Goal: Task Accomplishment & Management: Complete application form

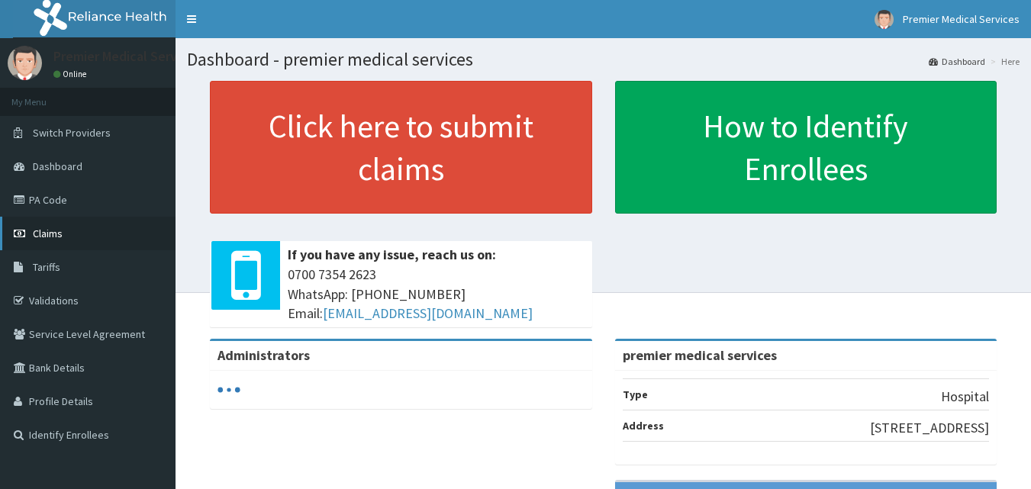
click at [63, 235] on link "Claims" at bounding box center [87, 234] width 175 height 34
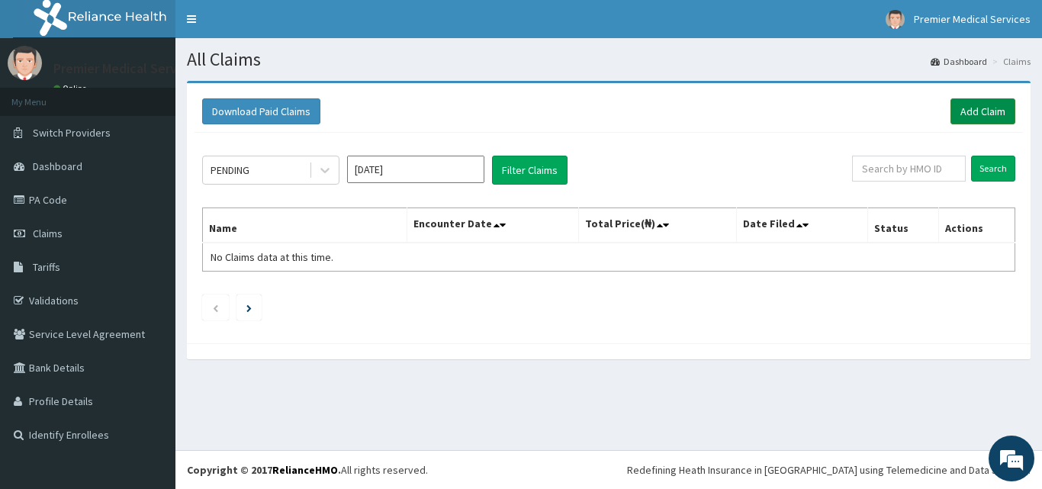
click at [1004, 101] on link "Add Claim" at bounding box center [983, 111] width 65 height 26
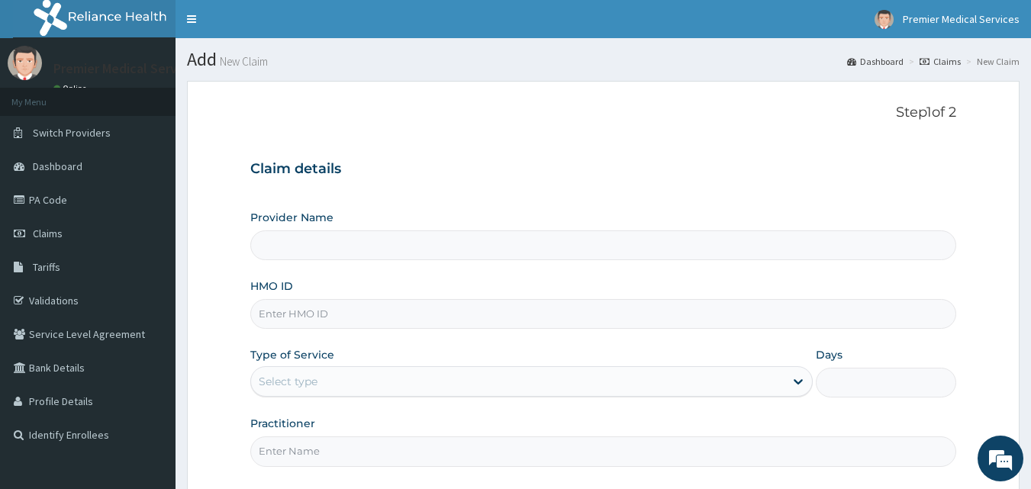
type input "premier medical services"
click at [506, 294] on div "HMO ID" at bounding box center [603, 303] width 706 height 50
click at [408, 317] on input "HMO ID" at bounding box center [603, 314] width 706 height 30
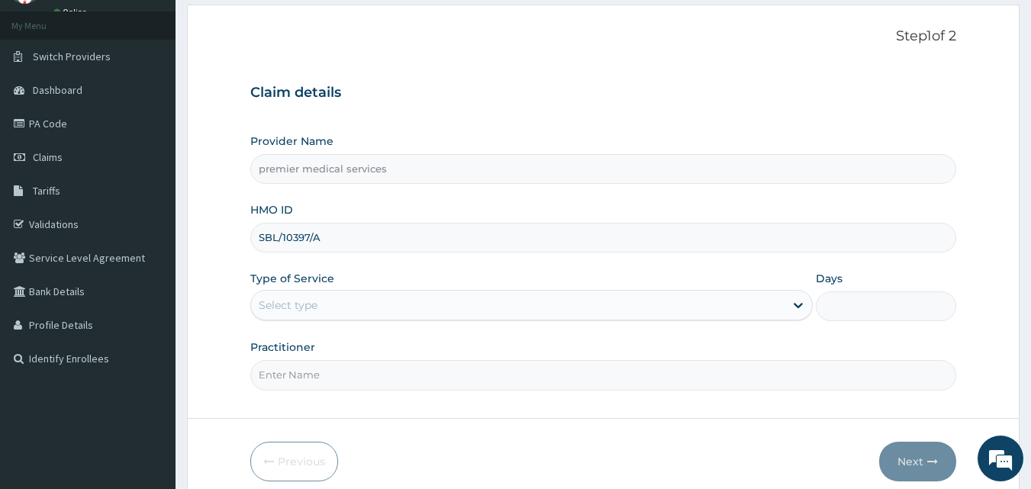
type input "SBL/10397/A"
click at [444, 312] on div "Select type" at bounding box center [517, 305] width 533 height 24
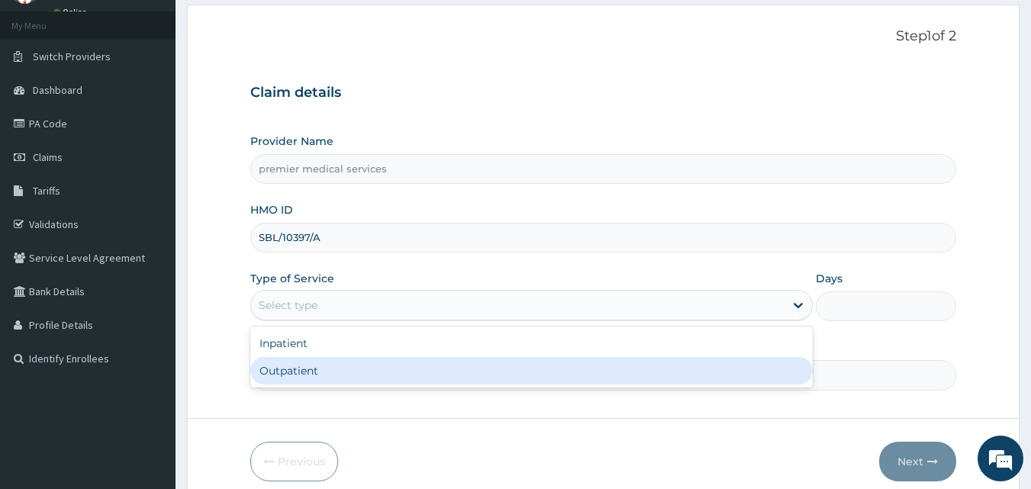
click at [417, 367] on div "Outpatient" at bounding box center [531, 370] width 562 height 27
type input "1"
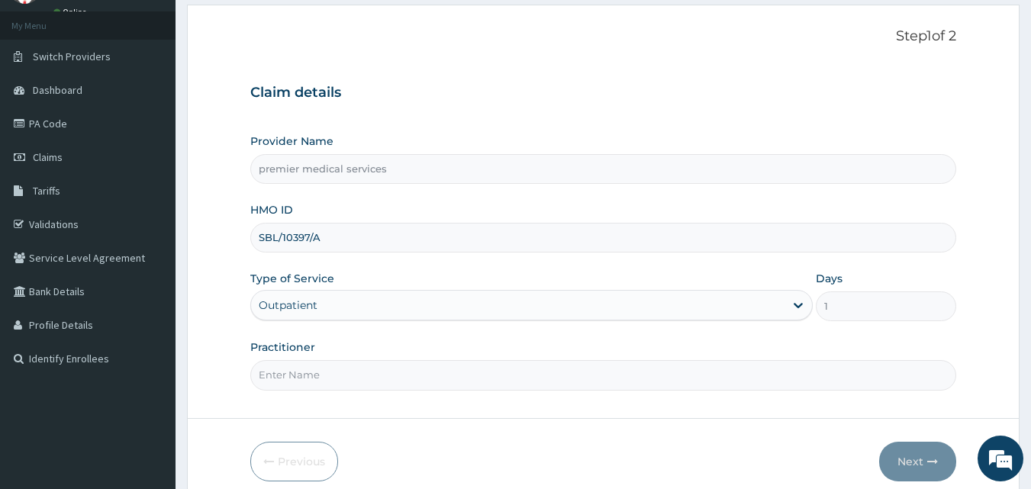
click at [408, 380] on input "Practitioner" at bounding box center [603, 375] width 706 height 30
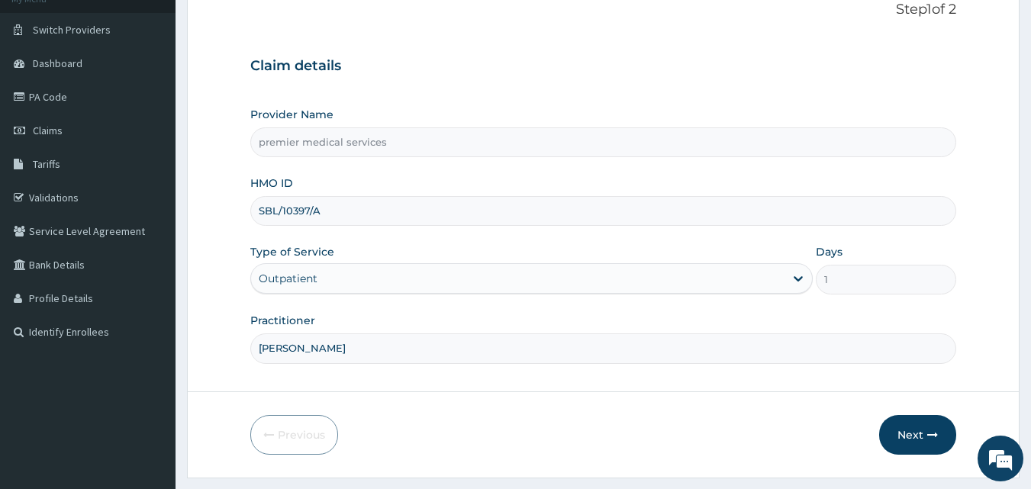
scroll to position [143, 0]
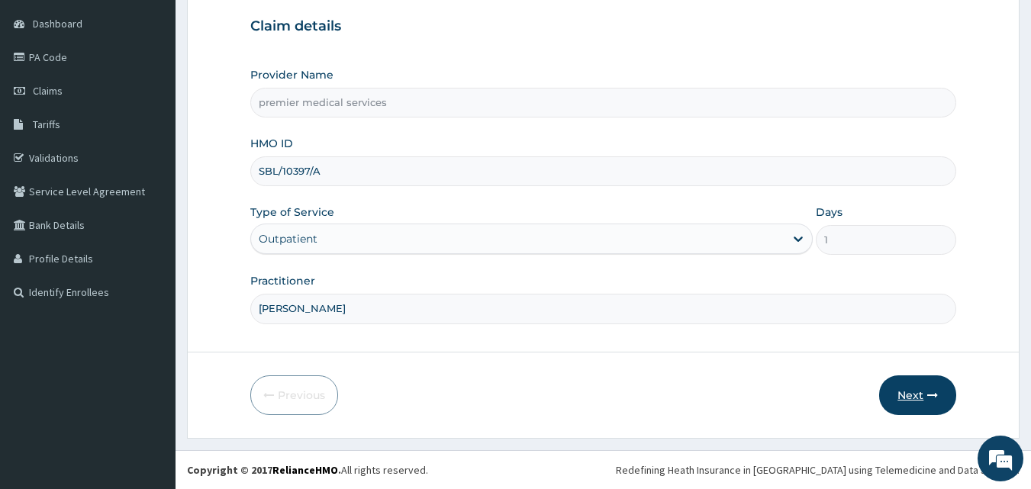
type input "DR. NSIKAK UDOKANG"
click at [910, 394] on button "Next" at bounding box center [917, 395] width 77 height 40
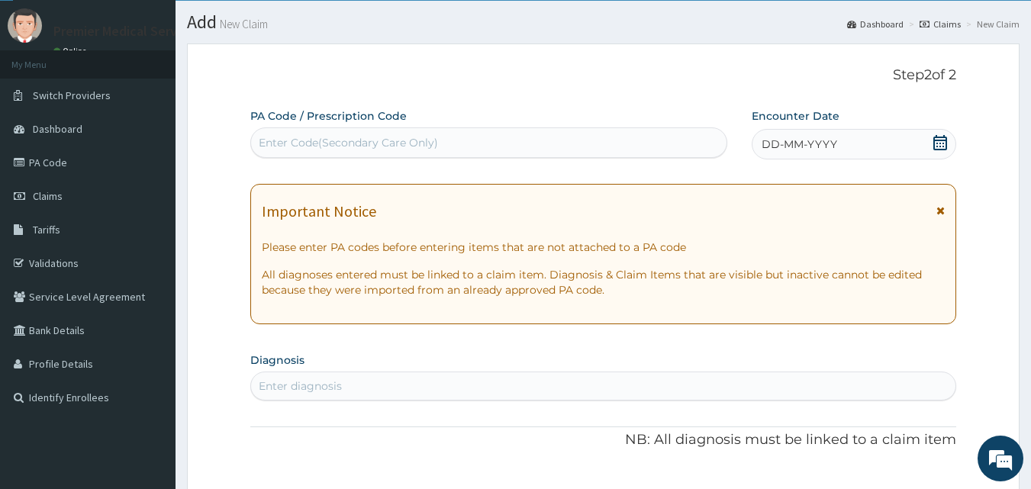
scroll to position [0, 0]
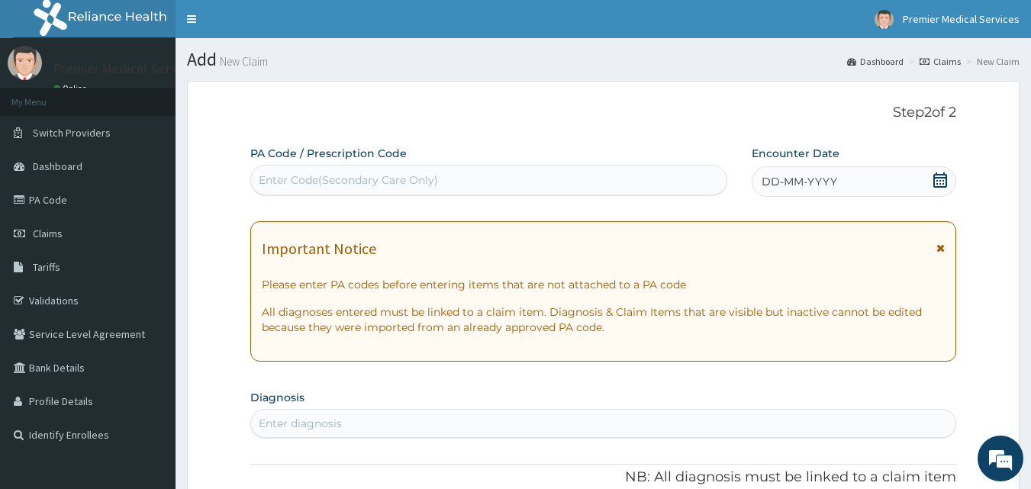
click at [924, 183] on div "DD-MM-YYYY" at bounding box center [853, 181] width 204 height 31
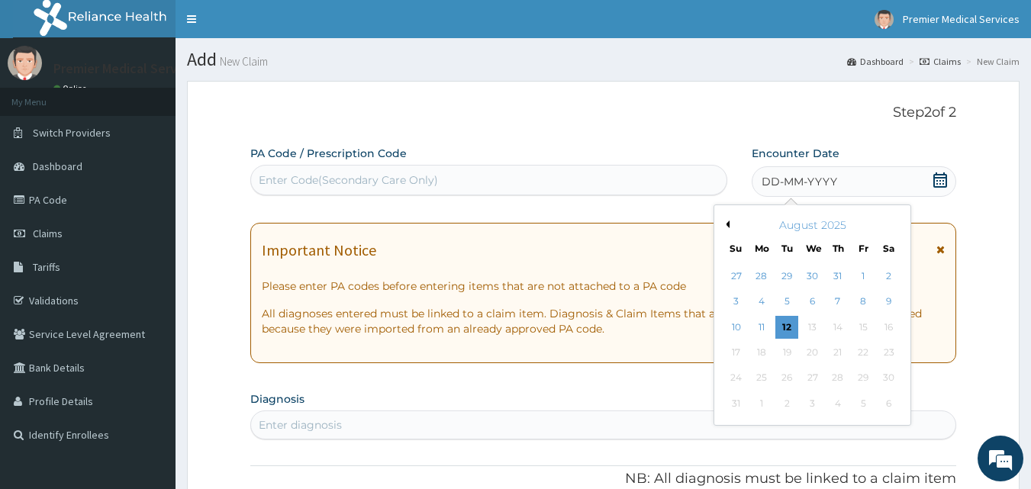
click at [642, 189] on div "Enter Code(Secondary Care Only)" at bounding box center [489, 180] width 476 height 24
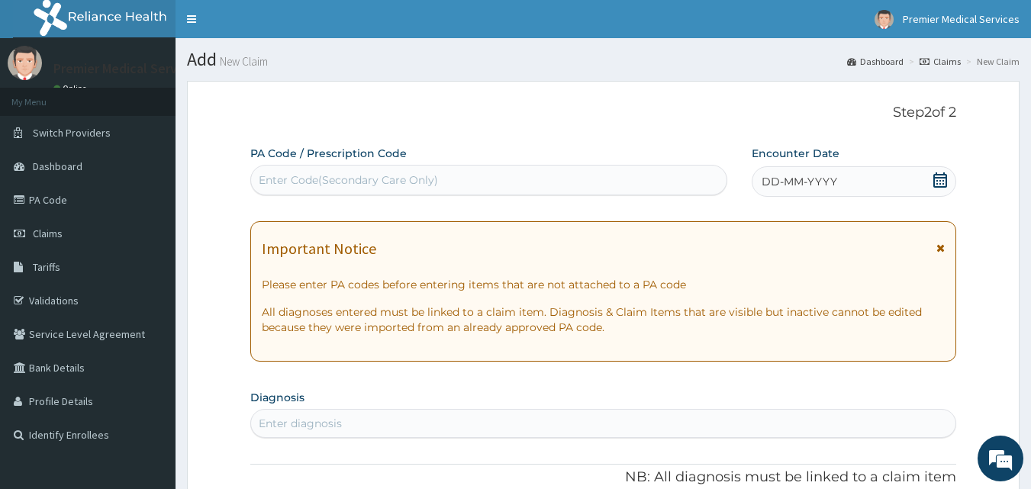
paste input "text"
drag, startPoint x: 605, startPoint y: 179, endPoint x: 578, endPoint y: 177, distance: 26.7
click at [578, 177] on div "Enter Code(Secondary Care Only)" at bounding box center [489, 180] width 476 height 24
paste input "PA/1C2C00"
type input "PA/1C2C00"
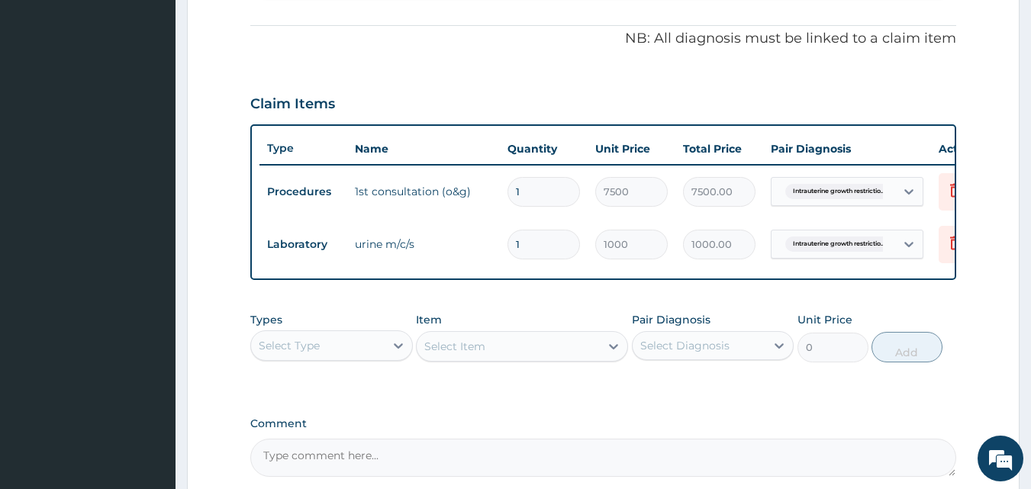
scroll to position [214, 0]
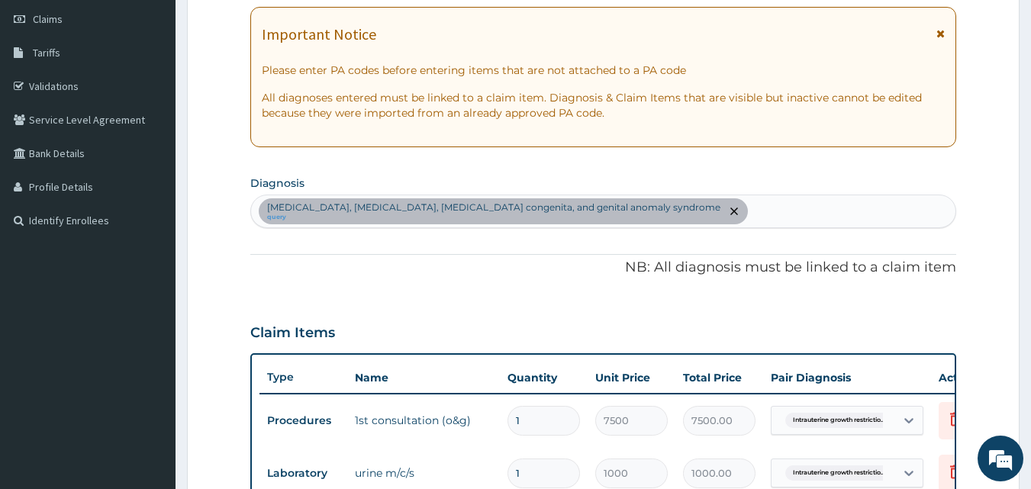
click at [887, 200] on div "Intrauterine growth restriction, metaphyseal dysplasia, adrenal hypoplasia cong…" at bounding box center [603, 211] width 705 height 32
type input "ANAEM"
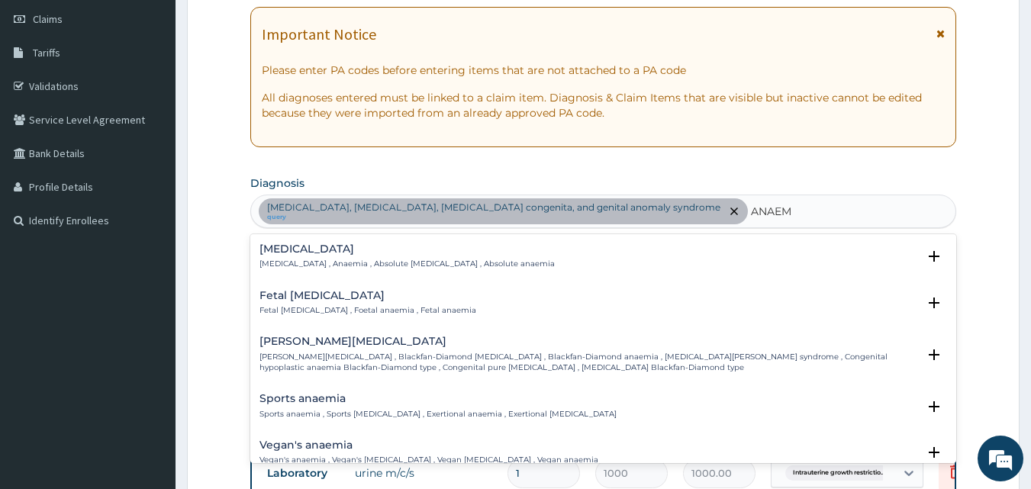
click at [793, 210] on input "ANAEM" at bounding box center [772, 211] width 43 height 15
click at [427, 262] on p "Anemia , Anaemia , Absolute anemia , Absolute anaemia" at bounding box center [406, 264] width 295 height 11
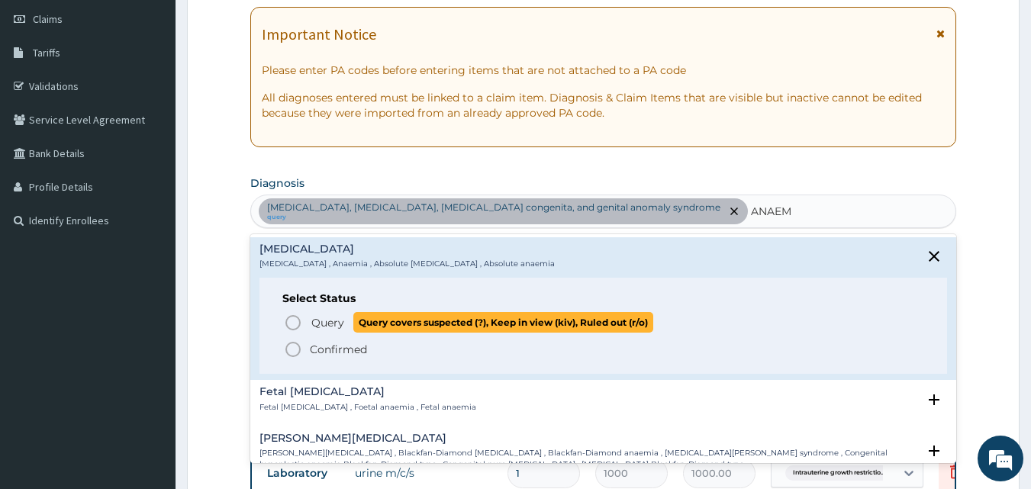
click at [294, 316] on circle "status option query" at bounding box center [293, 323] width 14 height 14
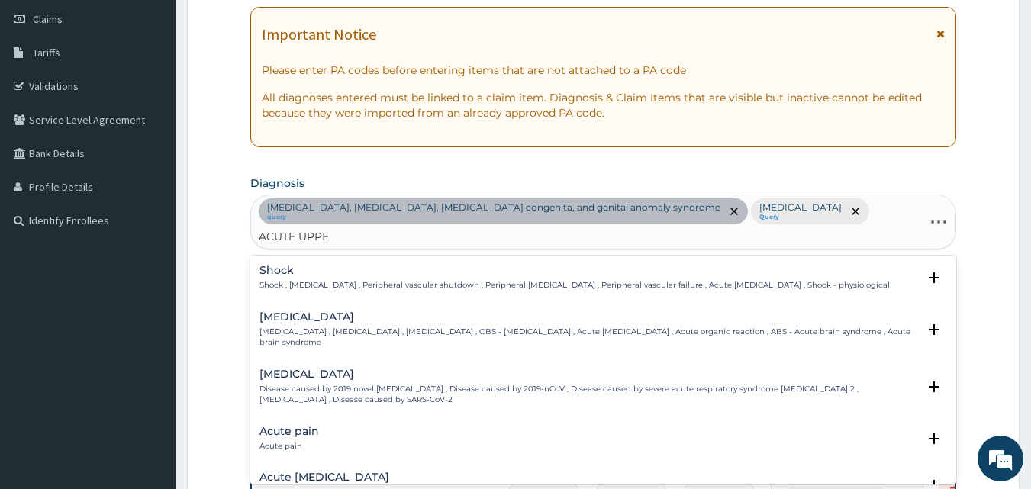
type input "ACUTE UPPER"
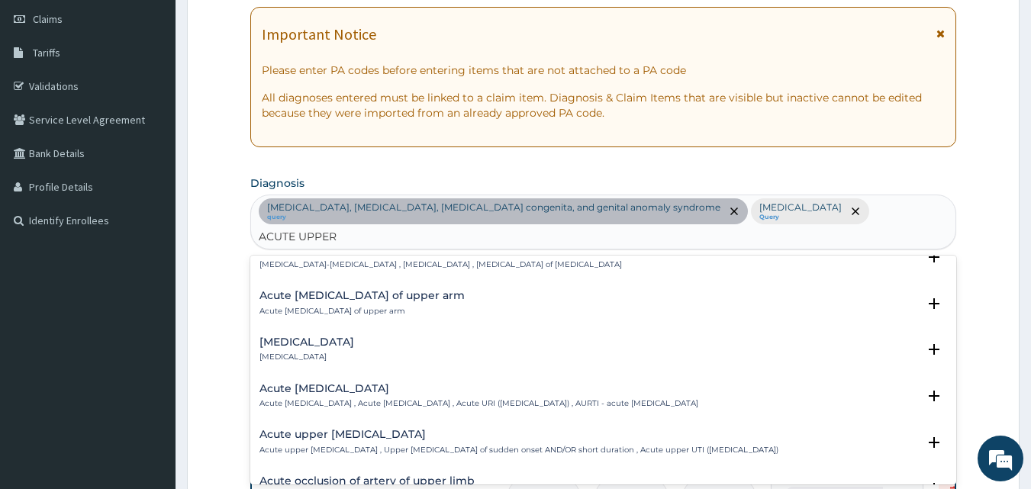
scroll to position [72, 0]
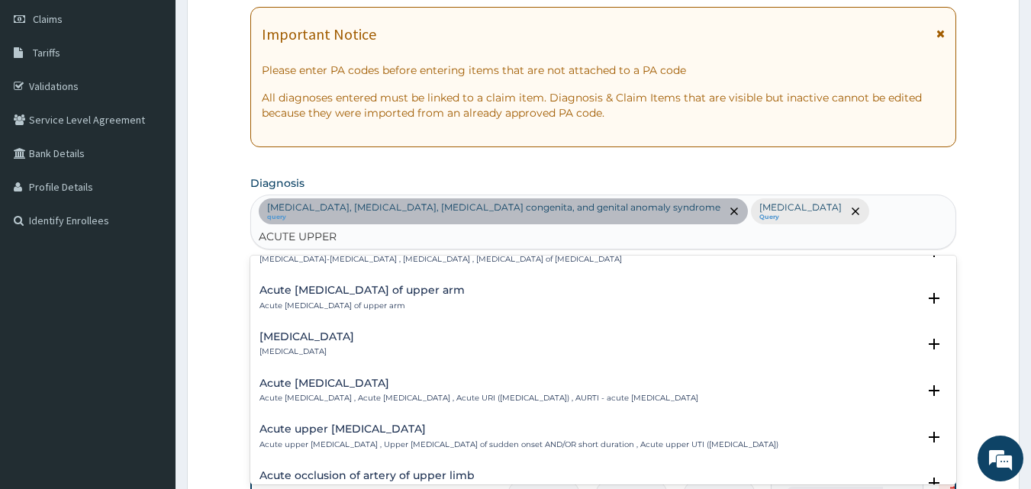
click at [574, 436] on div "Acute upper urinary tract infection Acute upper urinary tract infection , Upper…" at bounding box center [518, 436] width 519 height 27
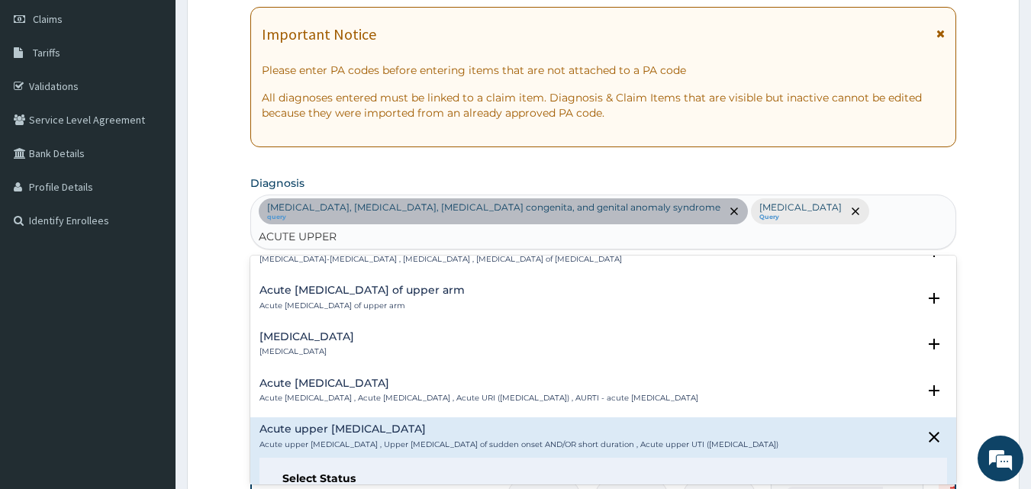
drag, startPoint x: 742, startPoint y: 286, endPoint x: 948, endPoint y: 313, distance: 207.7
click at [948, 313] on div "Cushing ulcer Cushing's ulcers , Cushing ulcers , Cushing ulcer , Acute upper g…" at bounding box center [603, 370] width 706 height 229
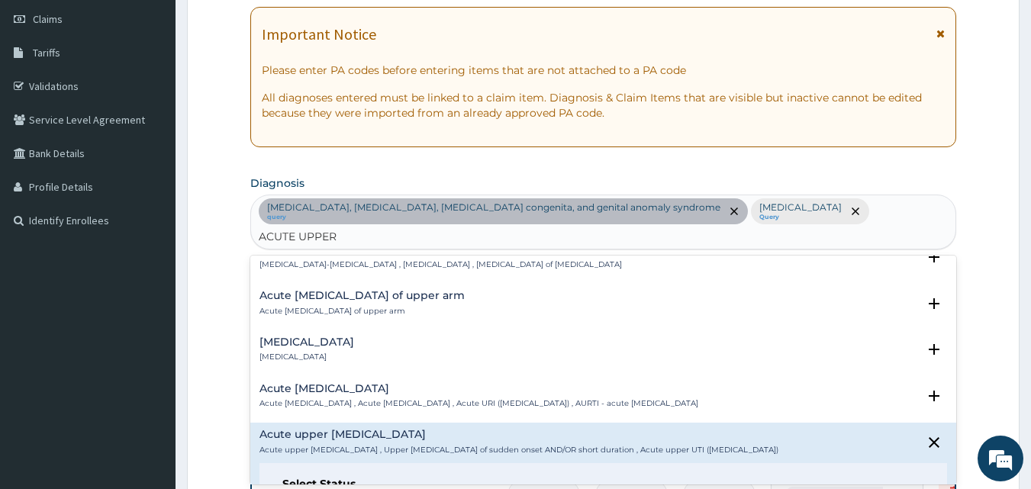
scroll to position [197, 0]
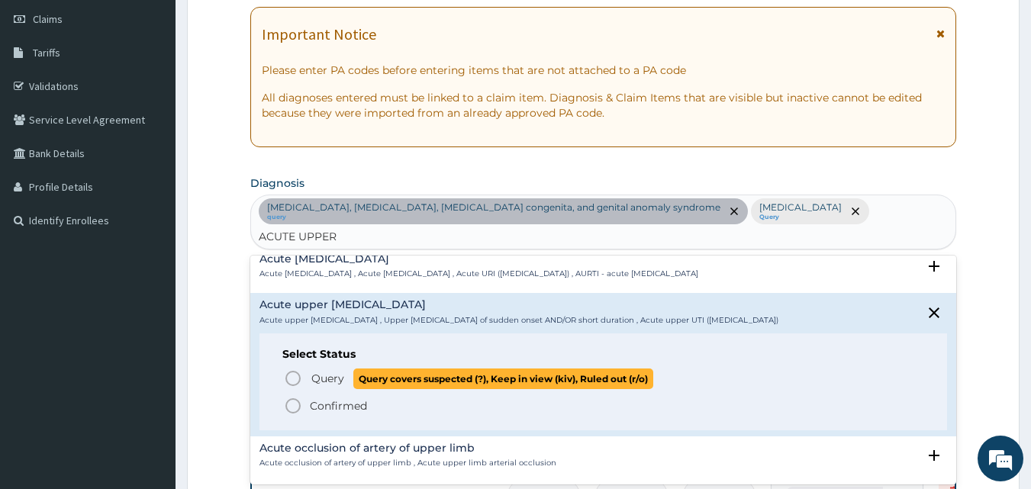
click at [295, 372] on circle "status option query" at bounding box center [293, 379] width 14 height 14
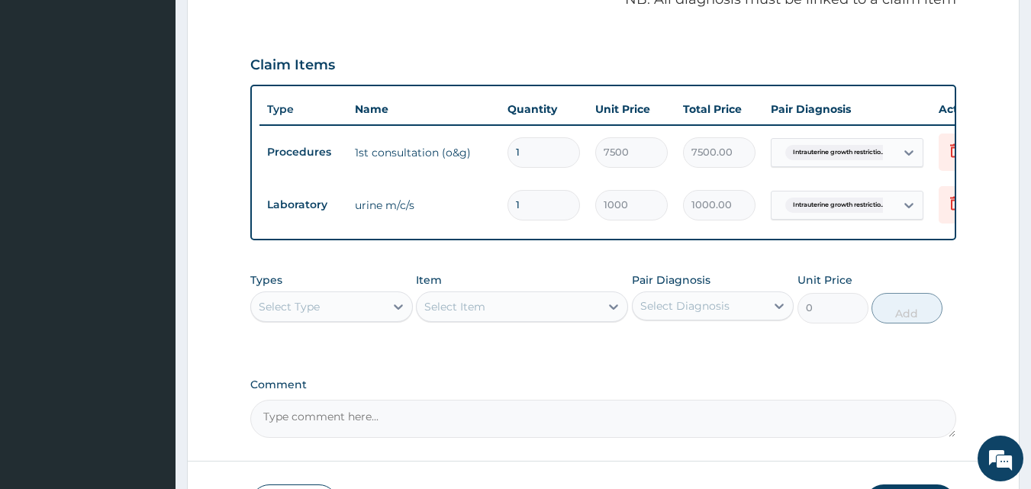
scroll to position [632, 0]
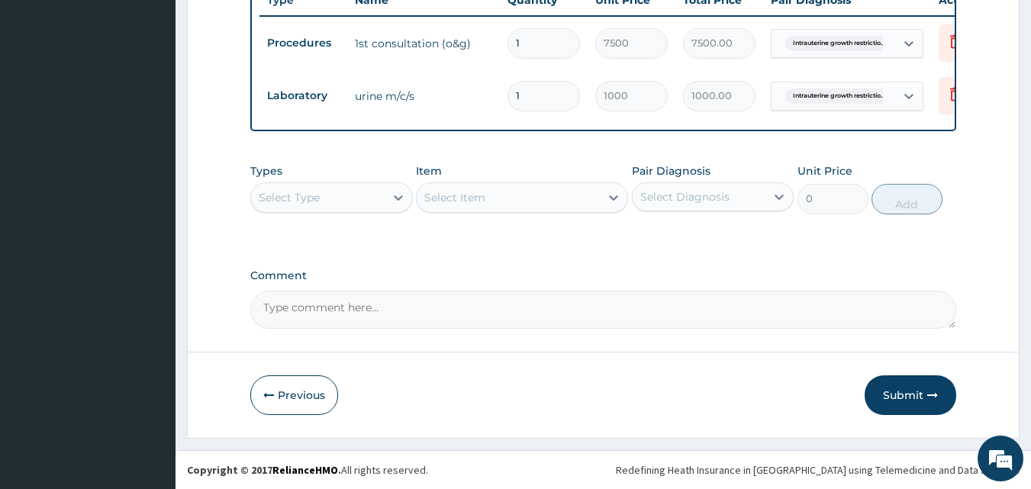
click at [363, 216] on div "Types Select Type Item Select Item Pair Diagnosis Select Diagnosis Unit Price 0…" at bounding box center [603, 189] width 706 height 66
click at [357, 192] on div "Select Type" at bounding box center [318, 197] width 134 height 24
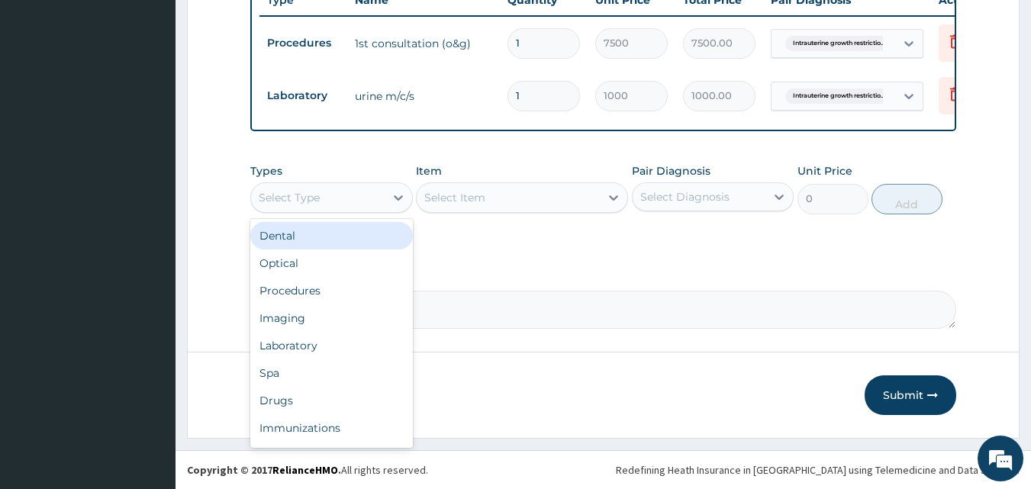
click at [357, 192] on div "Select Type" at bounding box center [318, 197] width 134 height 24
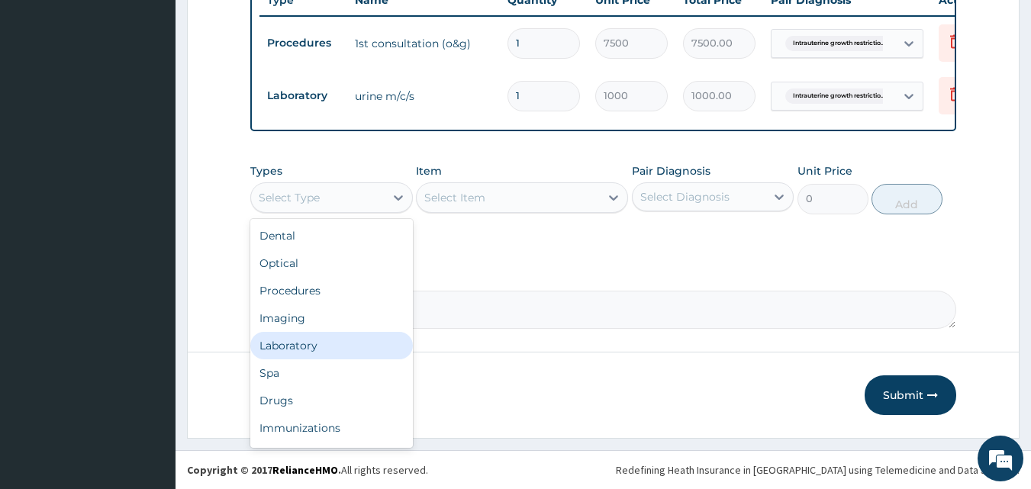
click at [323, 336] on div "Laboratory" at bounding box center [331, 345] width 163 height 27
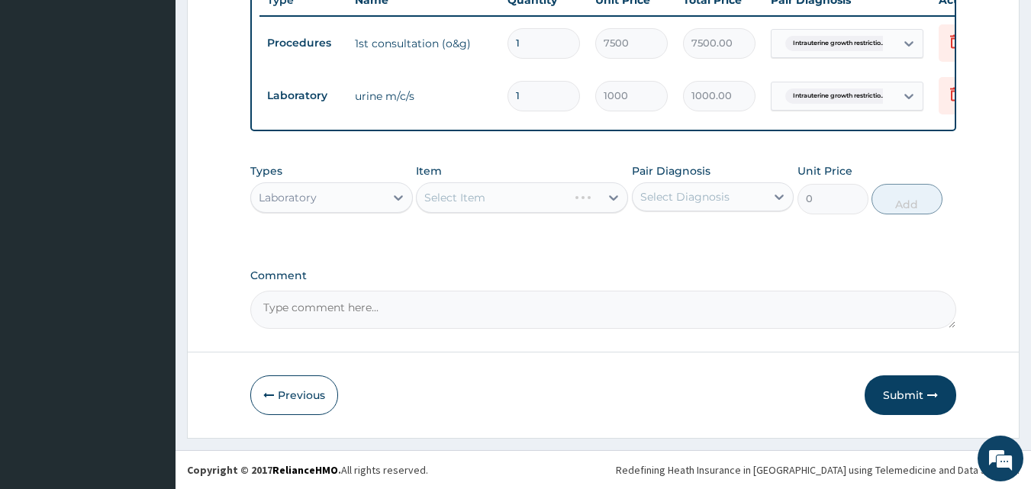
click at [486, 195] on div "Select Item" at bounding box center [522, 197] width 212 height 31
click at [486, 195] on div "Select Item" at bounding box center [508, 197] width 183 height 24
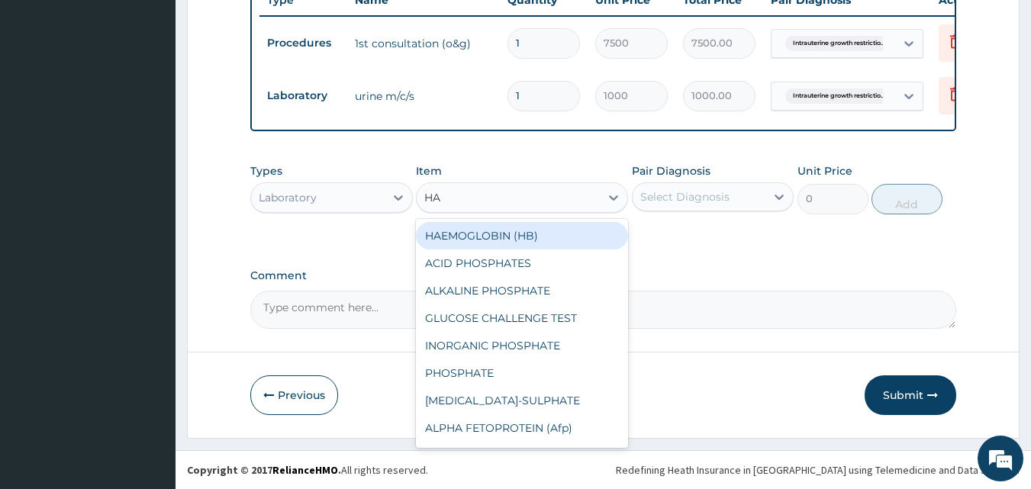
type input "HAE"
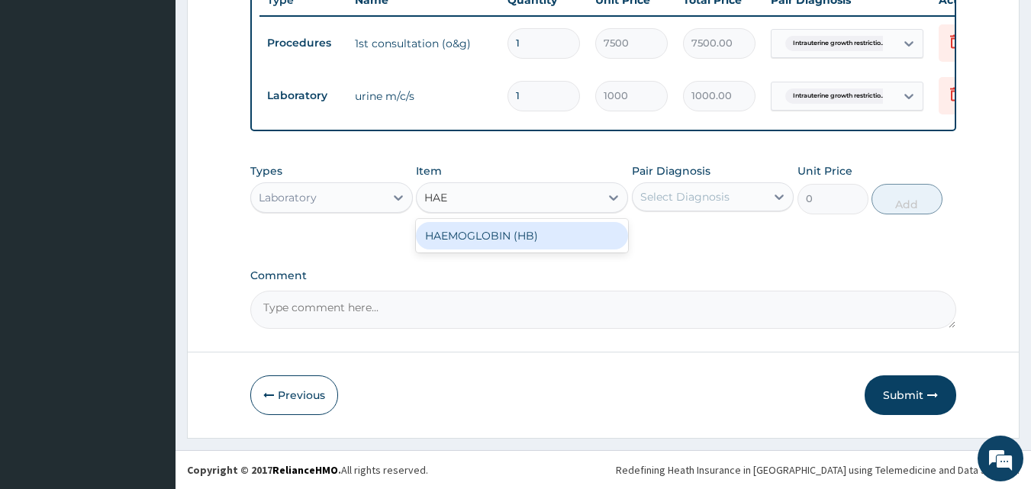
click at [491, 227] on div "HAEMOGLOBIN (HB)" at bounding box center [522, 235] width 212 height 27
type input "700"
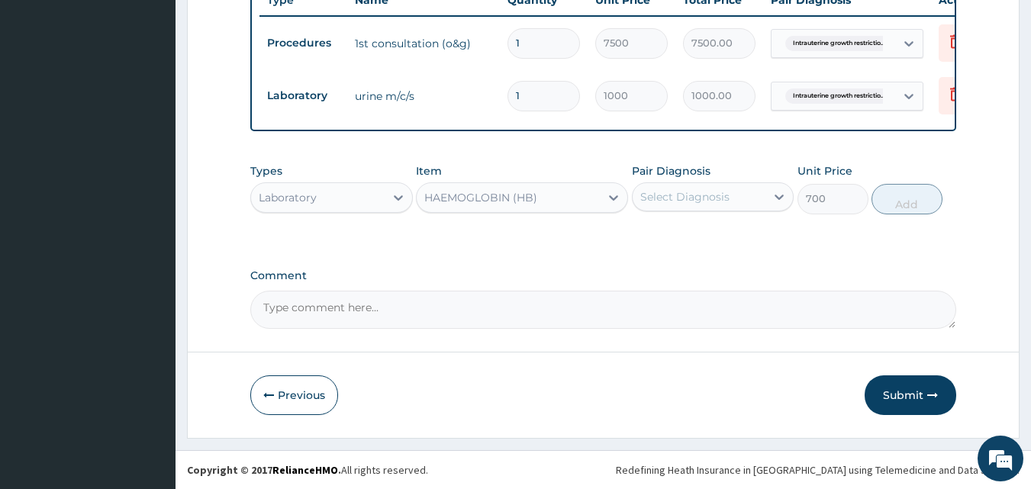
click at [701, 207] on div "Select Diagnosis" at bounding box center [699, 197] width 134 height 24
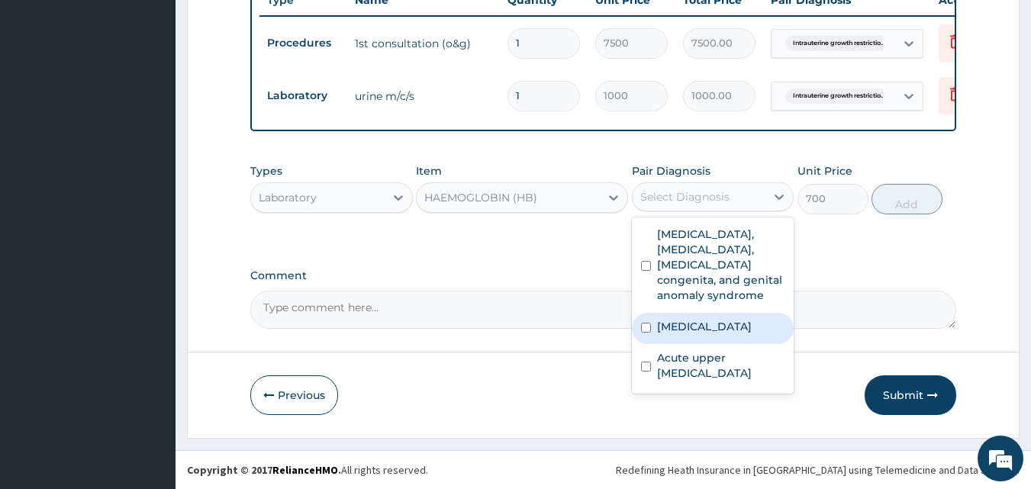
click at [700, 336] on div "Anemia" at bounding box center [713, 328] width 163 height 31
checkbox input "true"
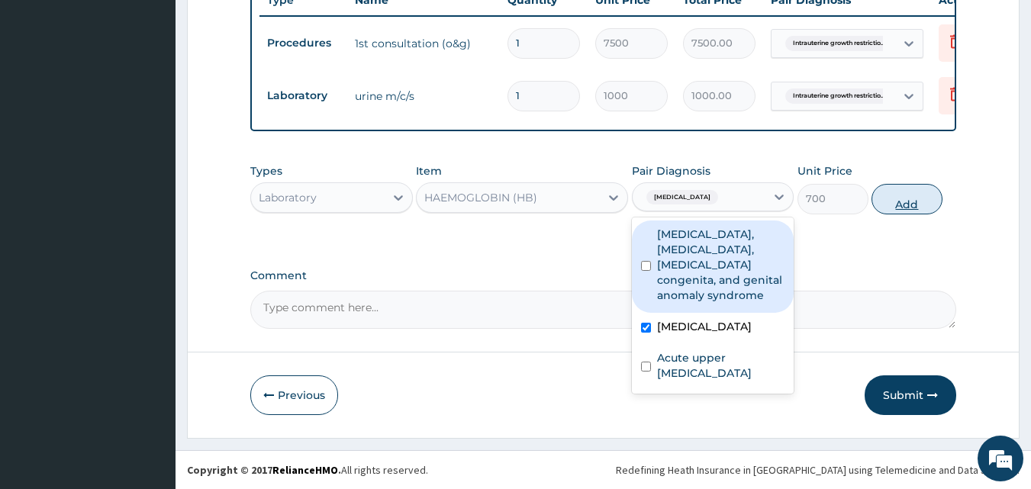
click at [897, 197] on button "Add" at bounding box center [906, 199] width 71 height 31
type input "0"
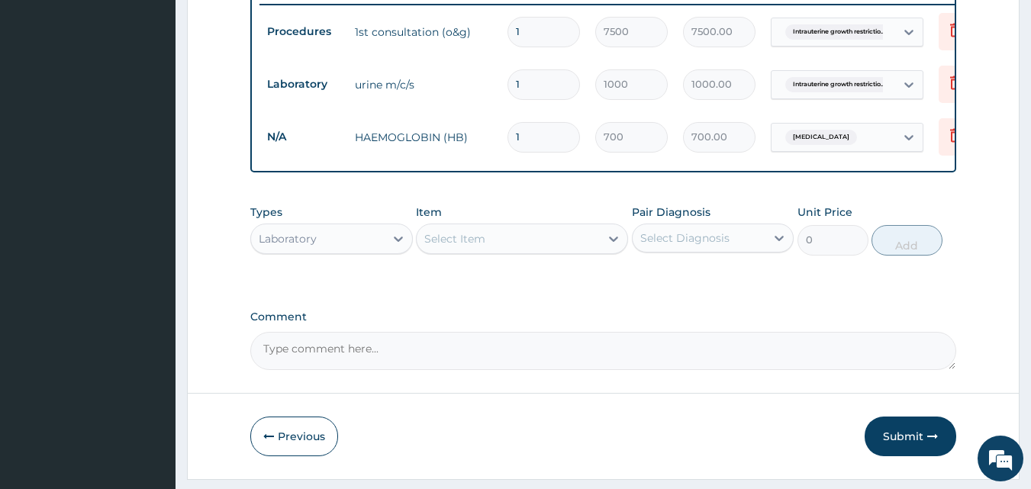
click at [509, 244] on div "Select Item" at bounding box center [508, 239] width 183 height 24
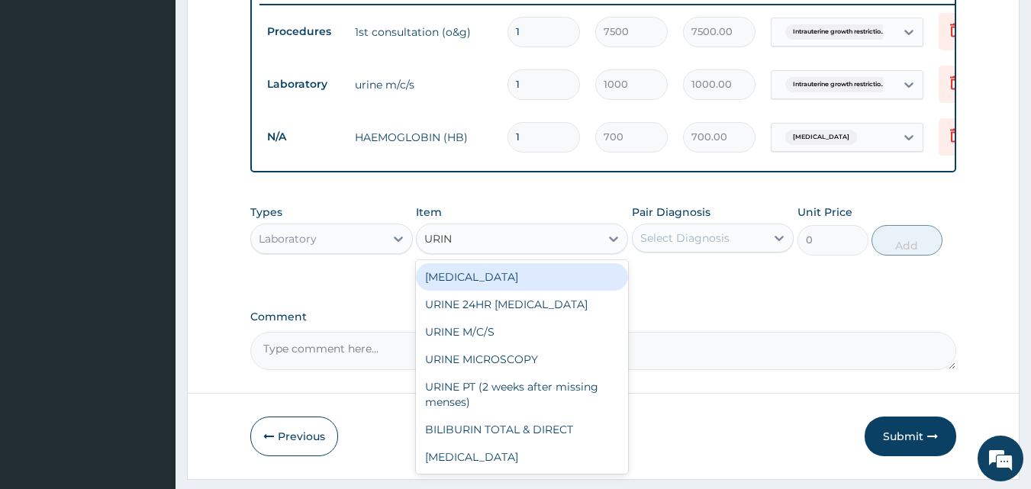
type input "URINA"
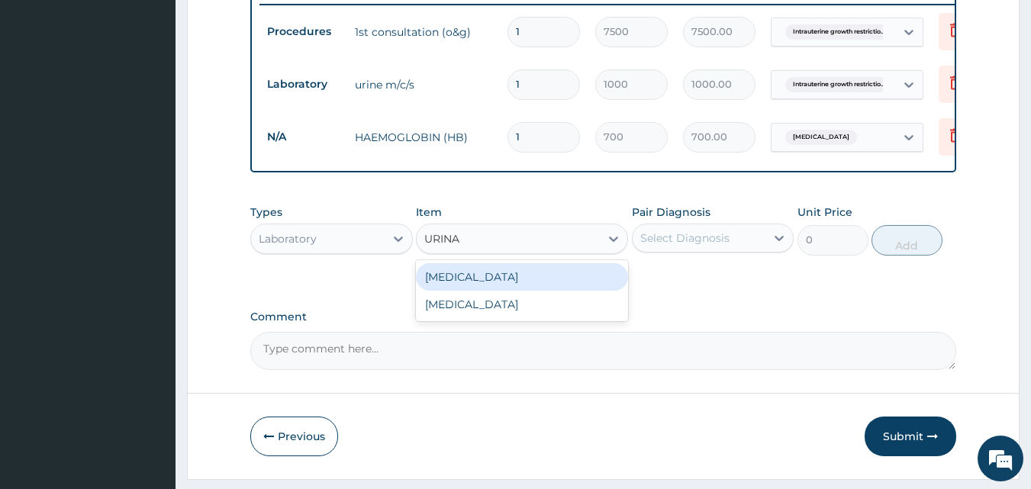
click at [506, 281] on div "URINALYSIS" at bounding box center [522, 276] width 212 height 27
type input "500"
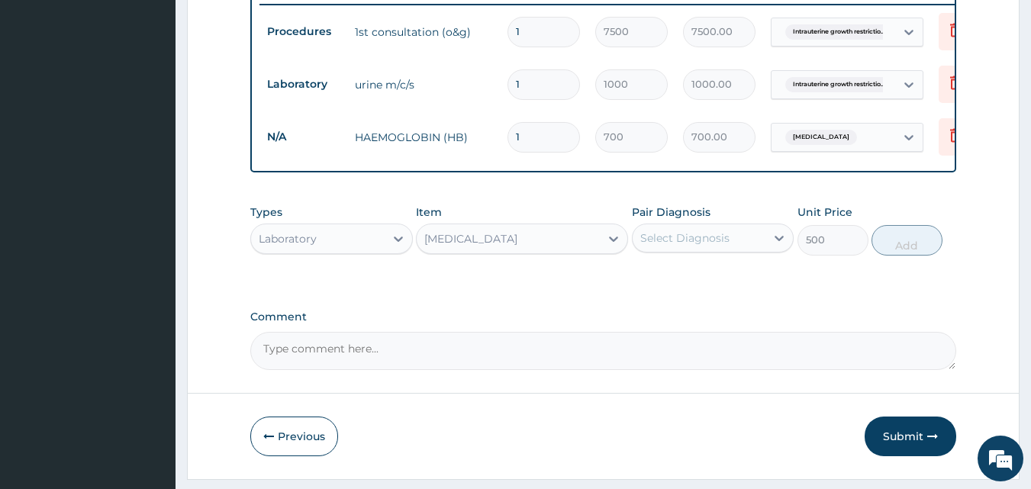
click at [666, 246] on div "Select Diagnosis" at bounding box center [684, 237] width 89 height 15
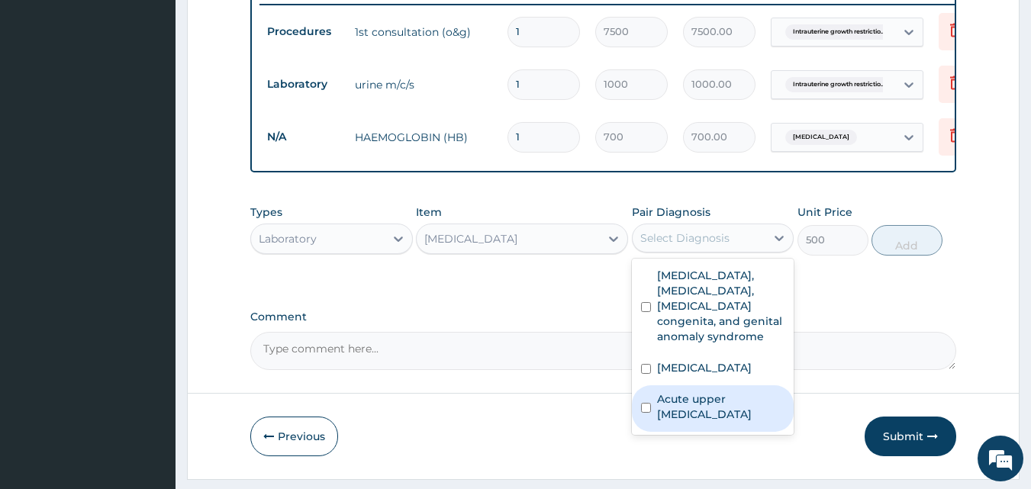
click at [716, 422] on label "Acute upper [MEDICAL_DATA]" at bounding box center [721, 406] width 128 height 31
checkbox input "true"
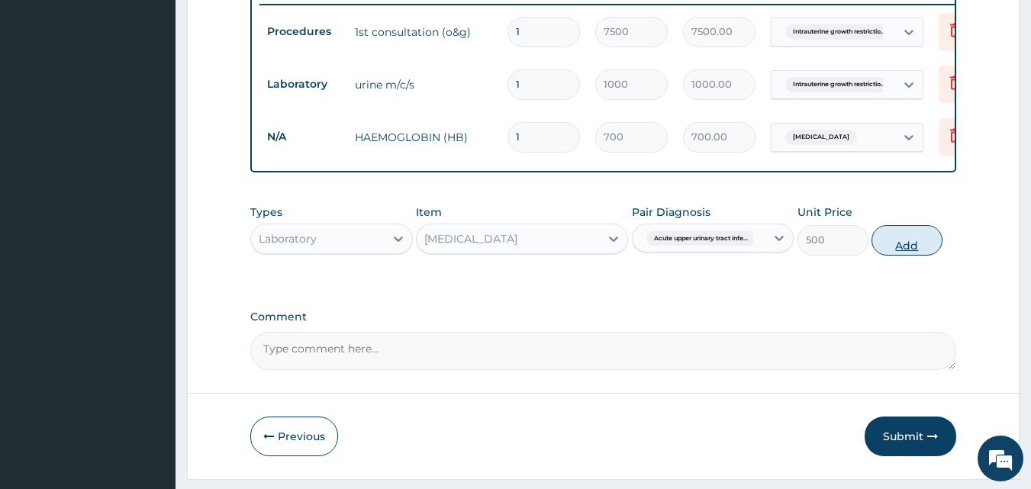
click at [894, 256] on button "Add" at bounding box center [906, 240] width 71 height 31
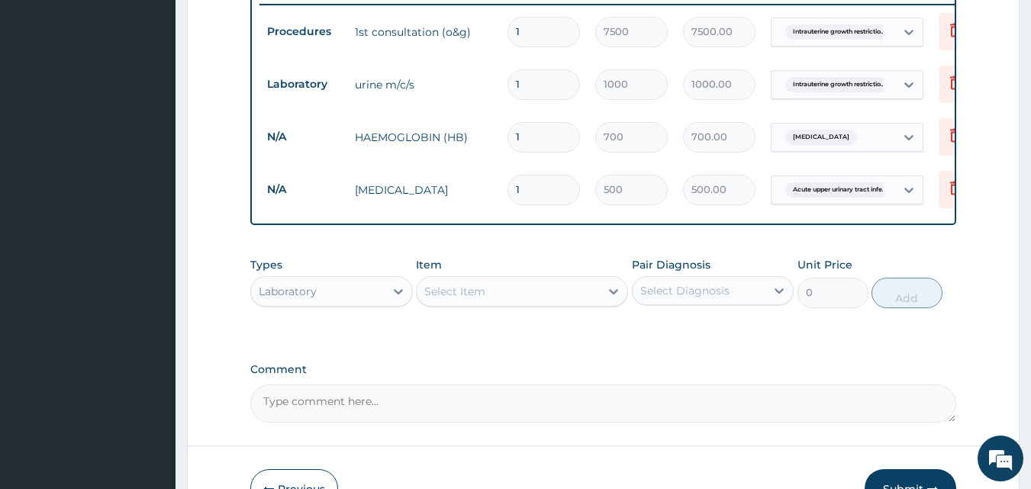
click at [375, 304] on div "Laboratory" at bounding box center [318, 291] width 134 height 24
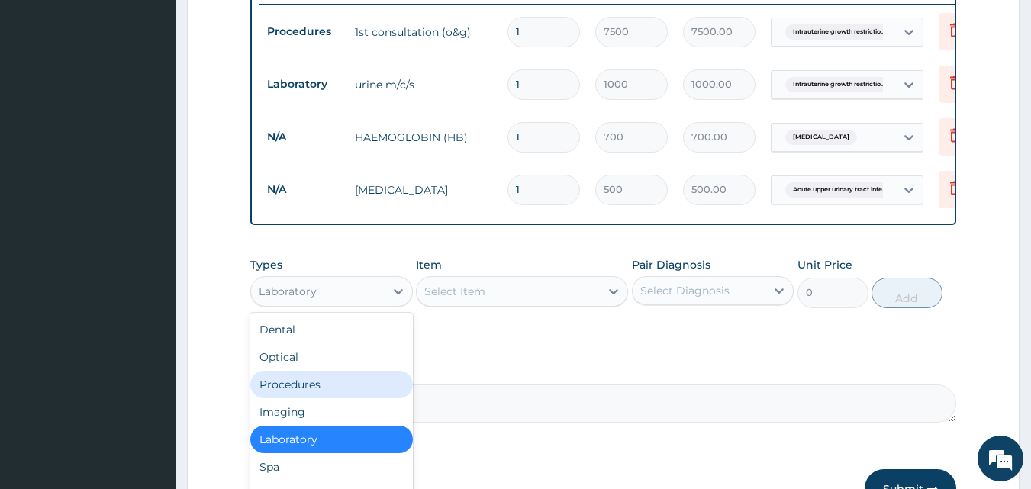
click at [358, 396] on div "Procedures" at bounding box center [331, 384] width 163 height 27
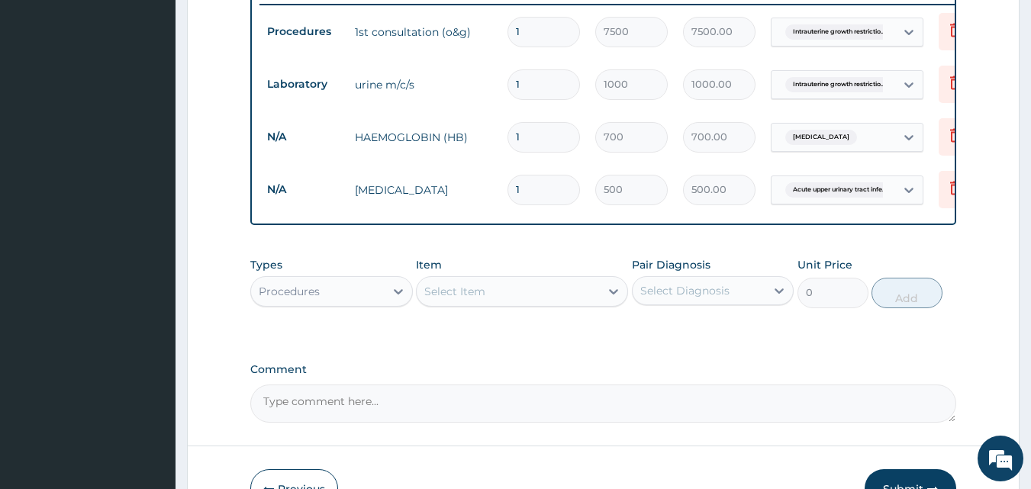
click at [501, 296] on div "Select Item" at bounding box center [508, 291] width 183 height 24
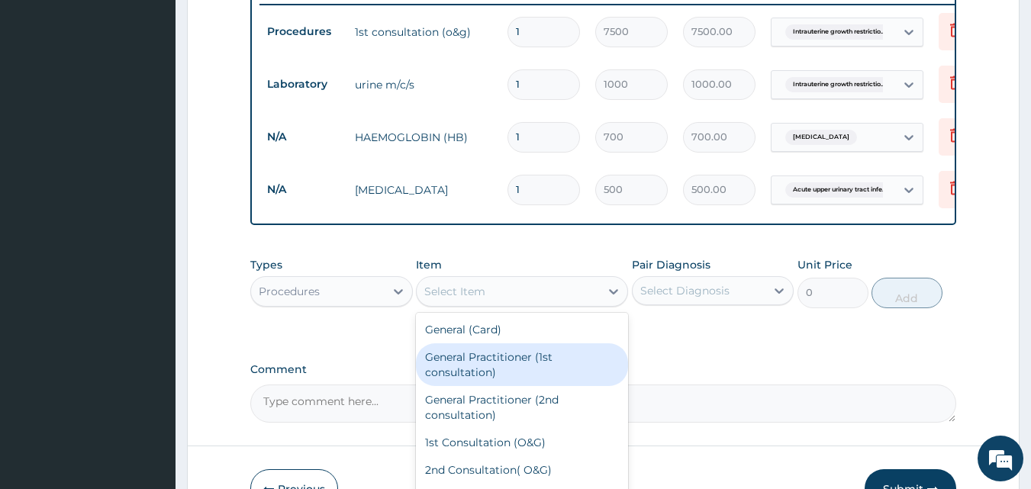
click at [515, 375] on div "General Practitioner (1st consultation)" at bounding box center [522, 364] width 212 height 43
type input "1500"
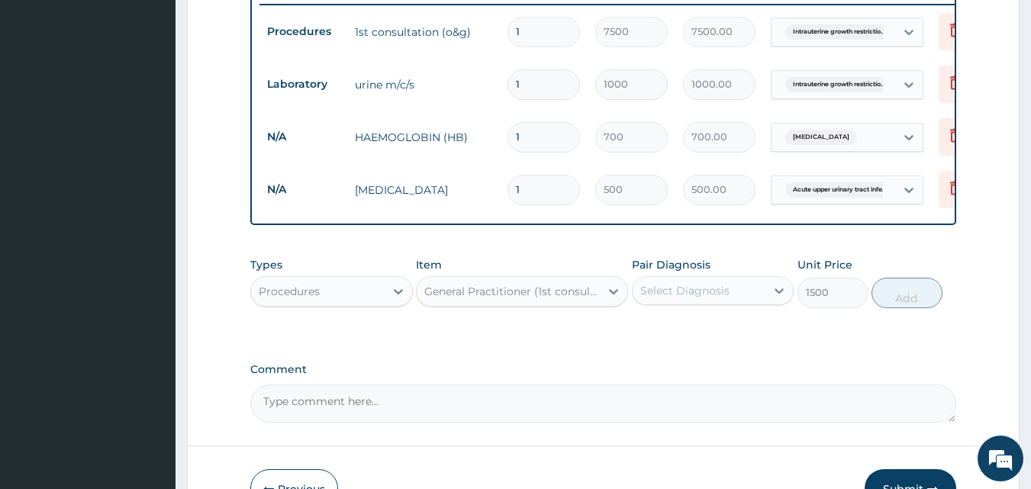
click at [761, 296] on div "Select Diagnosis" at bounding box center [699, 290] width 134 height 24
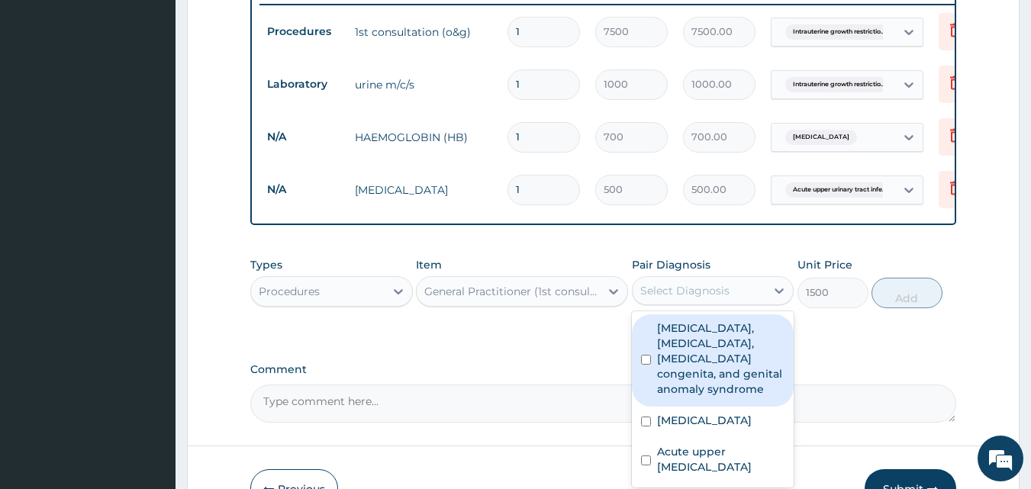
click at [761, 371] on label "Intrauterine growth restriction, metaphyseal dysplasia, adrenal hypoplasia cong…" at bounding box center [721, 358] width 128 height 76
checkbox input "true"
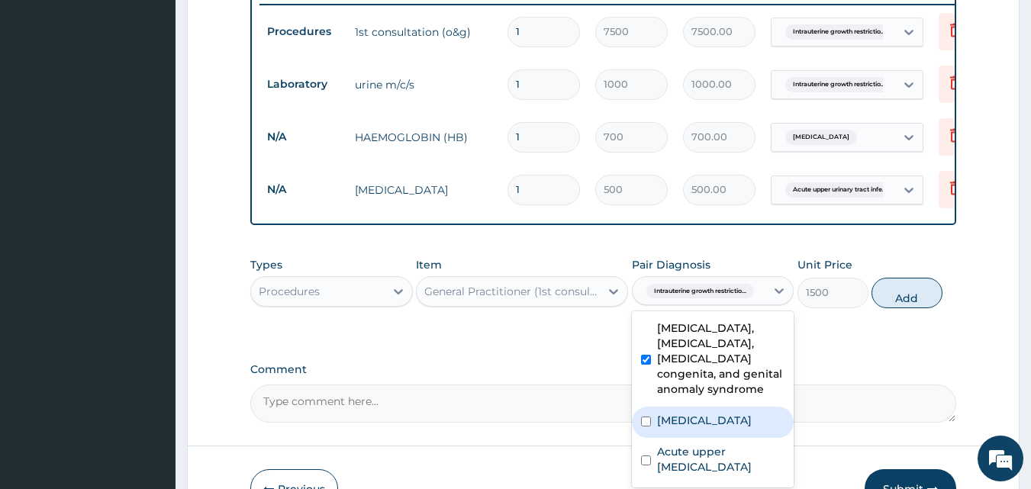
click at [744, 438] on div "Anemia" at bounding box center [713, 422] width 163 height 31
checkbox input "true"
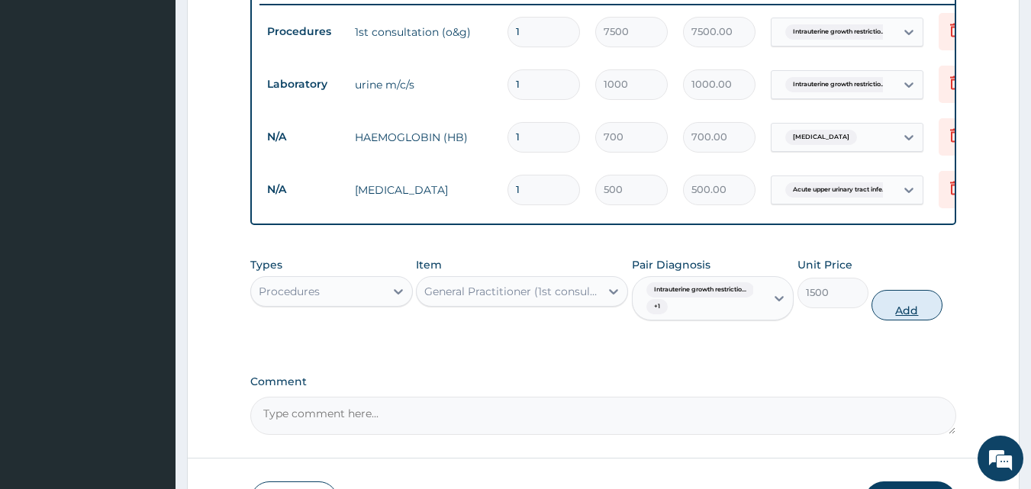
click at [925, 318] on button "Add" at bounding box center [906, 305] width 71 height 31
type input "0"
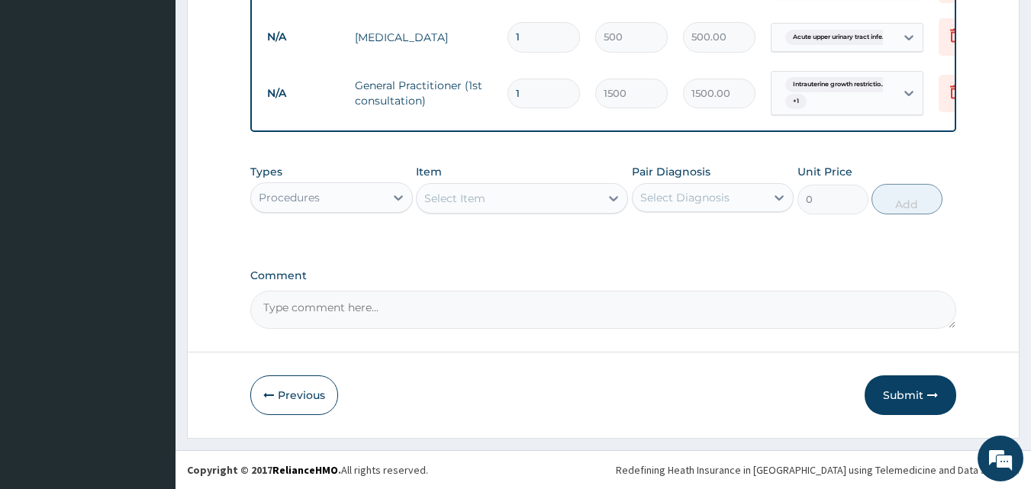
scroll to position [796, 0]
click at [942, 392] on button "Submit" at bounding box center [910, 395] width 92 height 40
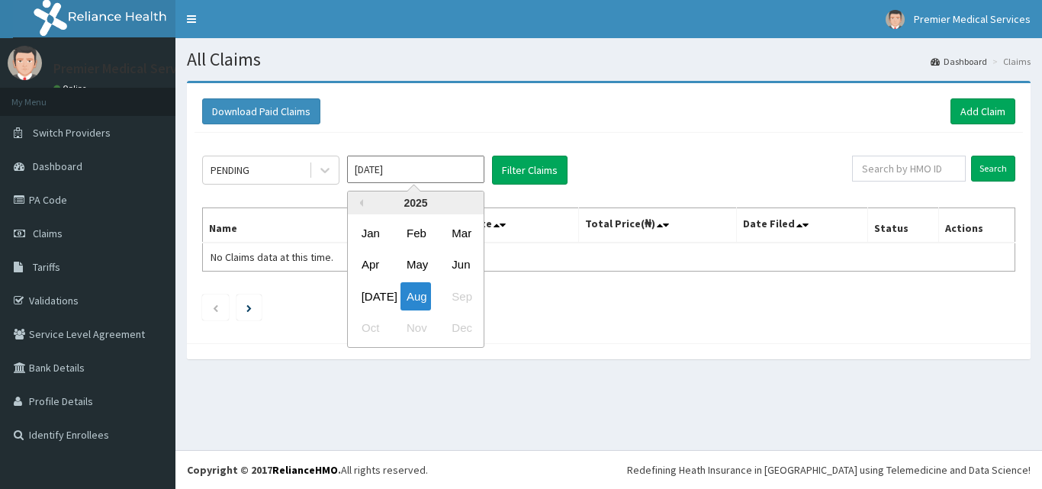
click at [372, 295] on div "[DATE]" at bounding box center [371, 296] width 31 height 28
type input "[DATE]"
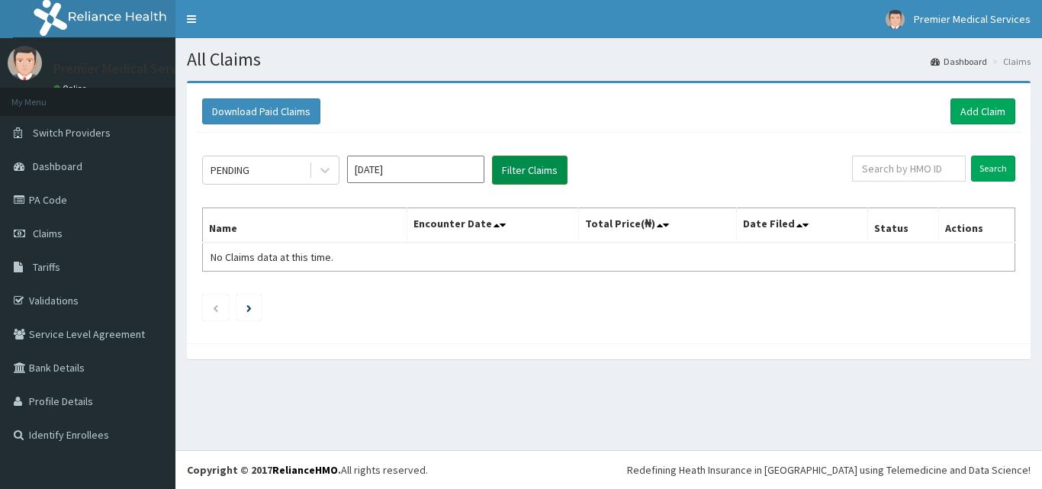
click at [501, 162] on button "Filter Claims" at bounding box center [530, 170] width 76 height 29
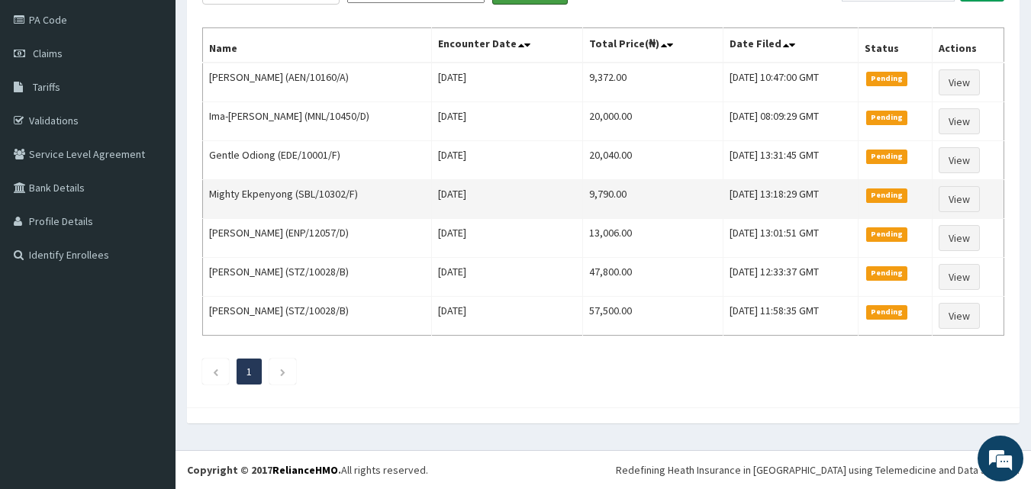
scroll to position [27, 0]
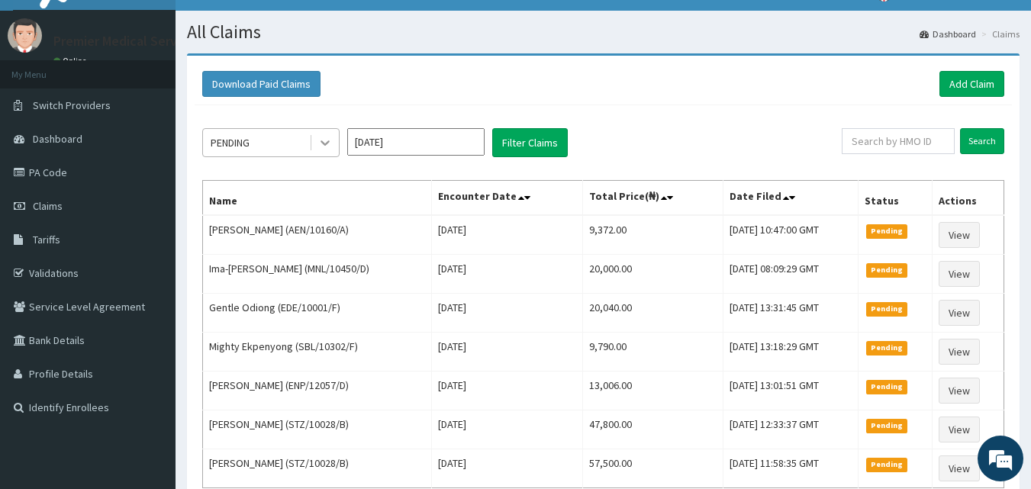
click at [332, 142] on icon at bounding box center [324, 142] width 15 height 15
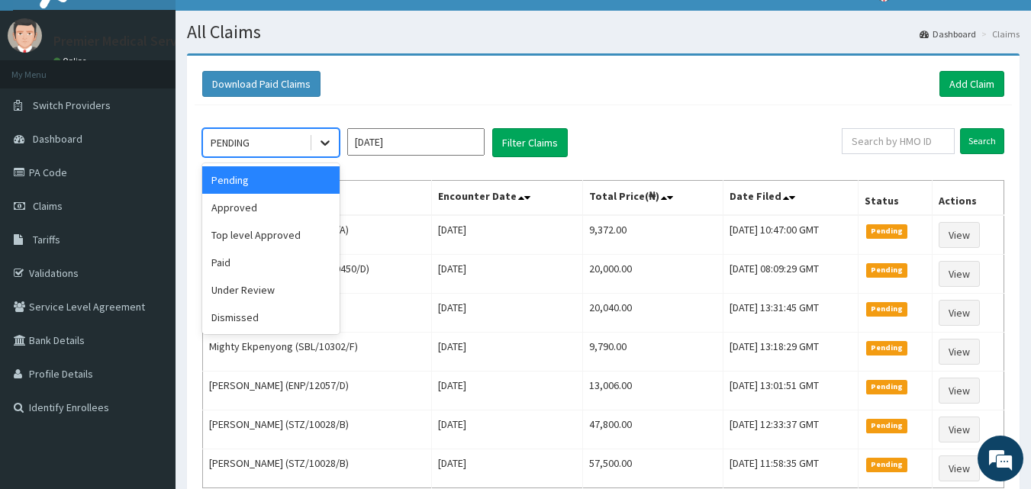
scroll to position [0, 0]
click at [304, 208] on div "Approved" at bounding box center [270, 207] width 137 height 27
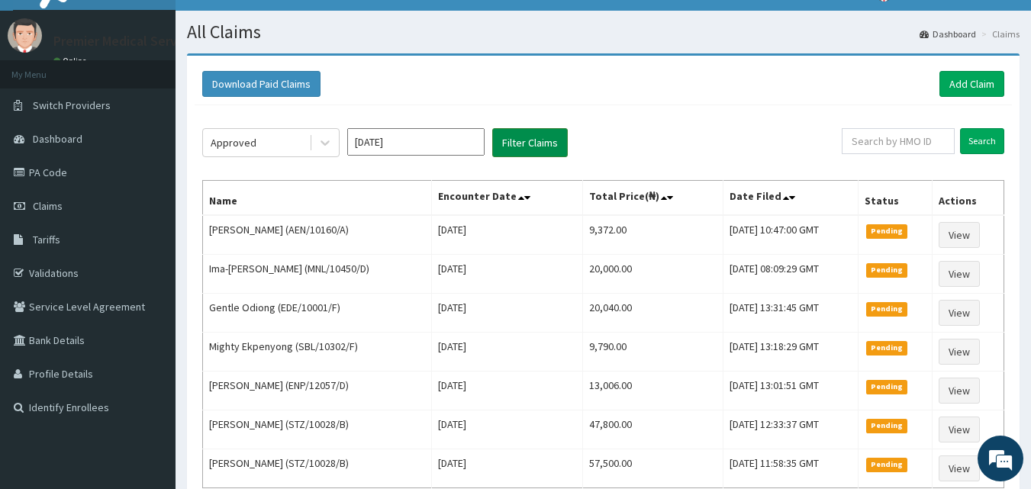
click at [529, 138] on button "Filter Claims" at bounding box center [530, 142] width 76 height 29
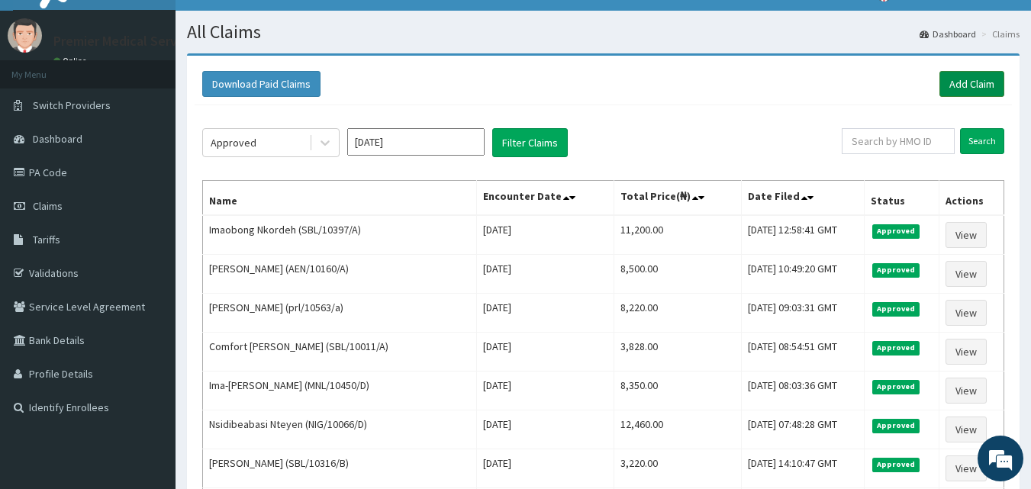
click at [991, 80] on link "Add Claim" at bounding box center [971, 84] width 65 height 26
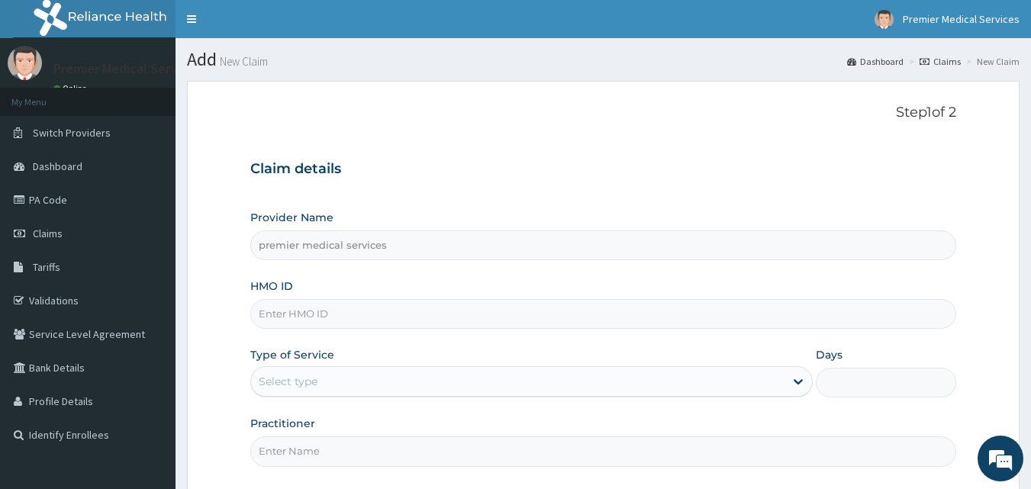
click at [342, 318] on input "HMO ID" at bounding box center [603, 314] width 706 height 30
type input "ENP/12057/E"
click at [421, 377] on div "Select type" at bounding box center [517, 381] width 533 height 24
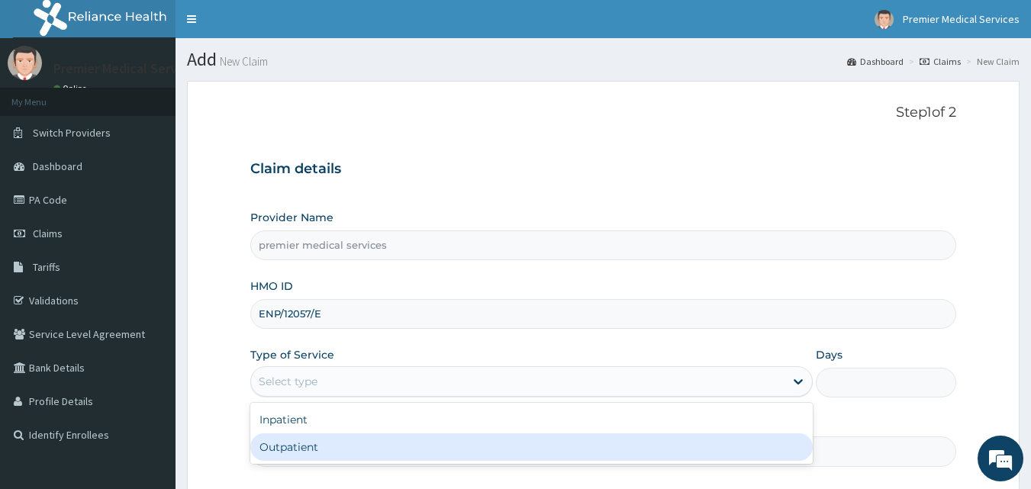
click at [433, 442] on div "Outpatient" at bounding box center [531, 446] width 562 height 27
type input "1"
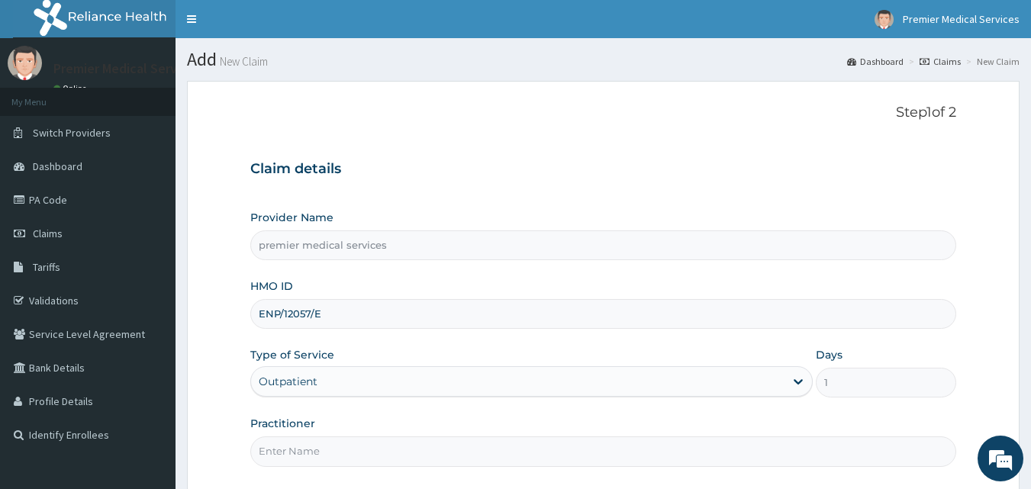
click at [404, 445] on input "Practitioner" at bounding box center [603, 451] width 706 height 30
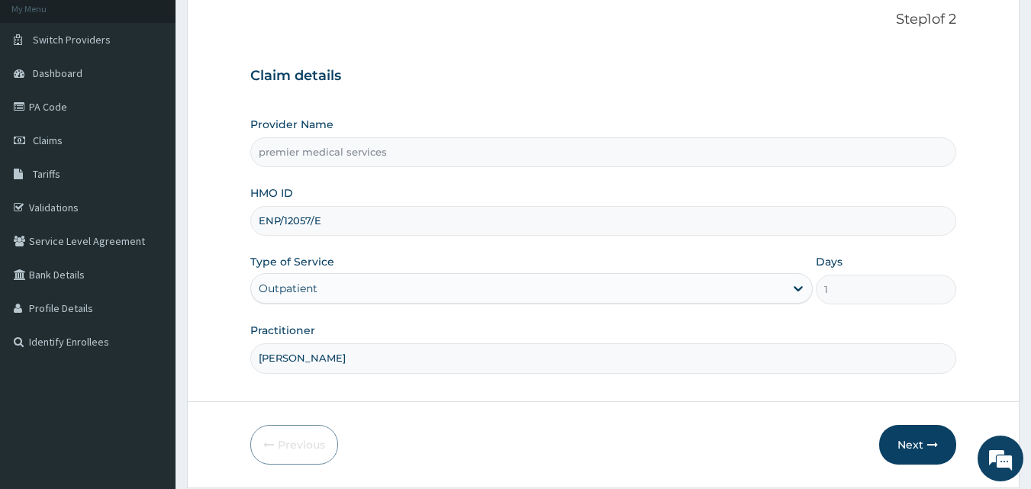
scroll to position [143, 0]
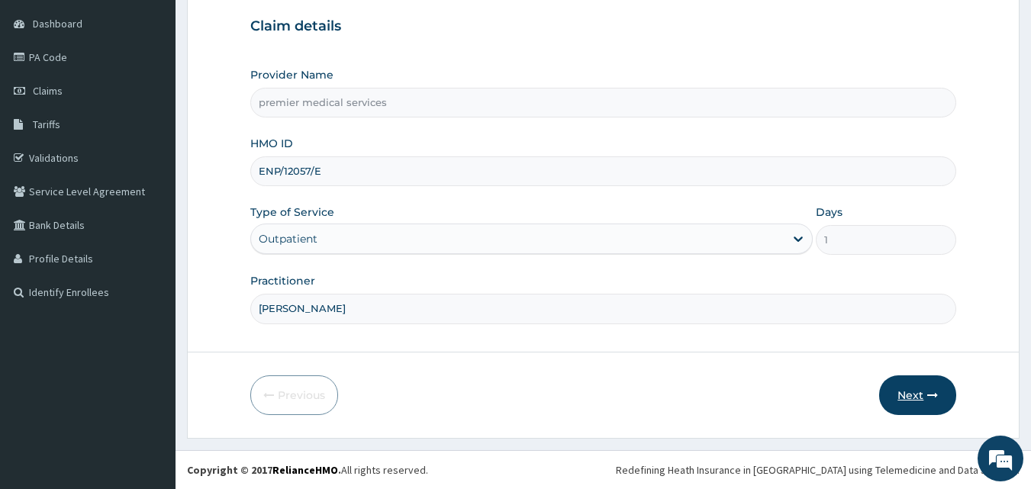
type input "DR. NSIKAK UDOKANG"
click at [919, 391] on button "Next" at bounding box center [917, 395] width 77 height 40
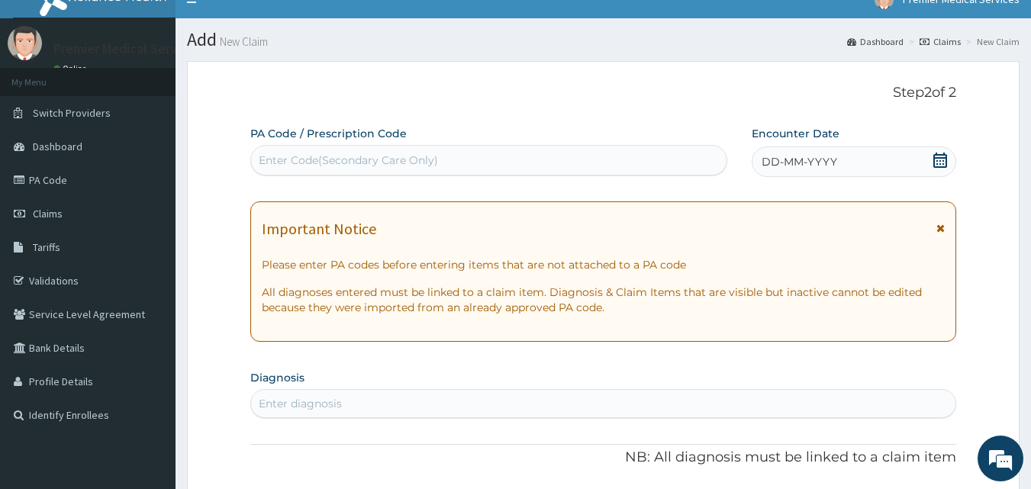
scroll to position [0, 0]
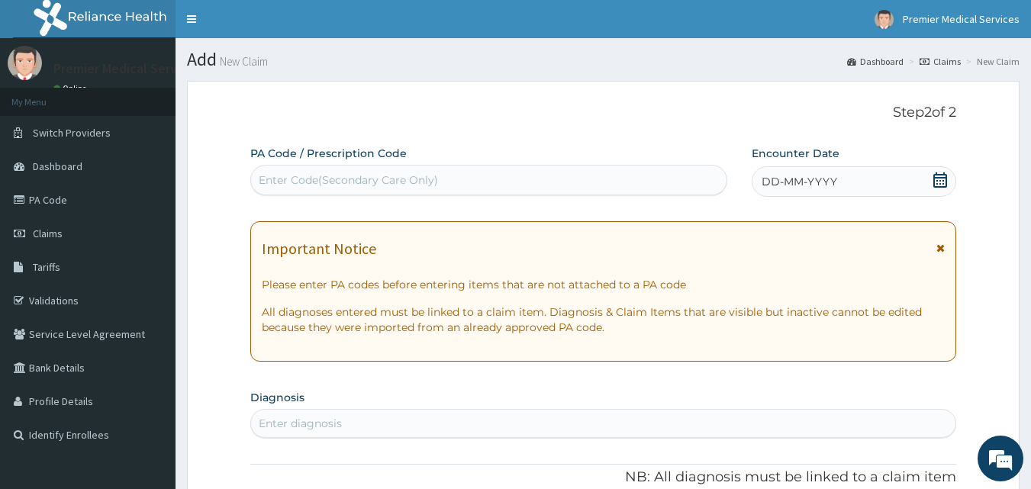
click at [552, 179] on div "Enter Code(Secondary Care Only)" at bounding box center [489, 180] width 476 height 24
paste input "PA/513F6F"
type input "PA/513F6F"
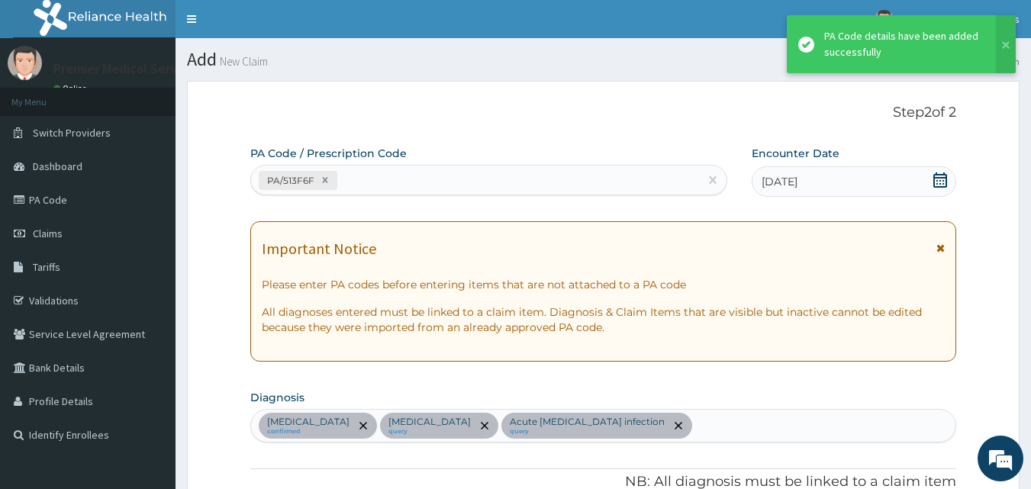
scroll to position [496, 0]
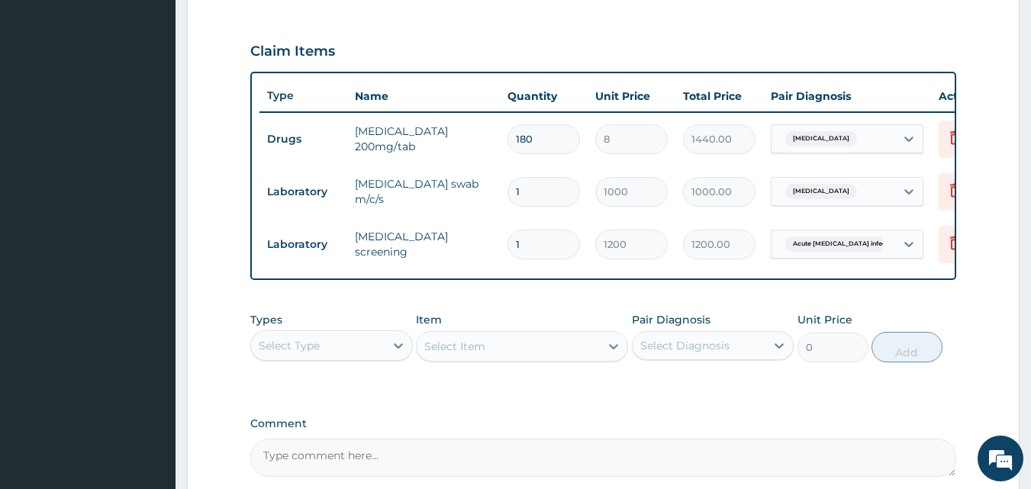
click at [703, 430] on label "Comment" at bounding box center [603, 423] width 706 height 13
click at [703, 439] on textarea "Comment" at bounding box center [603, 458] width 706 height 38
click at [745, 461] on textarea "Comment" at bounding box center [603, 458] width 706 height 38
click at [306, 343] on div "Select Type" at bounding box center [331, 345] width 163 height 31
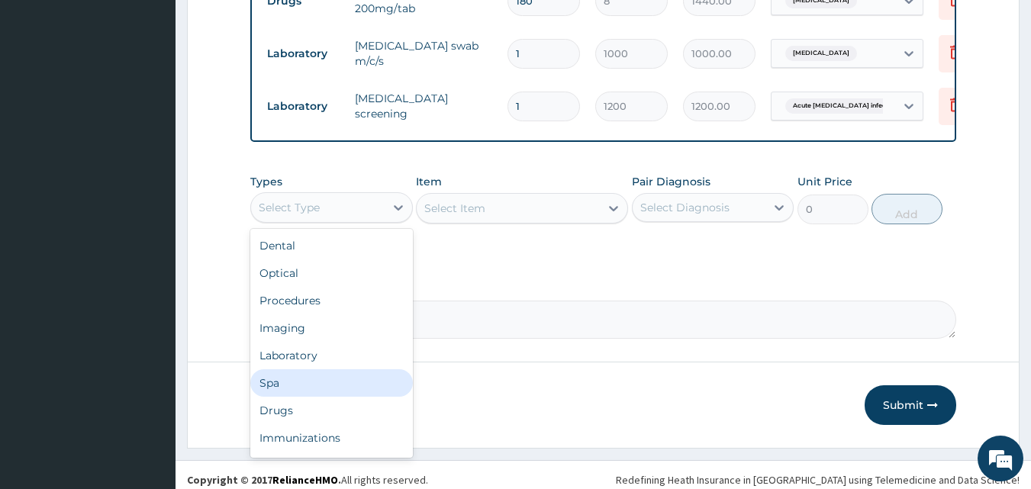
scroll to position [655, 0]
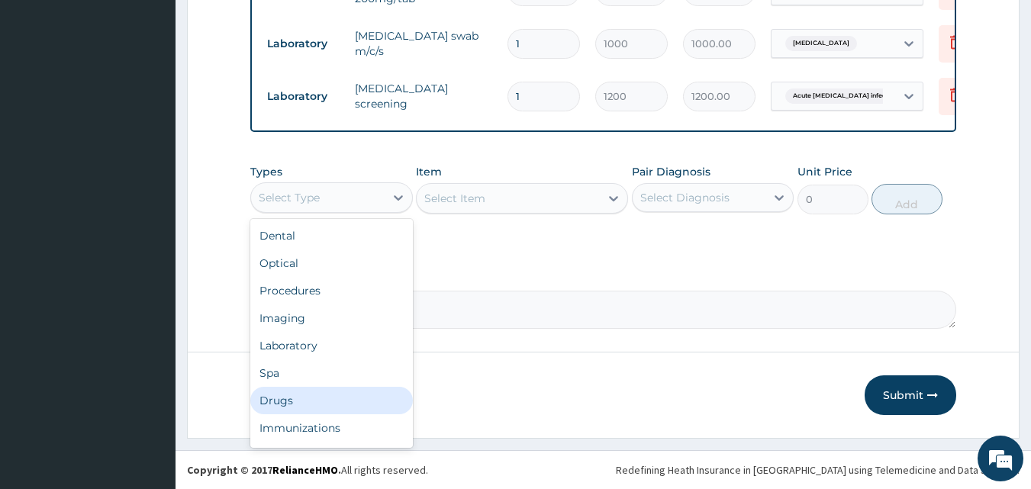
click at [374, 401] on div "Drugs" at bounding box center [331, 400] width 163 height 27
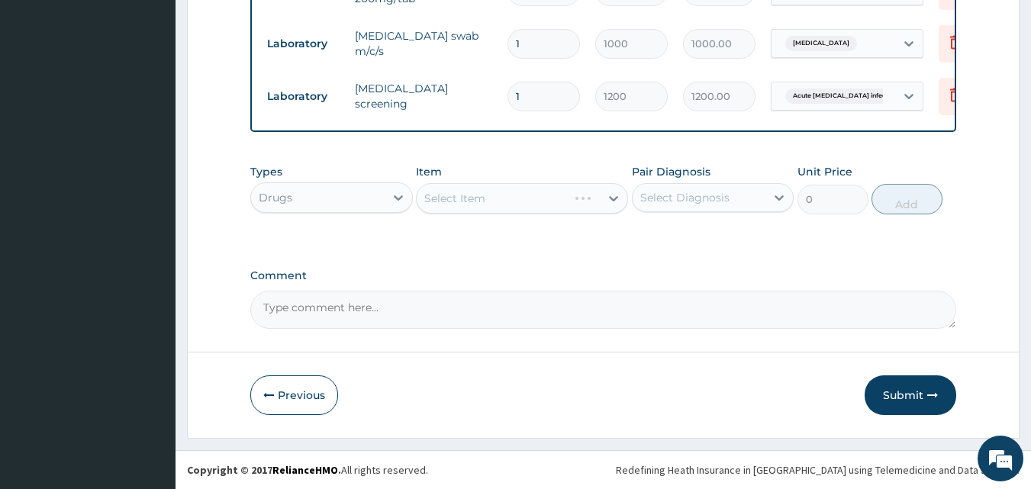
click at [500, 199] on div "Select Item" at bounding box center [522, 198] width 212 height 31
click at [497, 207] on div "Select Item" at bounding box center [522, 198] width 212 height 31
click at [569, 201] on div "Select Item" at bounding box center [522, 198] width 212 height 31
click at [509, 211] on div "Select Item" at bounding box center [522, 198] width 212 height 31
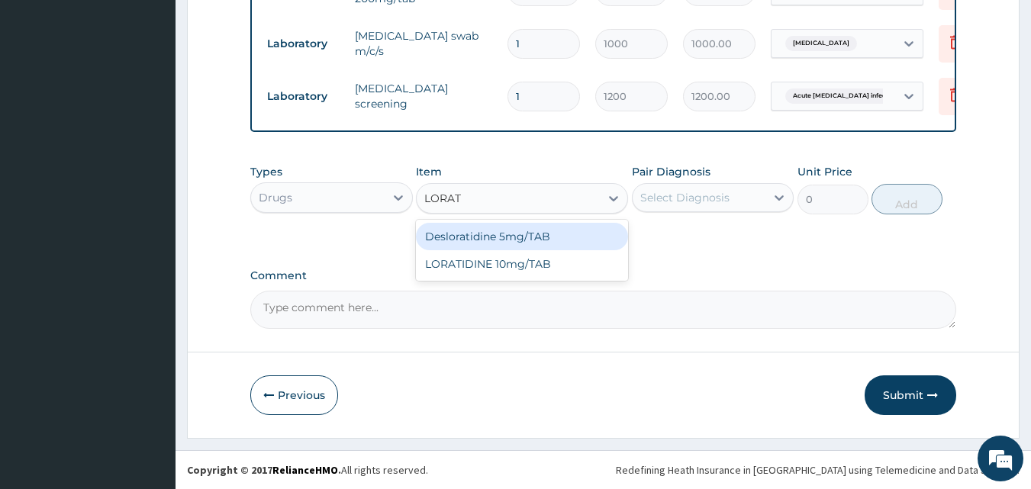
type input "LORATI"
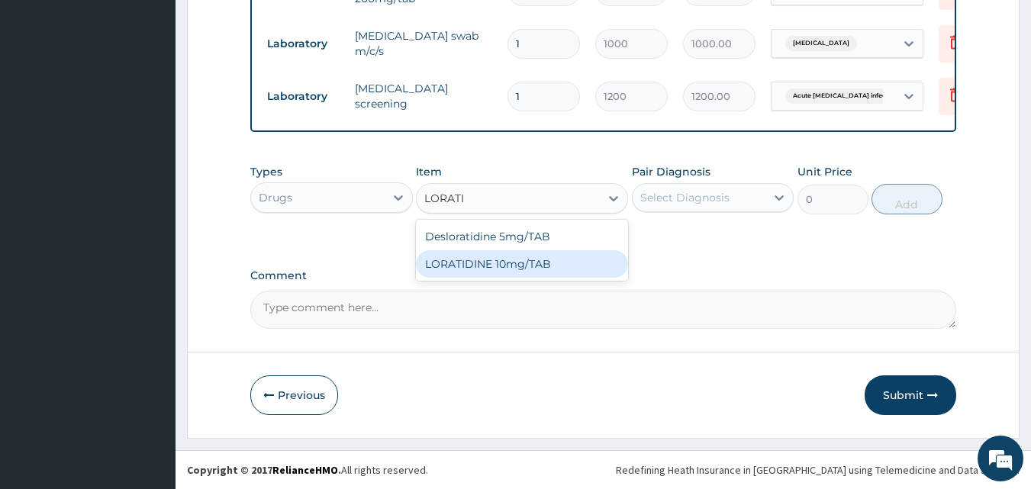
click at [526, 265] on div "LORATIDINE 10mg/TAB" at bounding box center [522, 263] width 212 height 27
type input "40"
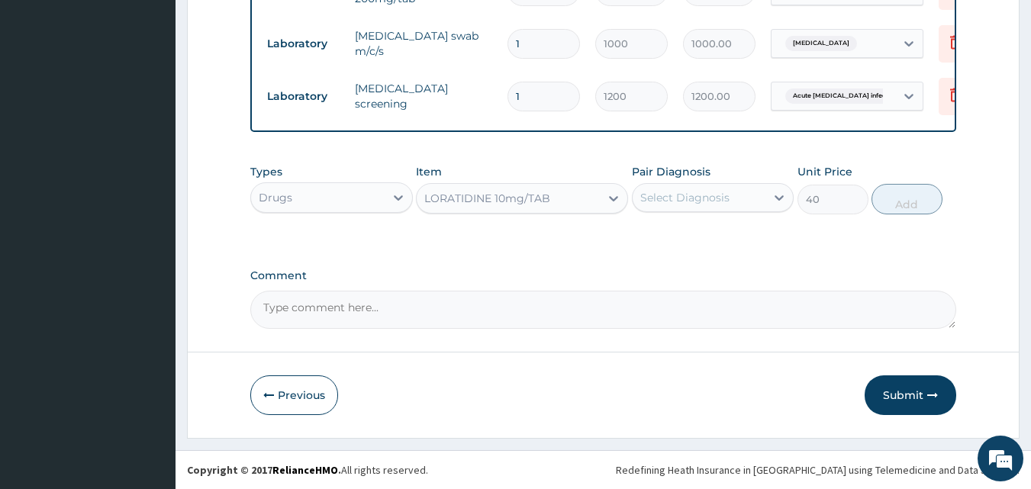
click at [687, 202] on div "Select Diagnosis" at bounding box center [684, 197] width 89 height 15
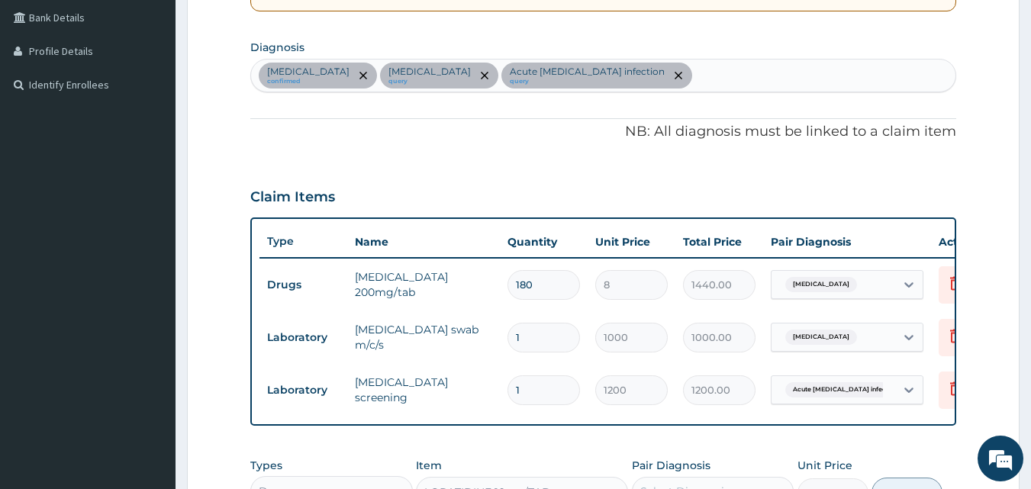
scroll to position [274, 0]
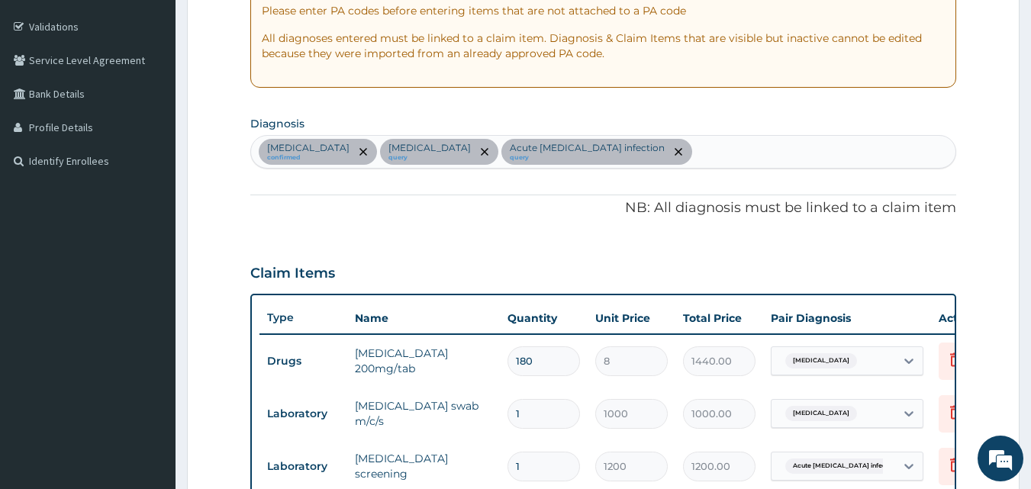
click at [591, 165] on div "Anemia confirmed Urethritis query Acute HIV infection query" at bounding box center [603, 152] width 705 height 32
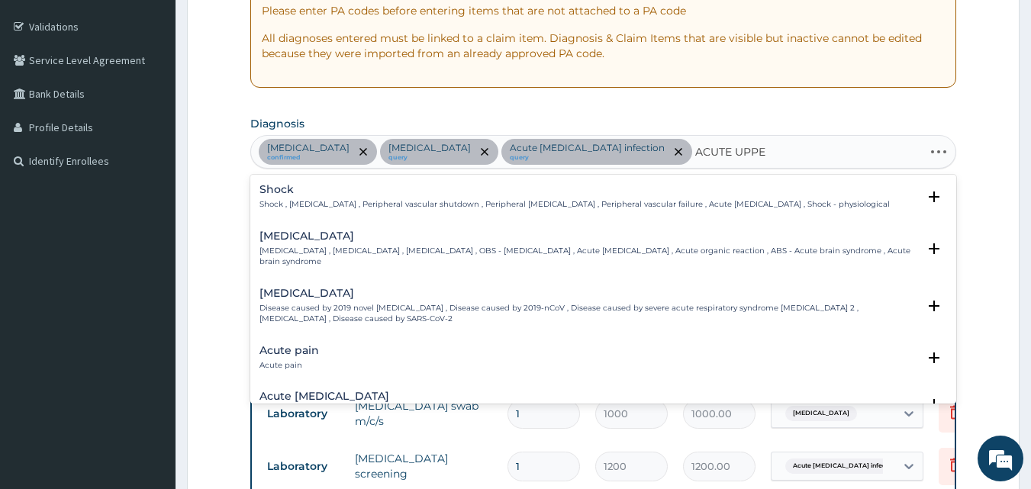
type input "ACUTE UPPER"
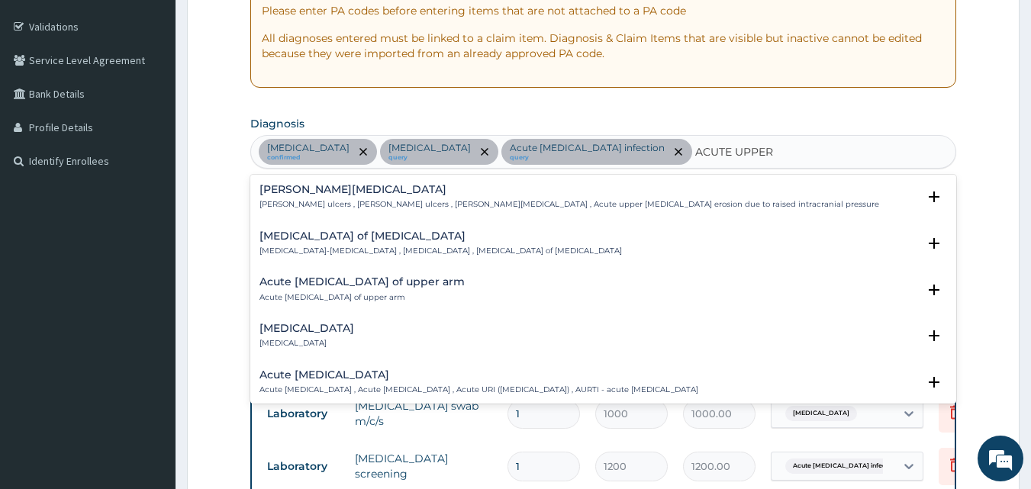
scroll to position [76, 0]
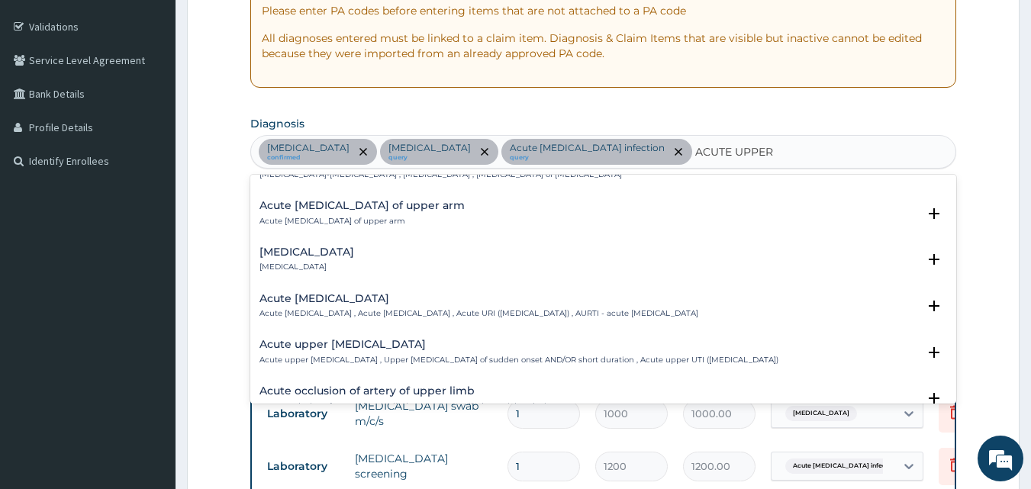
click at [490, 307] on div "Acute upper respiratory infection Acute upper respiratory infection , Acute upp…" at bounding box center [478, 306] width 439 height 27
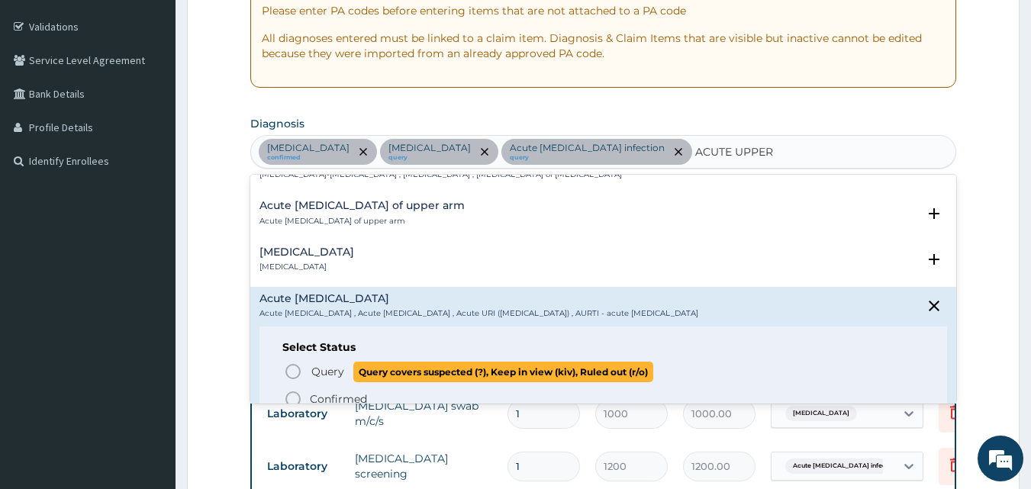
click at [293, 369] on icon "status option query" at bounding box center [293, 371] width 18 height 18
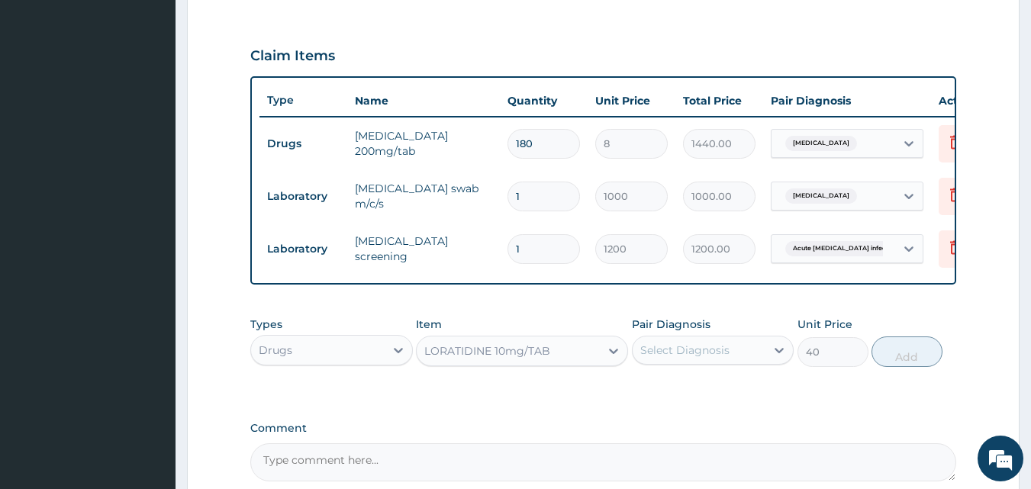
scroll to position [579, 0]
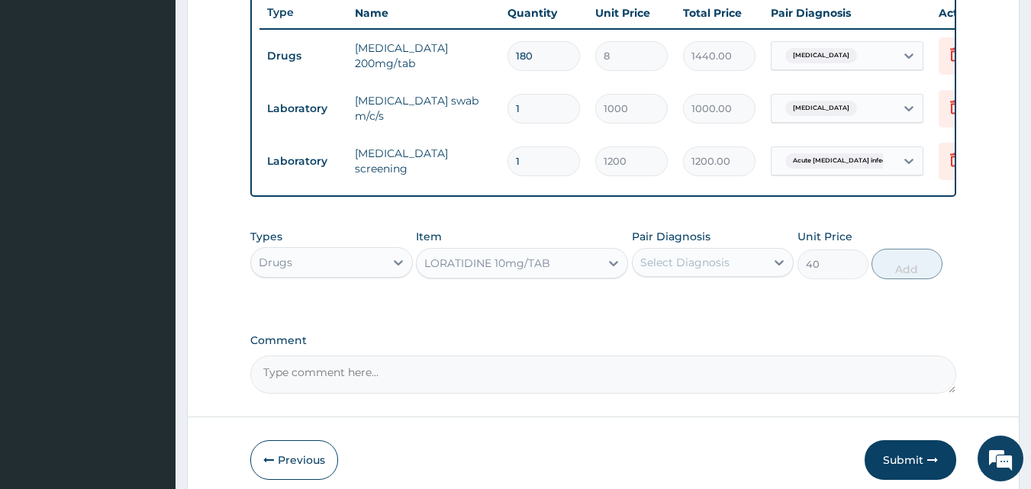
click at [655, 270] on div "Select Diagnosis" at bounding box center [684, 262] width 89 height 15
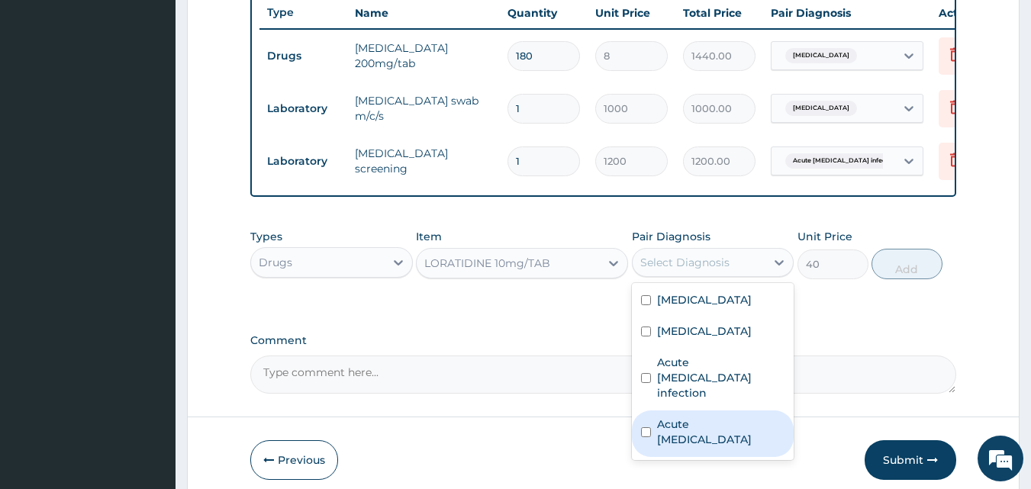
click at [676, 424] on label "Acute upper respiratory infection" at bounding box center [721, 432] width 128 height 31
checkbox input "true"
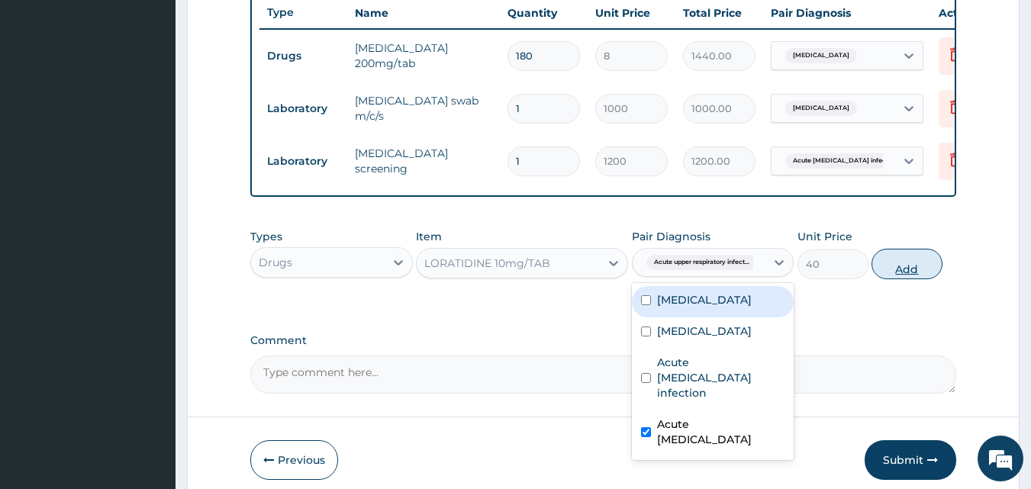
click at [909, 276] on button "Add" at bounding box center [906, 264] width 71 height 31
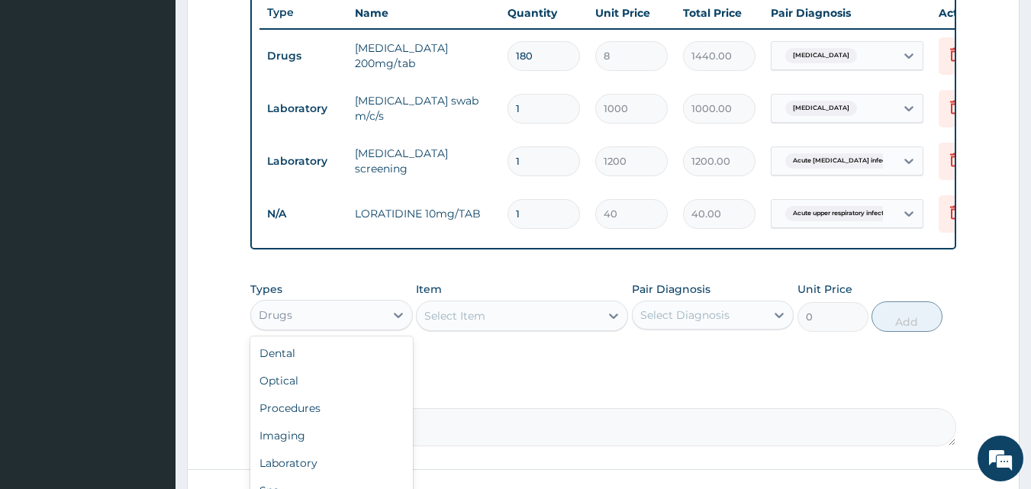
click at [374, 320] on div "Drugs" at bounding box center [318, 315] width 134 height 24
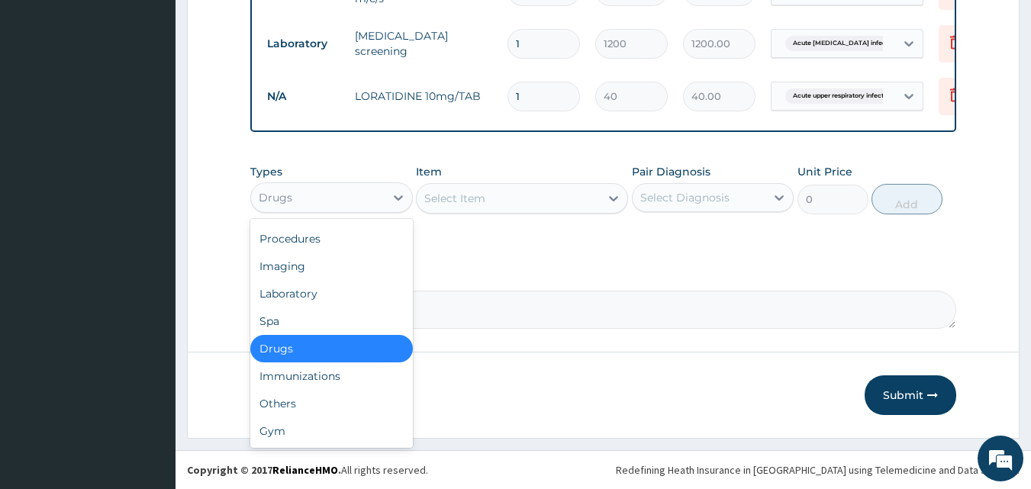
scroll to position [708, 0]
click at [328, 240] on div "Procedures" at bounding box center [331, 238] width 163 height 27
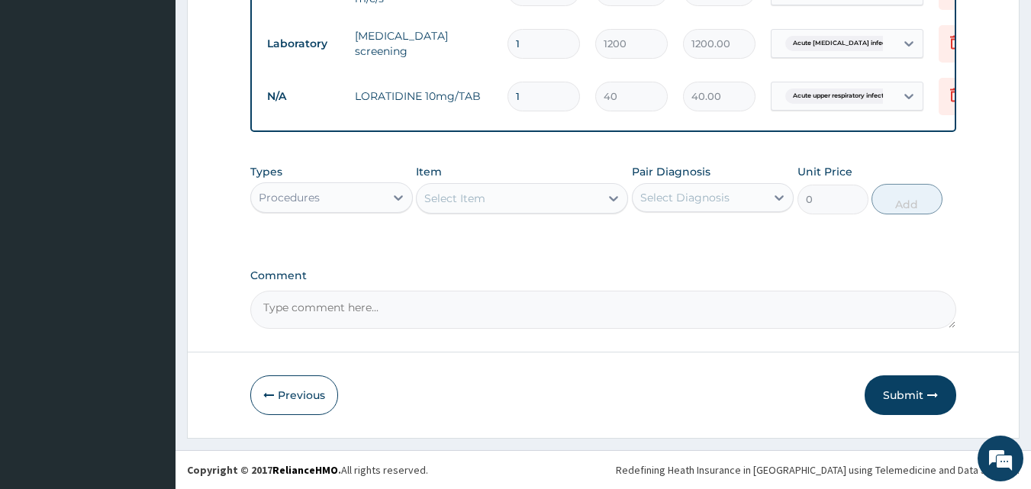
click at [449, 195] on div "Select Item" at bounding box center [454, 198] width 61 height 15
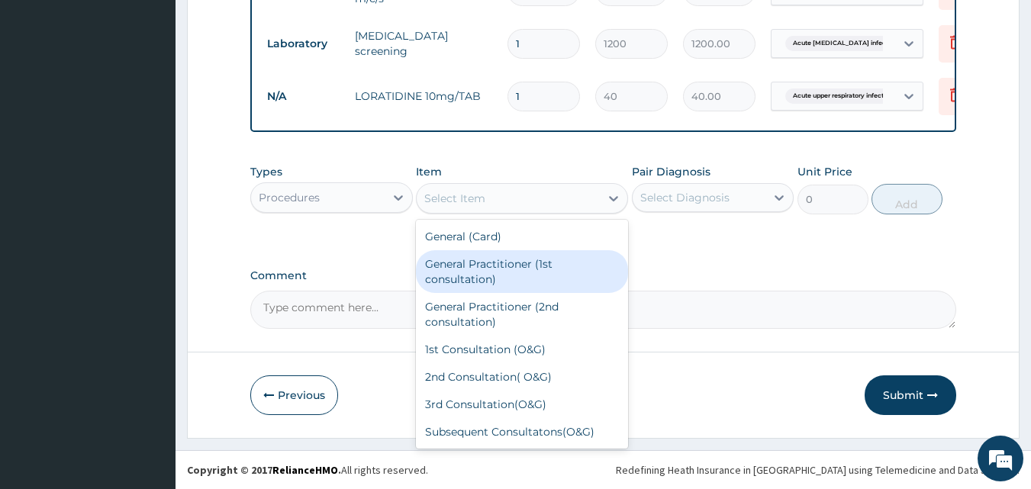
click at [463, 266] on div "General Practitioner (1st consultation)" at bounding box center [522, 271] width 212 height 43
type input "1500"
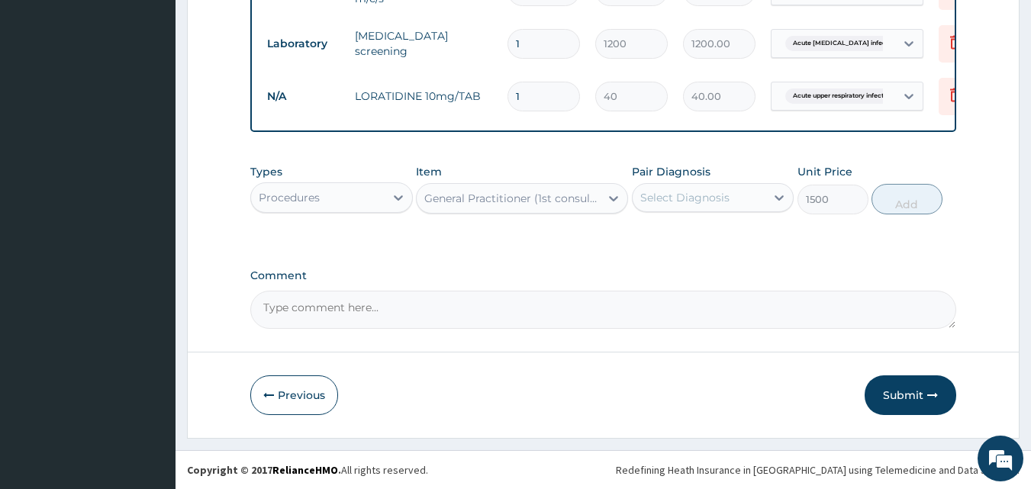
click at [729, 198] on div "Select Diagnosis" at bounding box center [699, 197] width 134 height 24
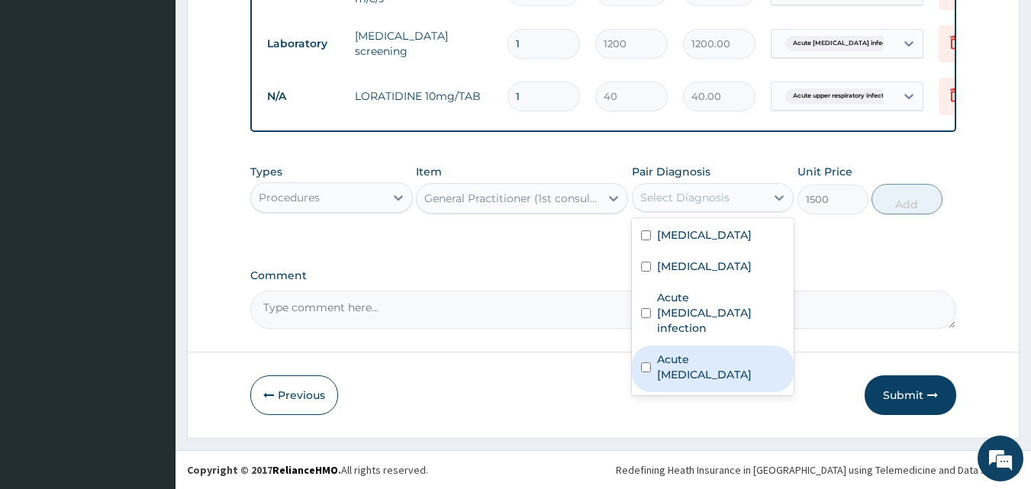
click at [732, 352] on label "Acute [MEDICAL_DATA]" at bounding box center [721, 367] width 128 height 31
checkbox input "true"
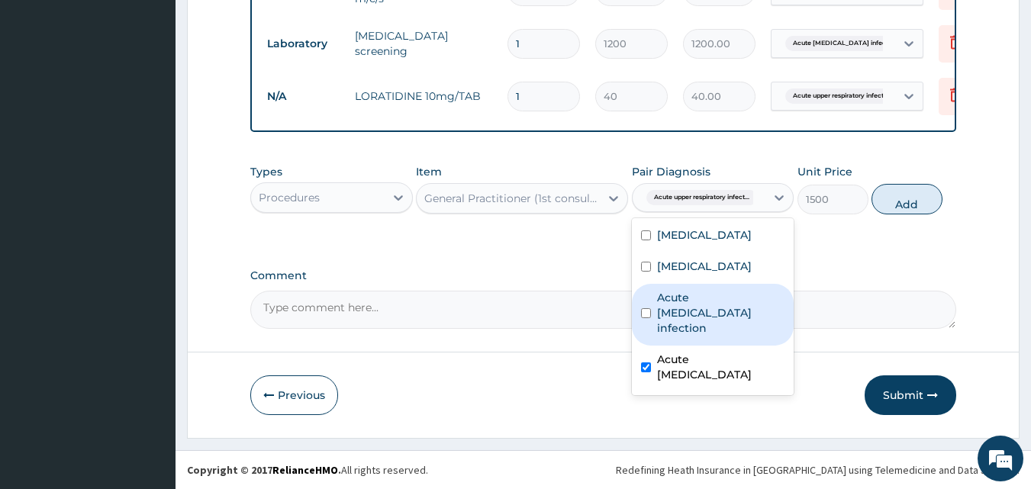
click at [721, 293] on label "Acute HIV infection" at bounding box center [721, 313] width 128 height 46
checkbox input "true"
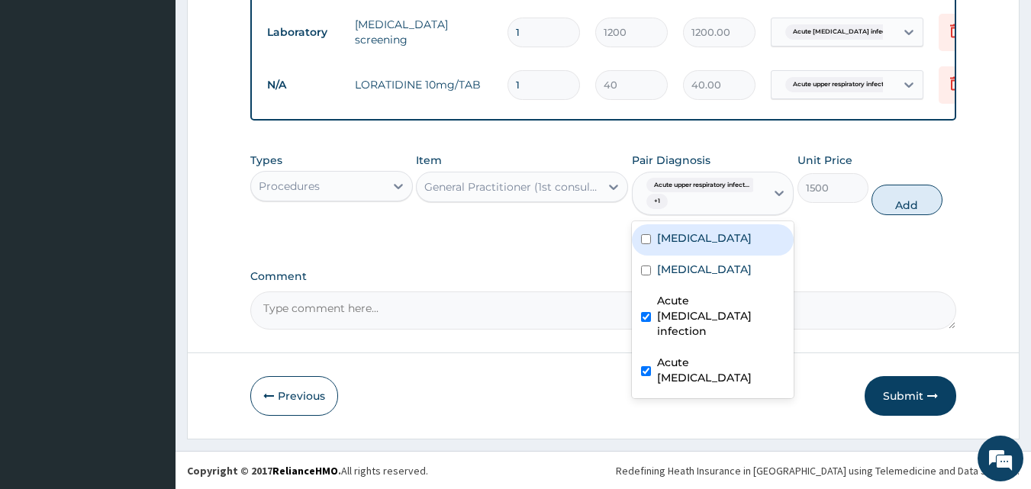
click at [710, 256] on div "Anemia" at bounding box center [713, 239] width 163 height 31
checkbox input "true"
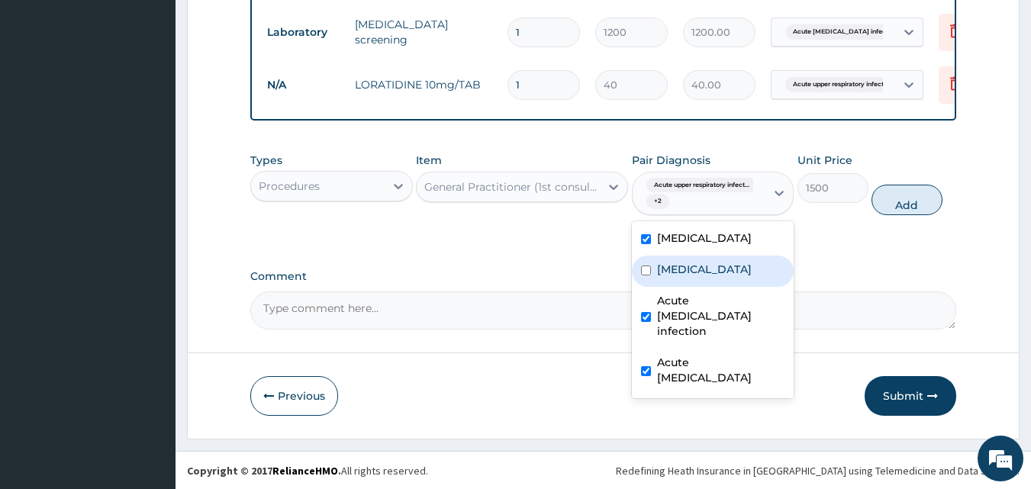
drag, startPoint x: 704, startPoint y: 284, endPoint x: 704, endPoint y: 275, distance: 8.4
click at [704, 277] on label "Urethritis" at bounding box center [704, 269] width 95 height 15
checkbox input "true"
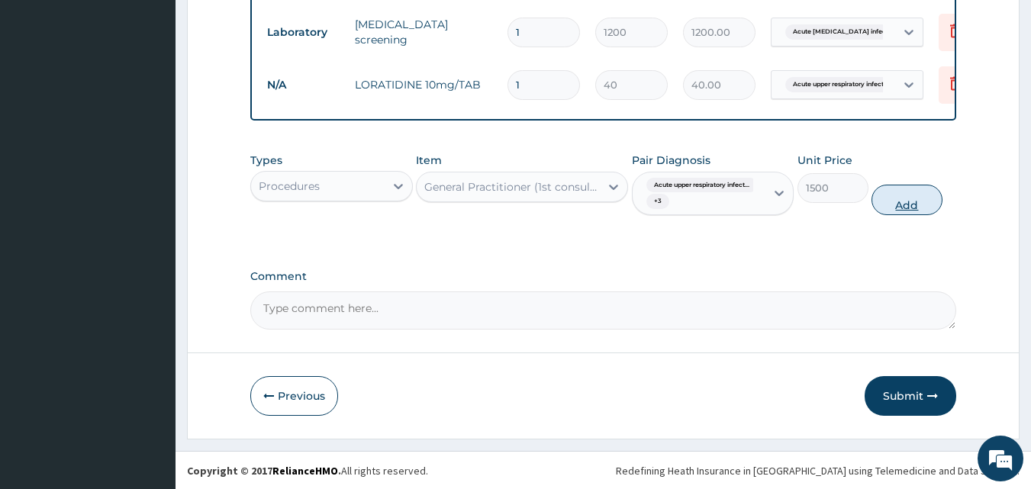
click at [912, 202] on button "Add" at bounding box center [906, 200] width 71 height 31
type input "0"
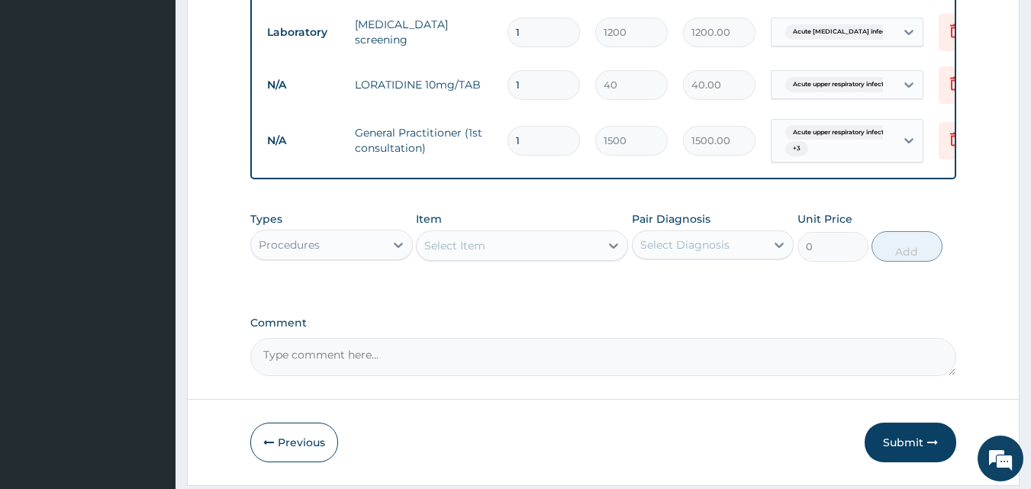
click at [561, 90] on input "1" at bounding box center [543, 85] width 72 height 30
type input "14"
type input "560.00"
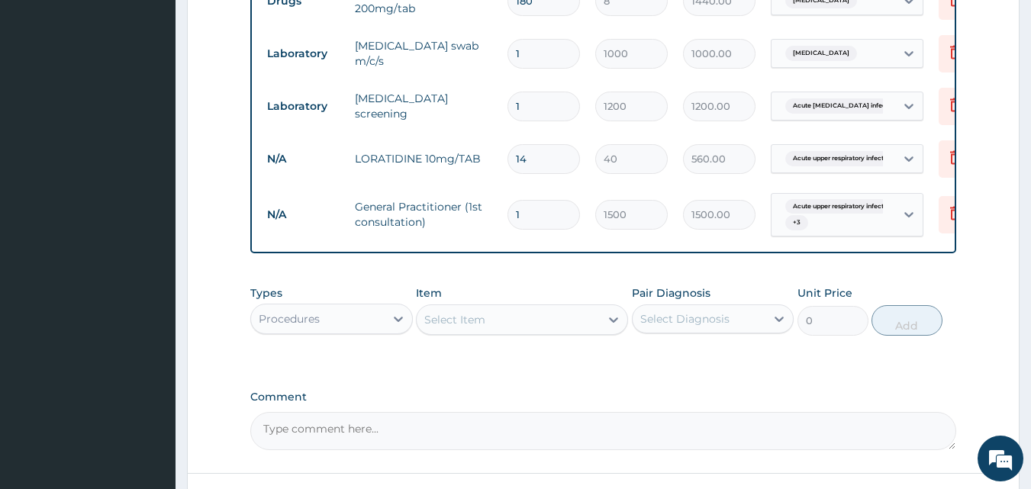
scroll to position [767, 0]
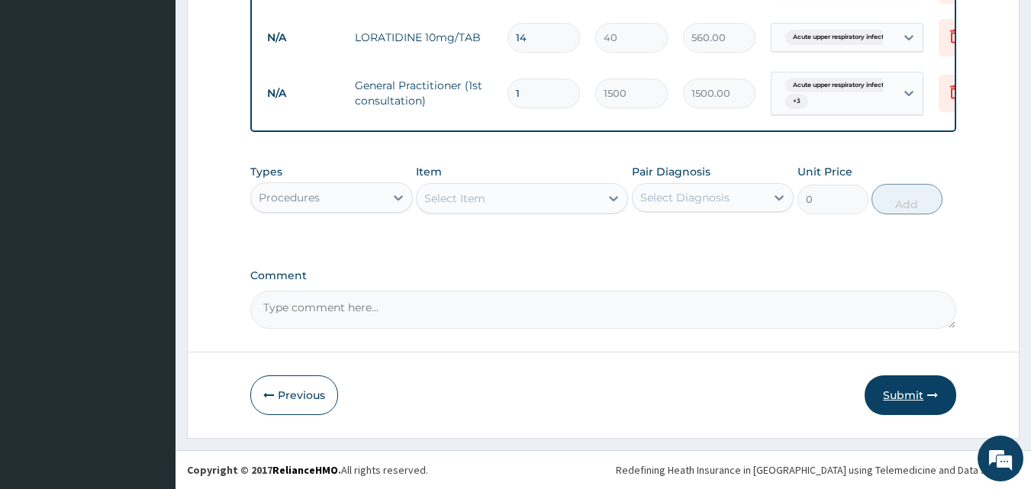
type input "14"
click at [933, 402] on button "Submit" at bounding box center [910, 395] width 92 height 40
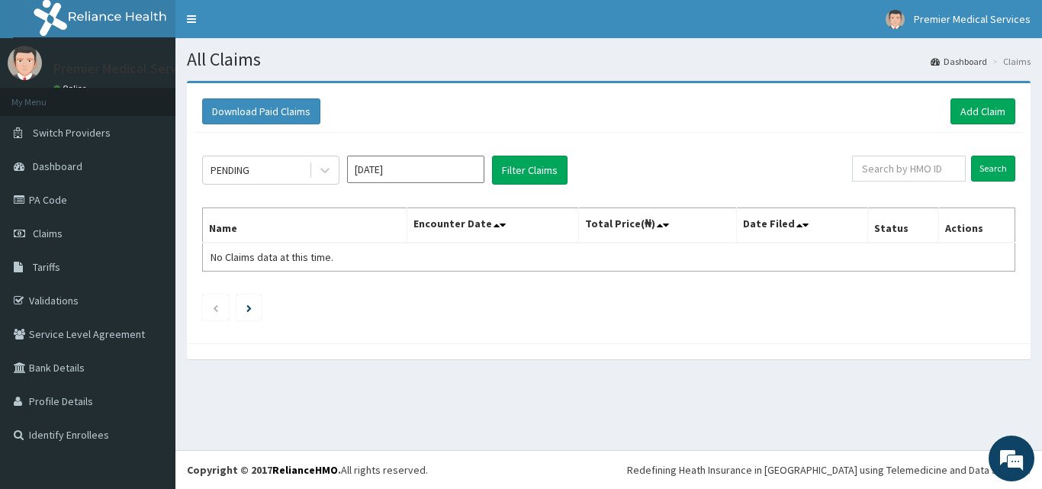
click at [393, 172] on input "[DATE]" at bounding box center [415, 169] width 137 height 27
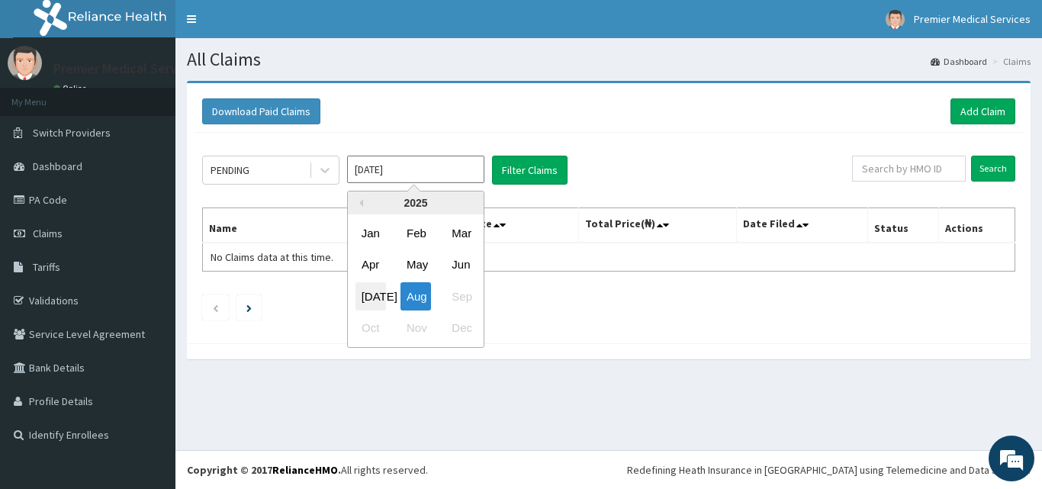
click at [375, 297] on div "[DATE]" at bounding box center [371, 296] width 31 height 28
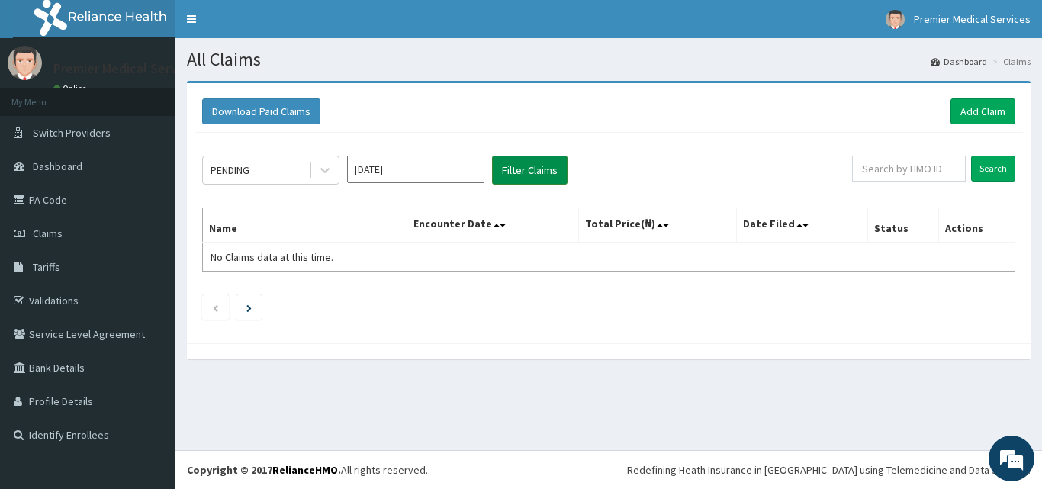
click at [539, 178] on button "Filter Claims" at bounding box center [530, 170] width 76 height 29
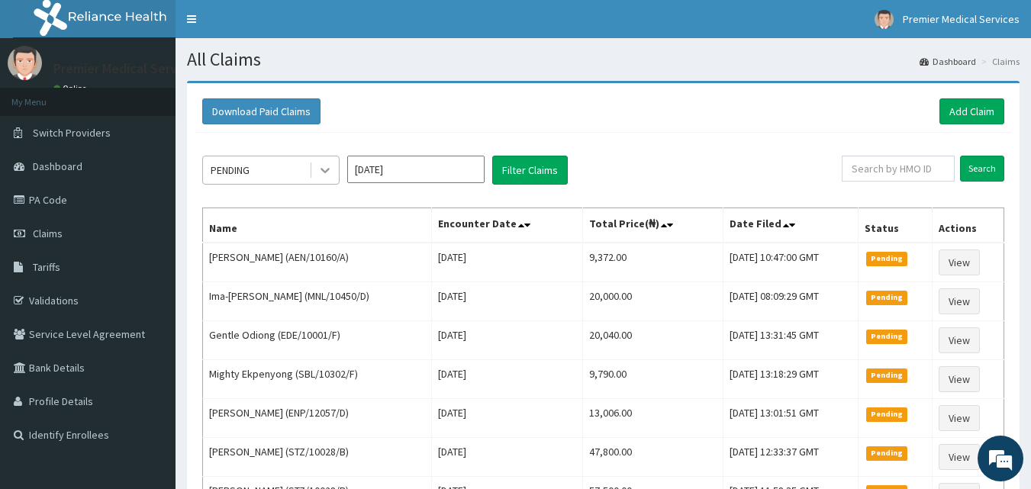
click at [329, 167] on icon at bounding box center [324, 170] width 15 height 15
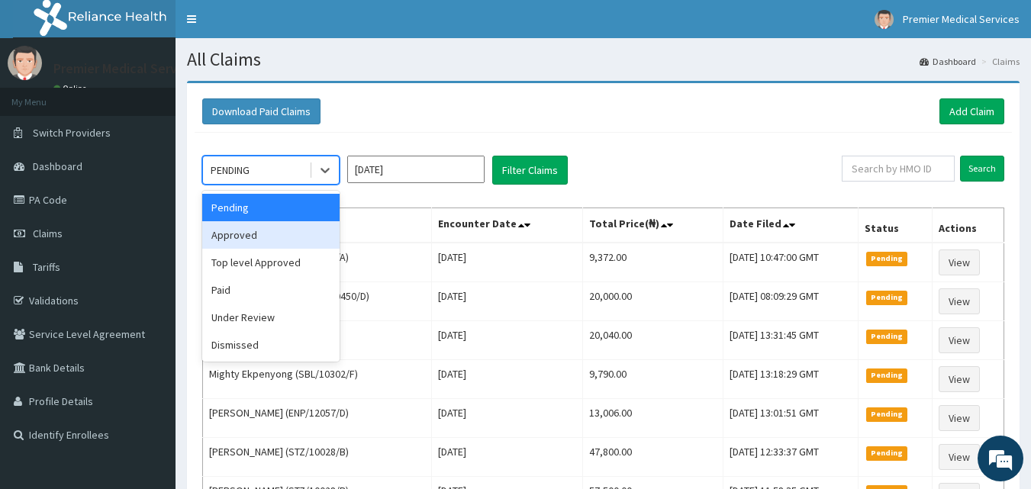
click at [273, 245] on div "Approved" at bounding box center [270, 234] width 137 height 27
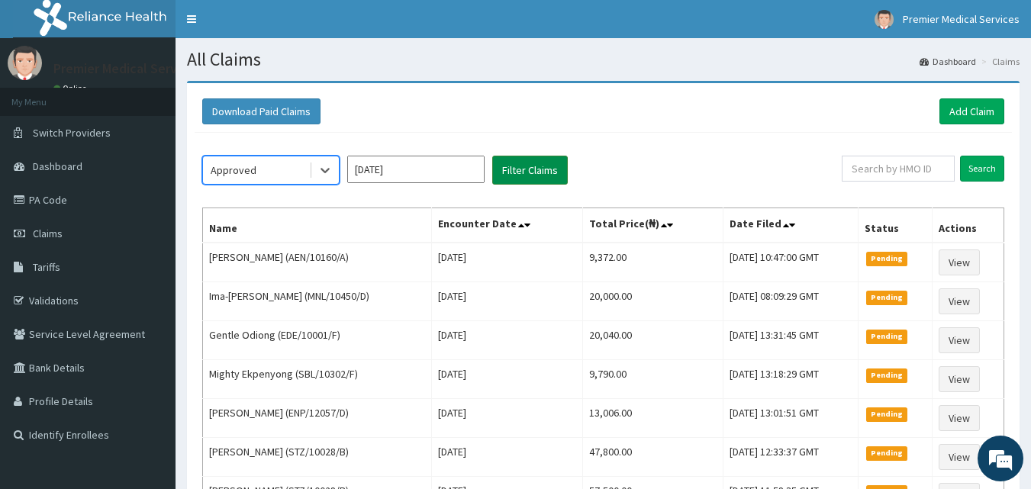
click at [508, 165] on button "Filter Claims" at bounding box center [530, 170] width 76 height 29
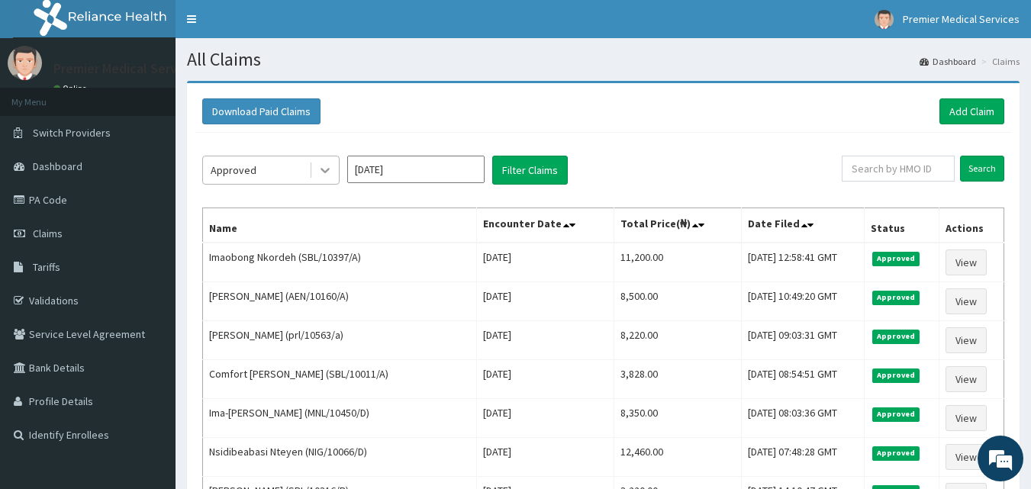
click at [315, 163] on div at bounding box center [324, 169] width 27 height 27
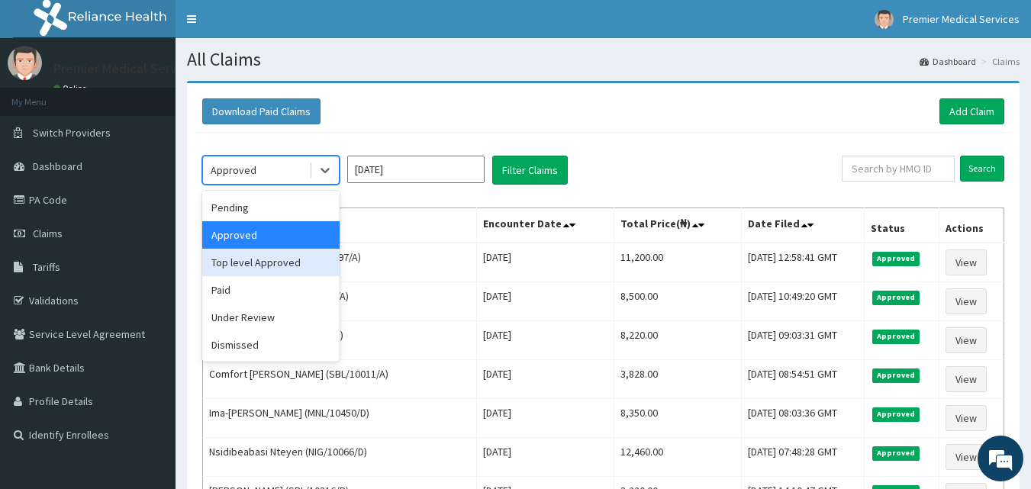
click at [293, 261] on div "Top level Approved" at bounding box center [270, 262] width 137 height 27
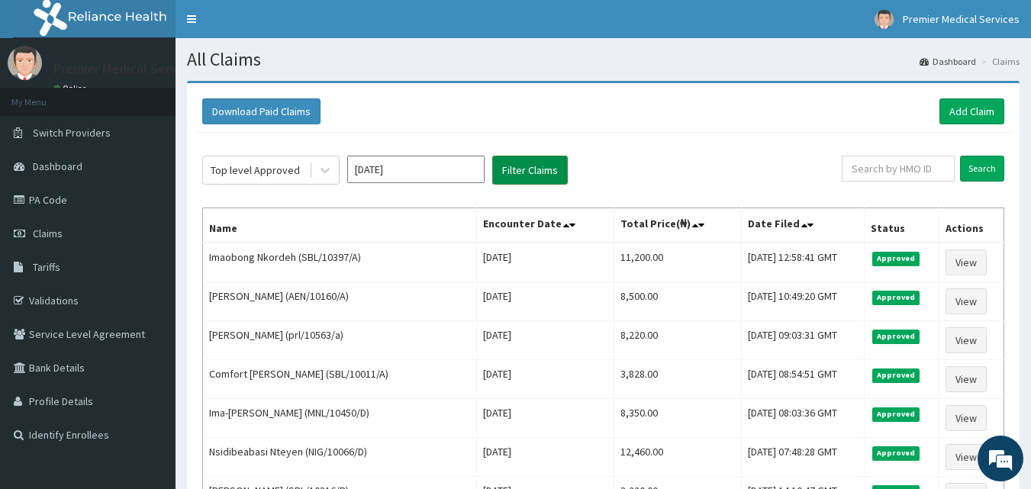
click at [513, 172] on button "Filter Claims" at bounding box center [530, 170] width 76 height 29
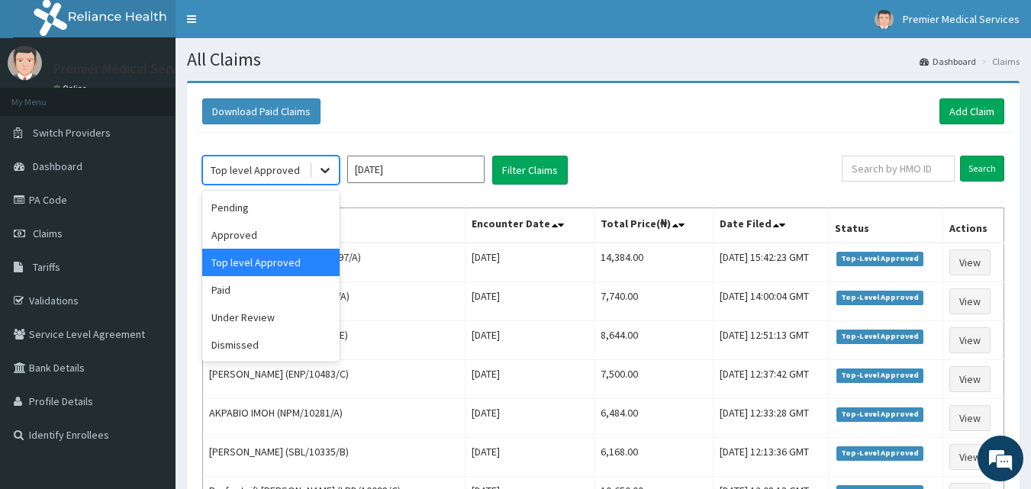
click at [334, 167] on div at bounding box center [324, 169] width 27 height 27
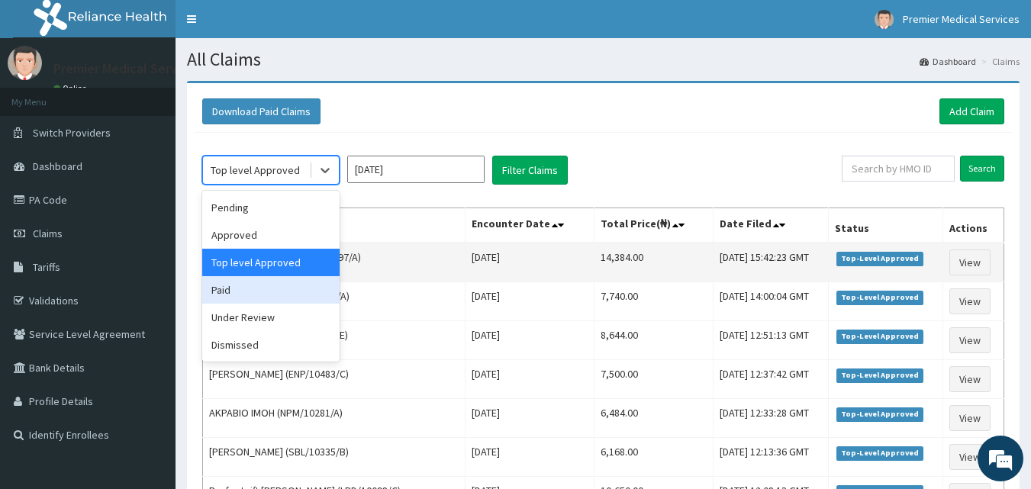
drag, startPoint x: 294, startPoint y: 294, endPoint x: 311, endPoint y: 275, distance: 25.4
click at [294, 291] on div "Paid" at bounding box center [270, 289] width 137 height 27
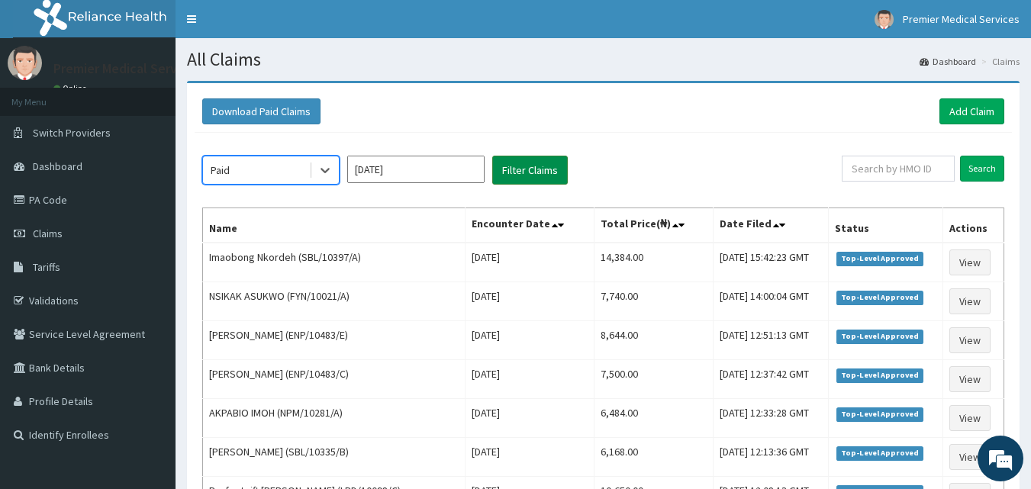
click at [520, 175] on button "Filter Claims" at bounding box center [530, 170] width 76 height 29
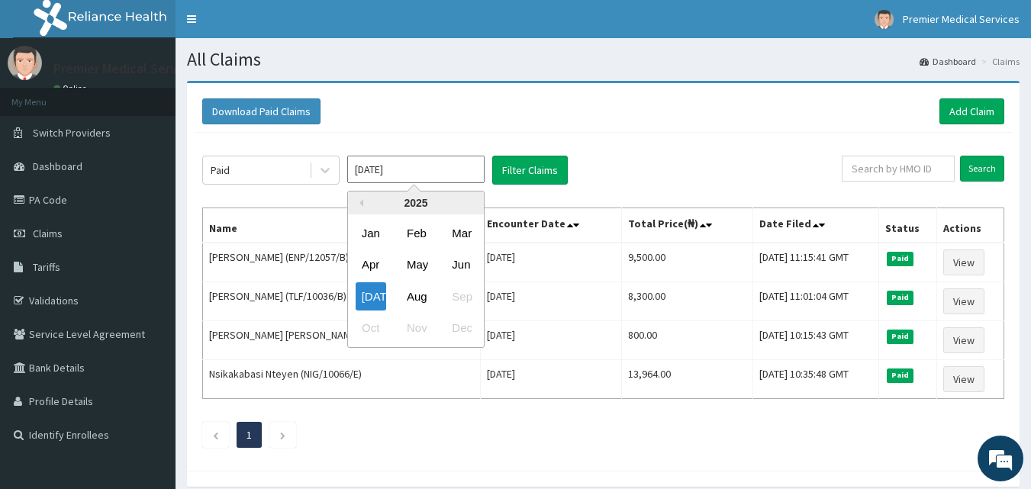
click at [401, 168] on input "[DATE]" at bounding box center [415, 169] width 137 height 27
click at [463, 256] on div "Jun" at bounding box center [461, 265] width 31 height 28
type input "Jun 2025"
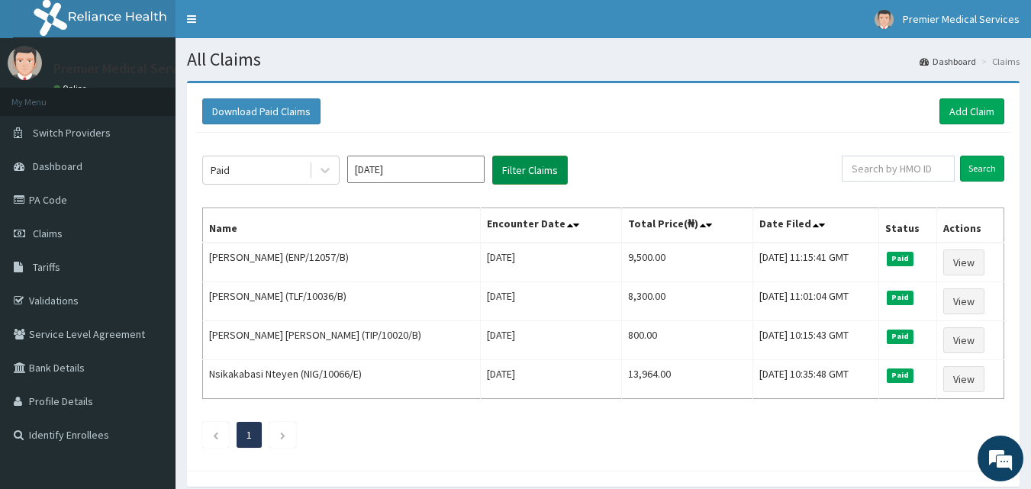
click at [506, 176] on button "Filter Claims" at bounding box center [530, 170] width 76 height 29
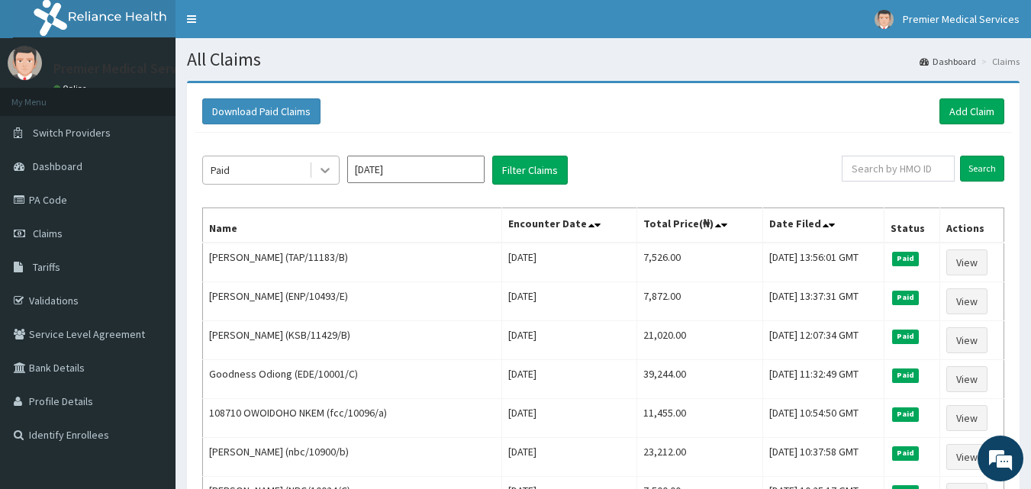
click at [324, 173] on icon at bounding box center [324, 170] width 15 height 15
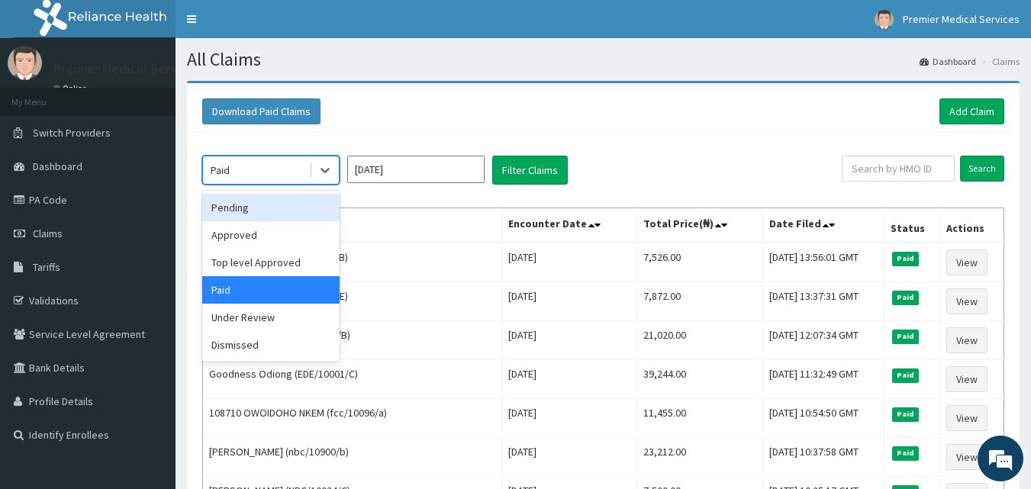
click at [316, 208] on div "Pending" at bounding box center [270, 207] width 137 height 27
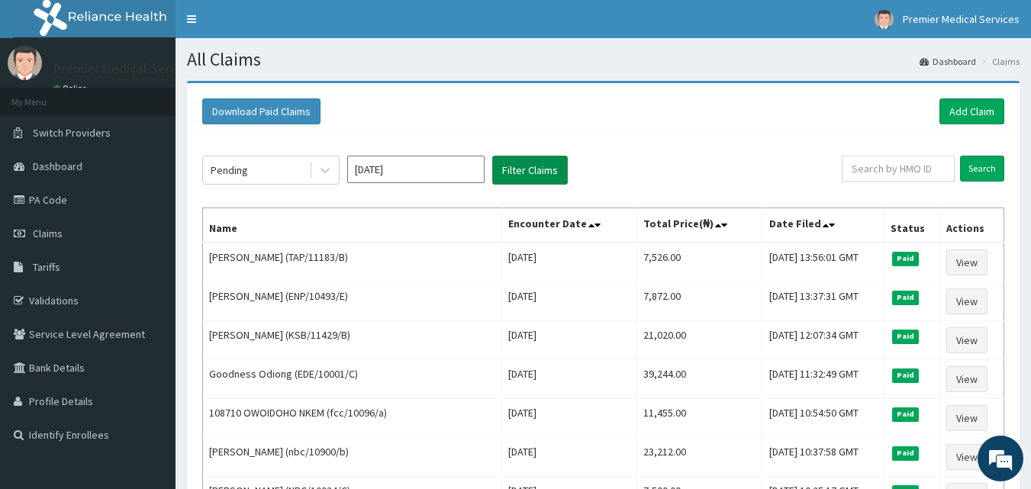
click at [551, 159] on button "Filter Claims" at bounding box center [530, 170] width 76 height 29
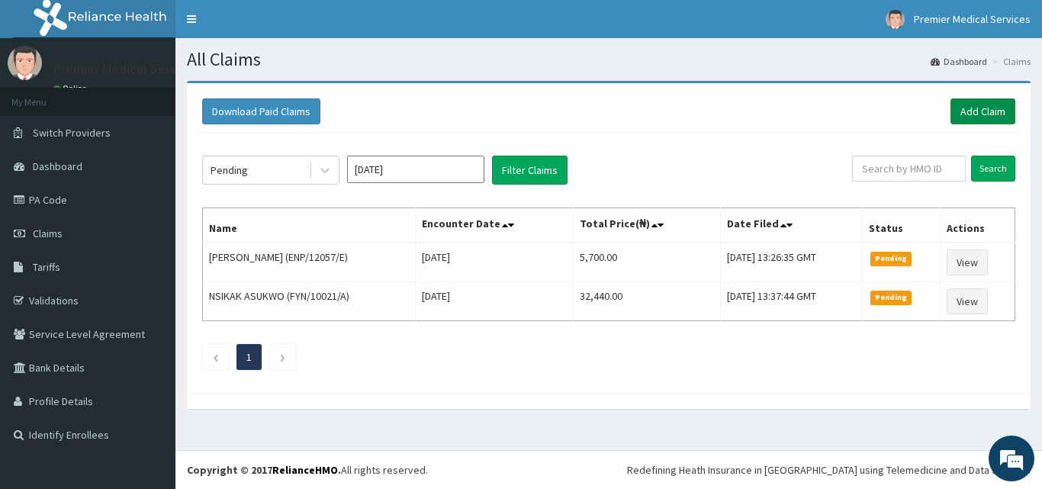
click at [961, 101] on link "Add Claim" at bounding box center [983, 111] width 65 height 26
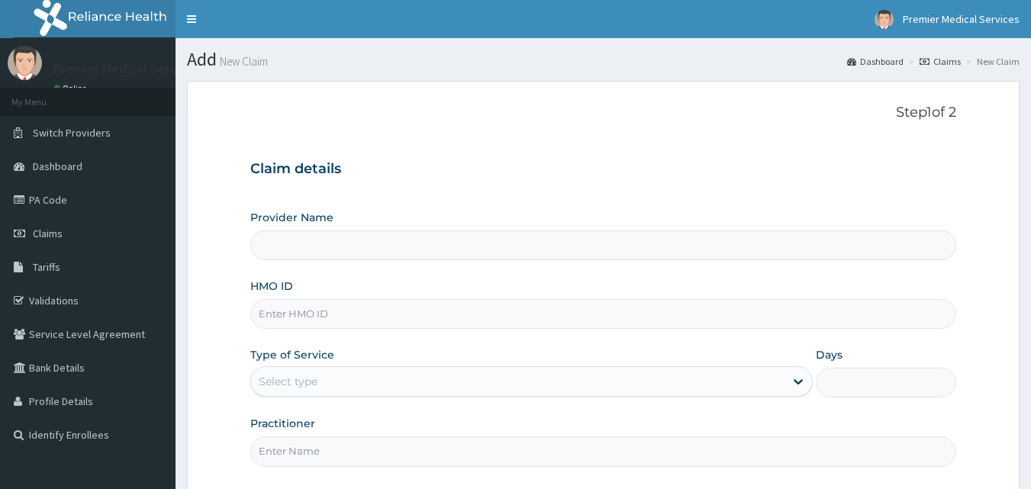
type input "M"
type input "premier medical services"
type input "MNL/10026/B"
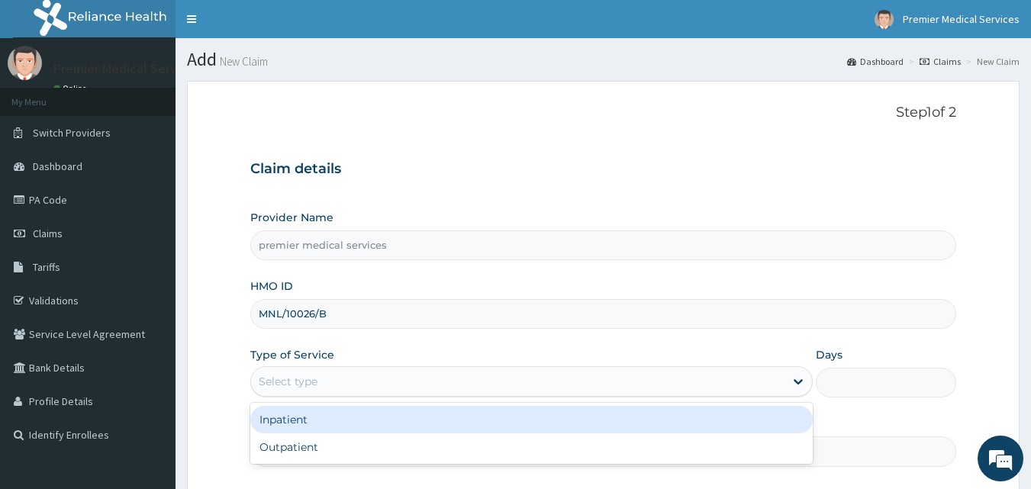
click at [539, 378] on div "Select type" at bounding box center [517, 381] width 533 height 24
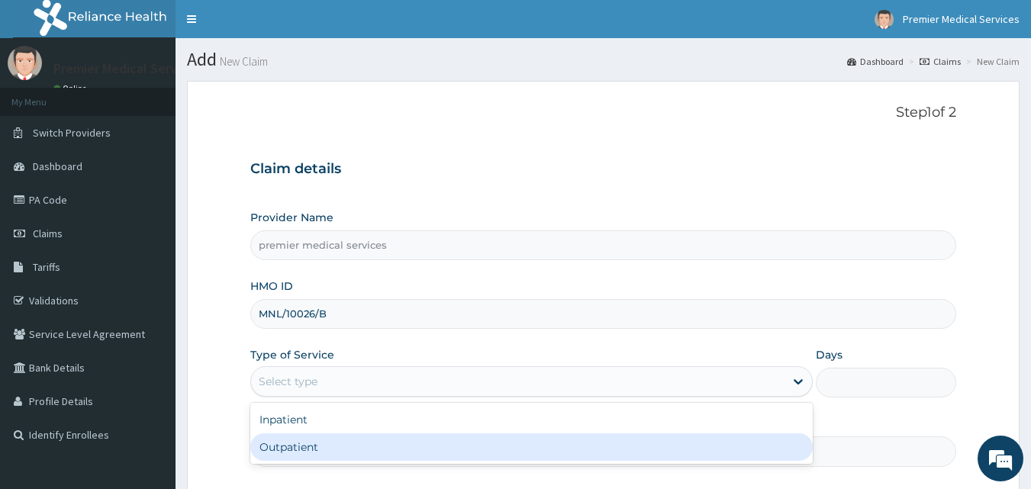
click at [367, 443] on div "Outpatient" at bounding box center [531, 446] width 562 height 27
type input "1"
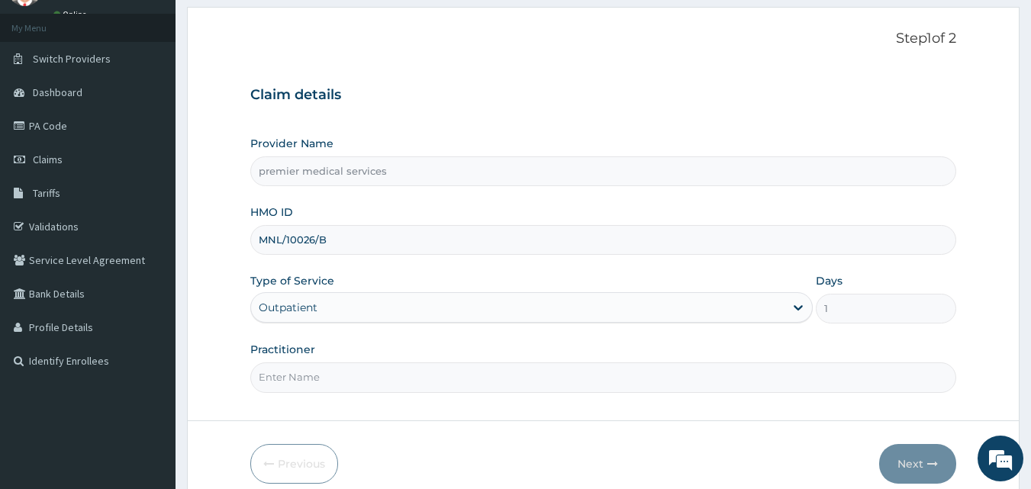
scroll to position [76, 0]
click at [462, 374] on input "Practitioner" at bounding box center [603, 375] width 706 height 30
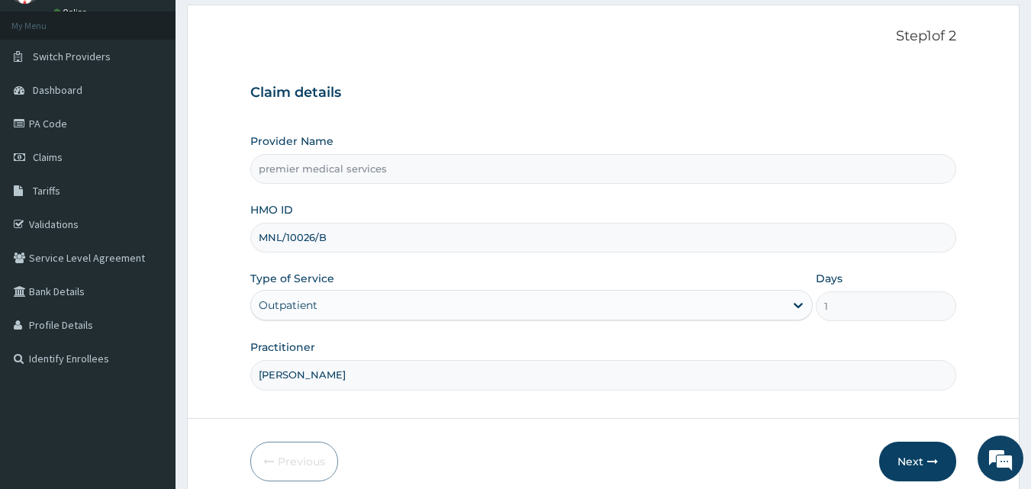
scroll to position [143, 0]
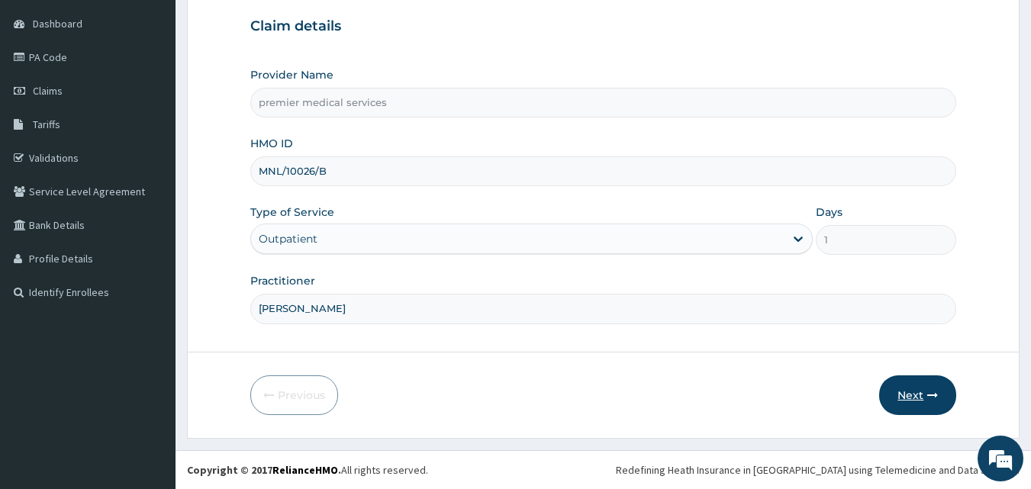
type input "[PERSON_NAME]"
click at [911, 401] on button "Next" at bounding box center [917, 395] width 77 height 40
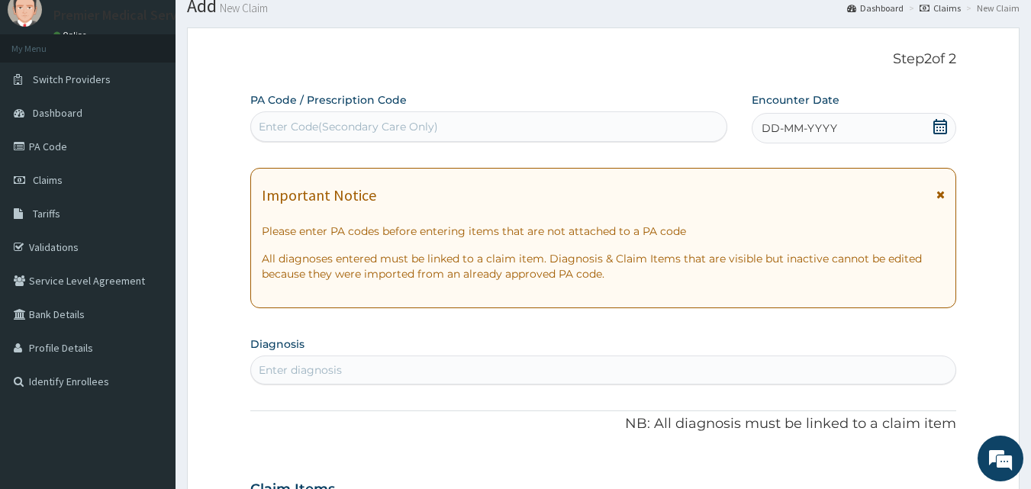
scroll to position [0, 0]
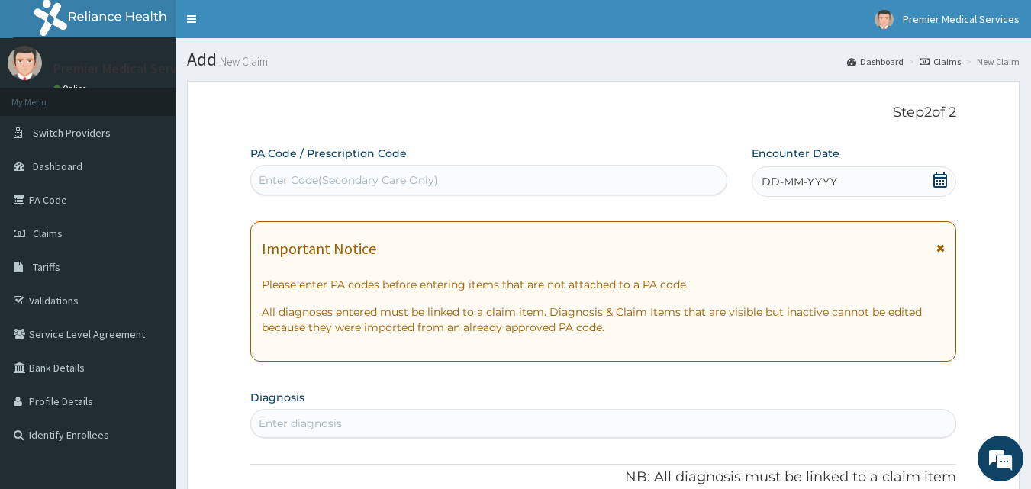
click at [947, 175] on icon at bounding box center [940, 179] width 14 height 15
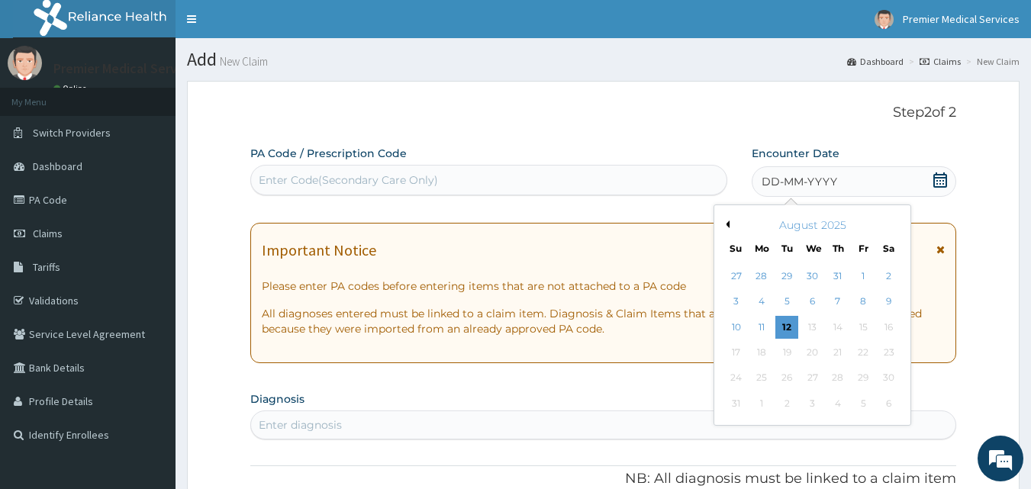
click at [727, 222] on button "Previous Month" at bounding box center [726, 224] width 8 height 8
click at [768, 298] on div "7" at bounding box center [761, 302] width 23 height 23
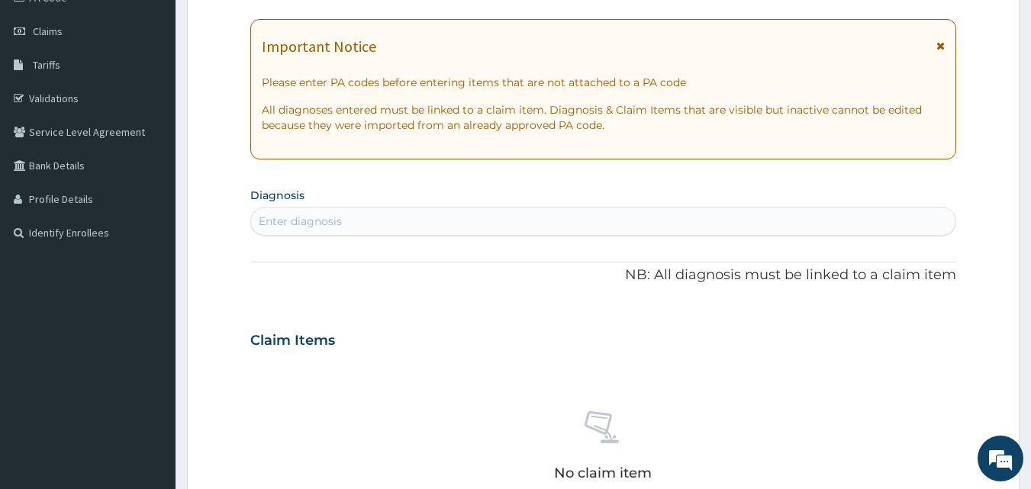
scroll to position [229, 0]
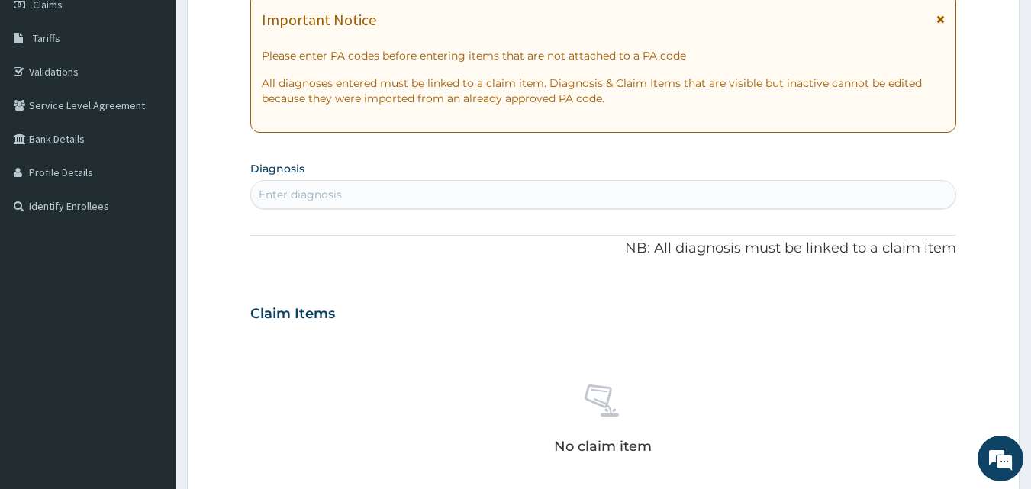
click at [636, 197] on div "Enter diagnosis" at bounding box center [603, 194] width 705 height 24
type input "PAIN"
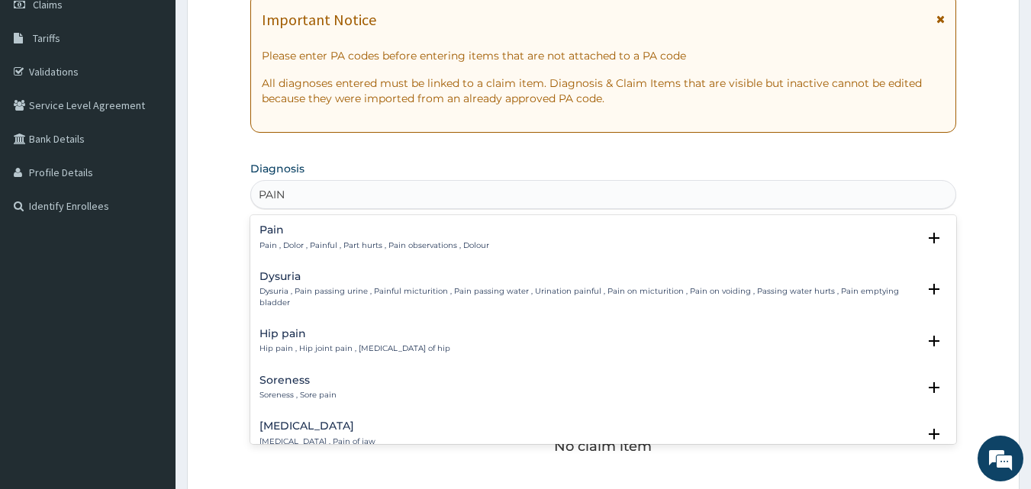
click at [367, 247] on p "Pain , Dolor , Painful , Part hurts , Pain observations , Dolour" at bounding box center [374, 245] width 230 height 11
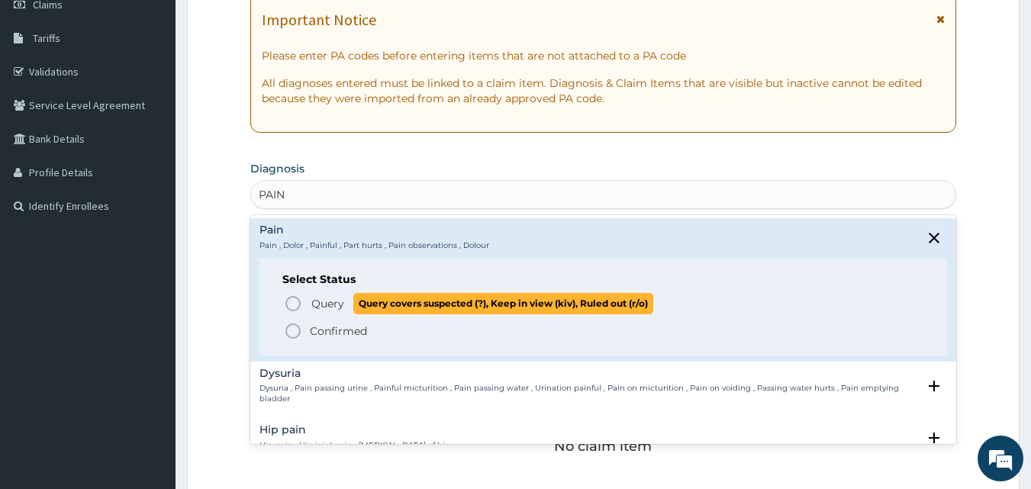
click at [285, 302] on icon "status option query" at bounding box center [293, 303] width 18 height 18
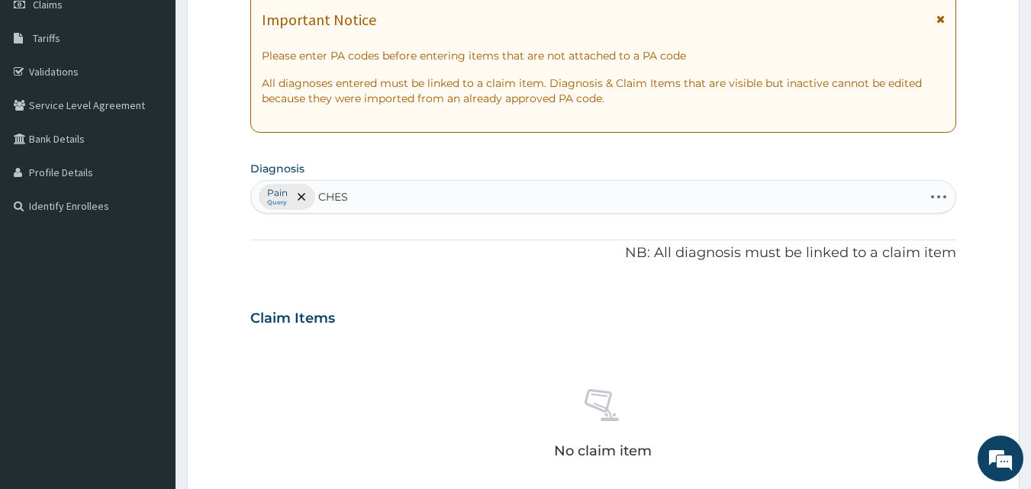
type input "CHEST"
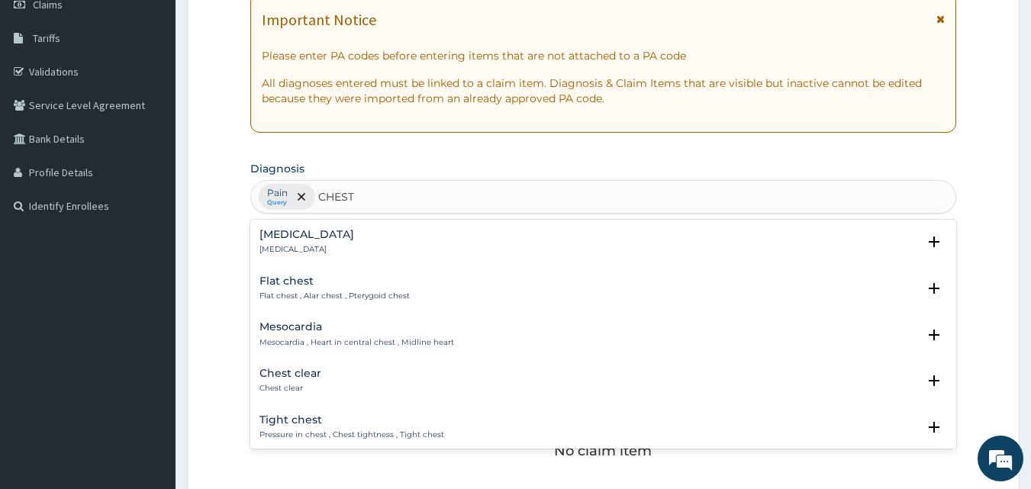
click at [269, 244] on p "[MEDICAL_DATA]" at bounding box center [306, 249] width 95 height 11
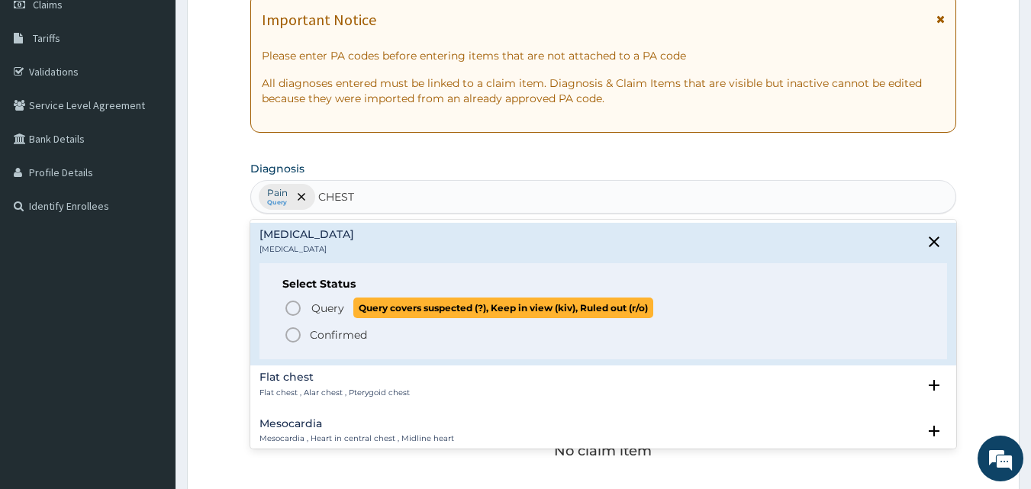
click at [294, 302] on circle "status option query" at bounding box center [293, 308] width 14 height 14
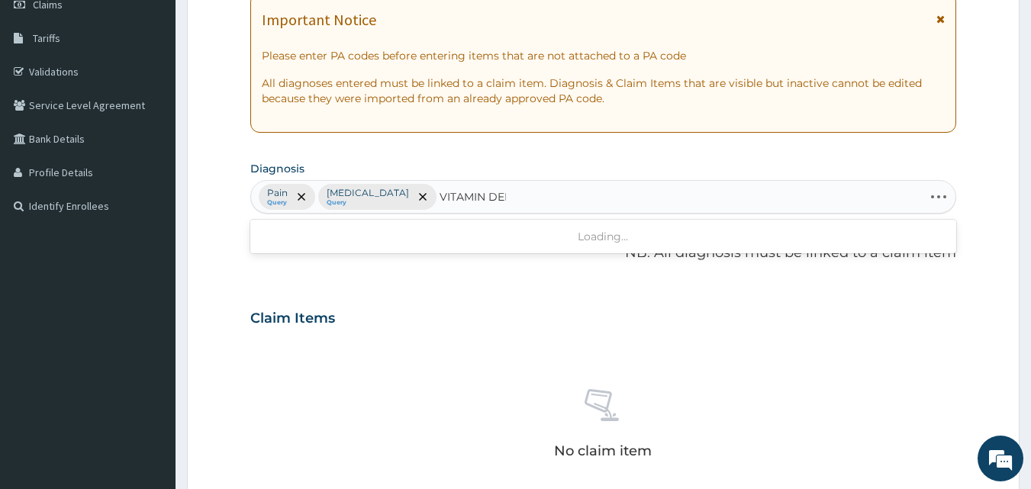
type input "VITAMIN DEFI"
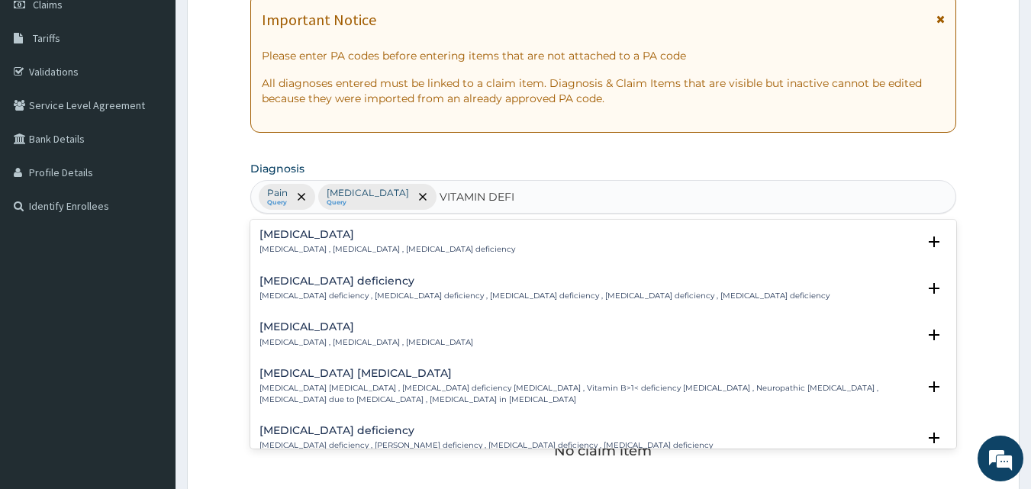
click at [337, 327] on h4 "[MEDICAL_DATA]" at bounding box center [366, 326] width 214 height 11
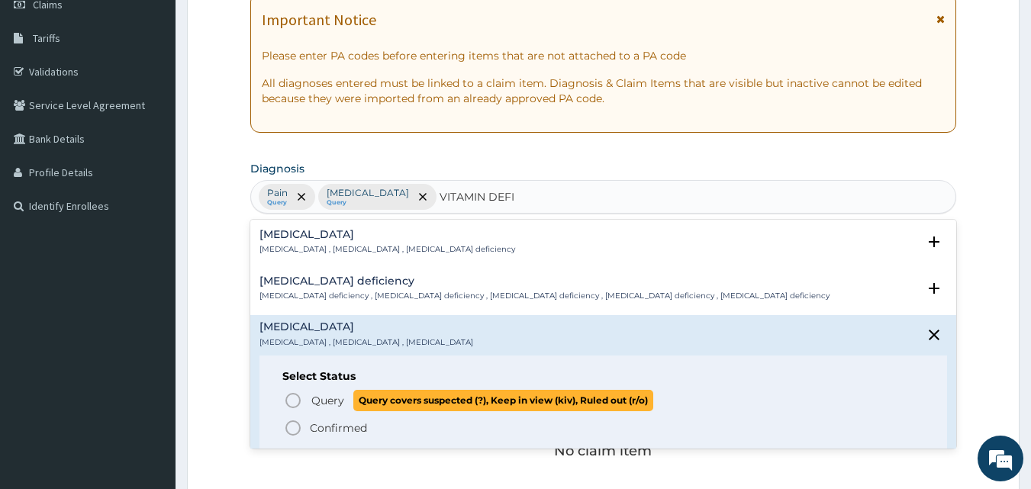
click at [288, 399] on icon "status option query" at bounding box center [293, 400] width 18 height 18
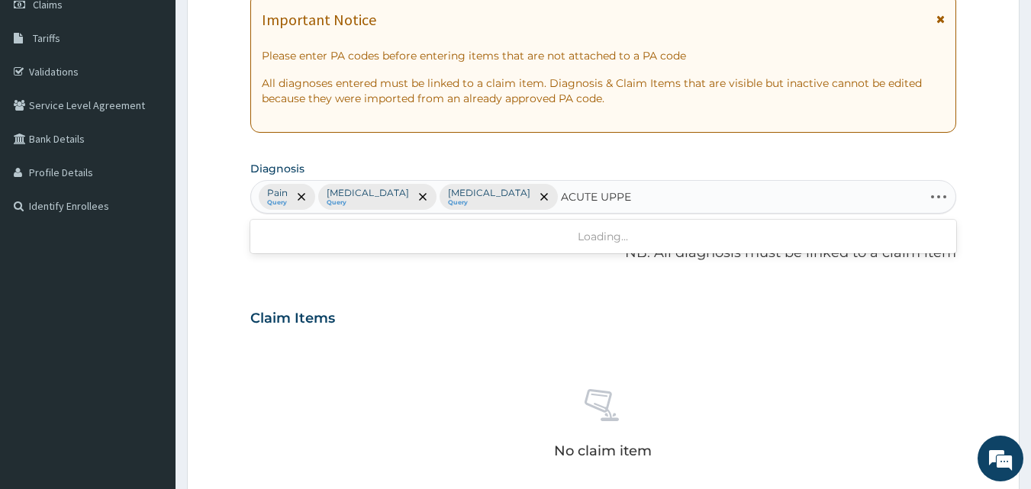
type input "ACUTE UPPER"
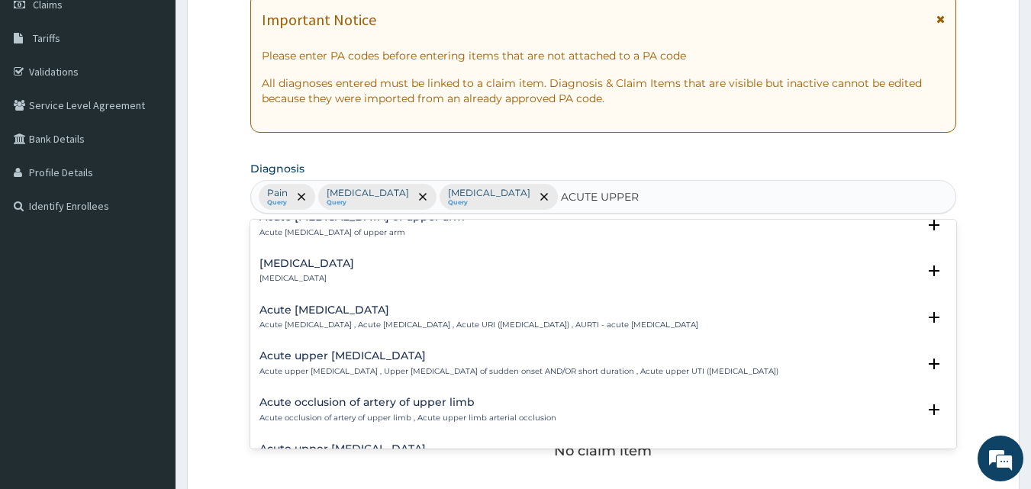
scroll to position [153, 0]
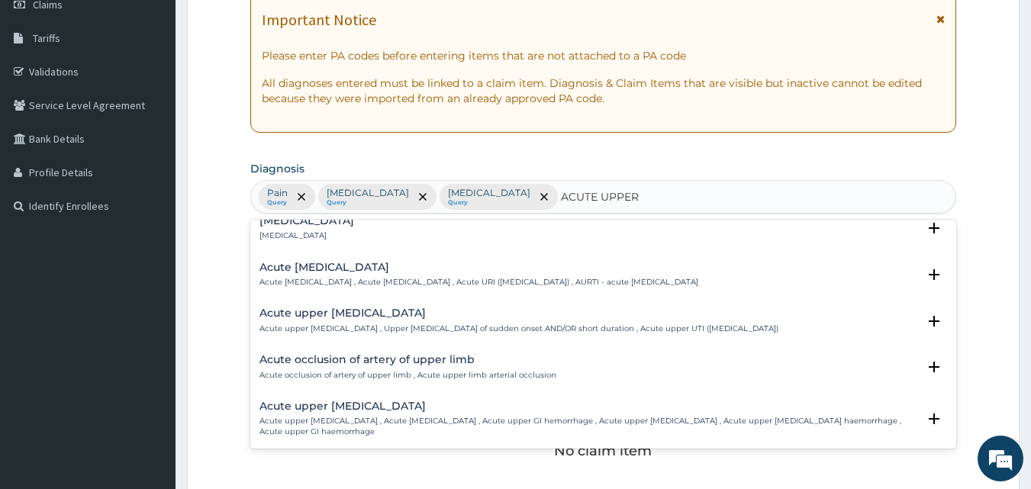
click at [373, 265] on h4 "Acute [MEDICAL_DATA]" at bounding box center [478, 267] width 439 height 11
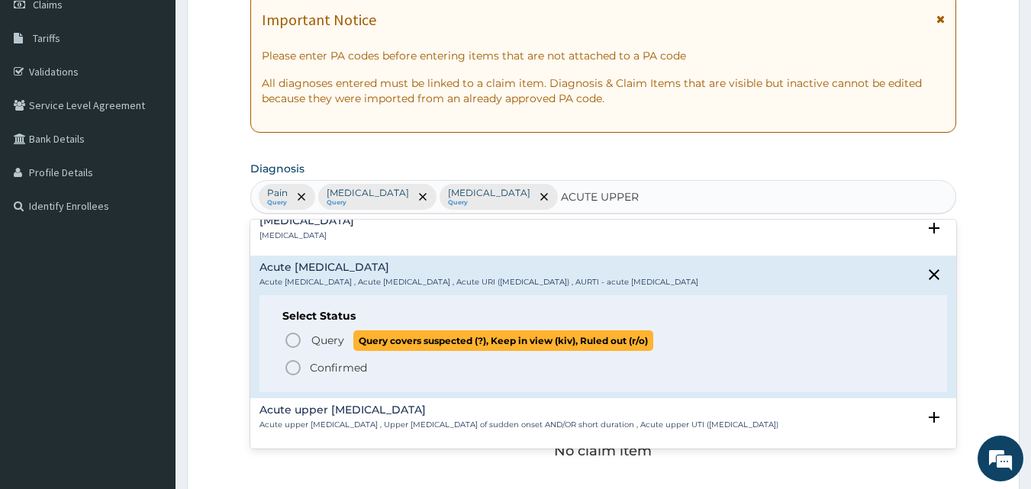
click at [294, 337] on icon "status option query" at bounding box center [293, 340] width 18 height 18
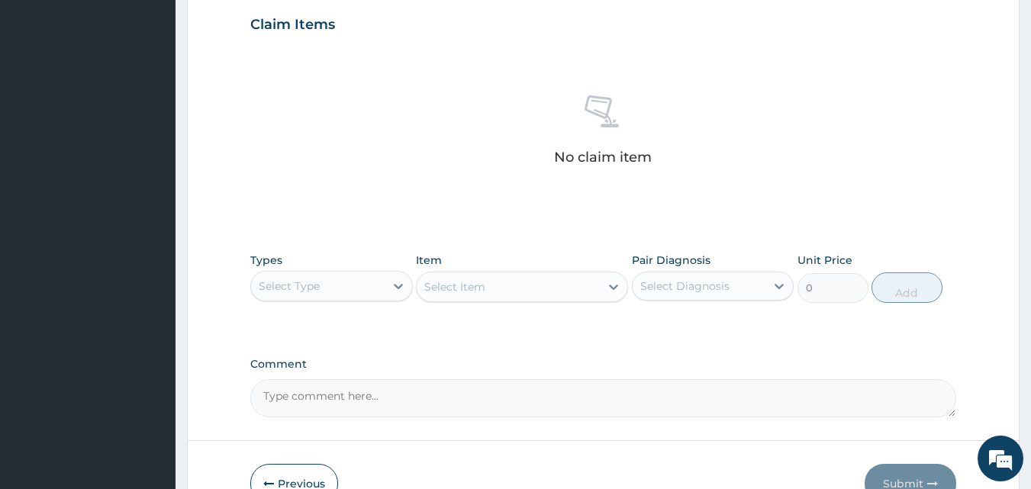
scroll to position [611, 0]
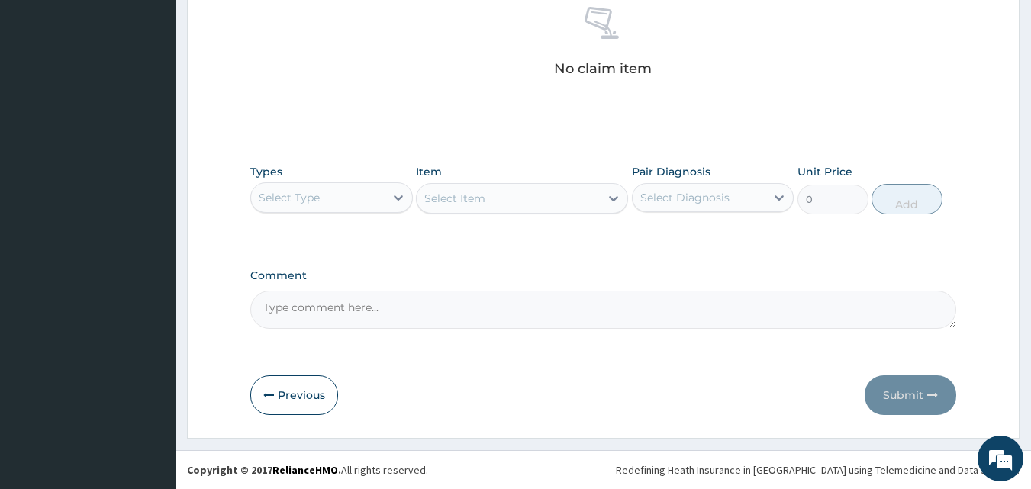
click at [365, 206] on div "Select Type" at bounding box center [318, 197] width 134 height 24
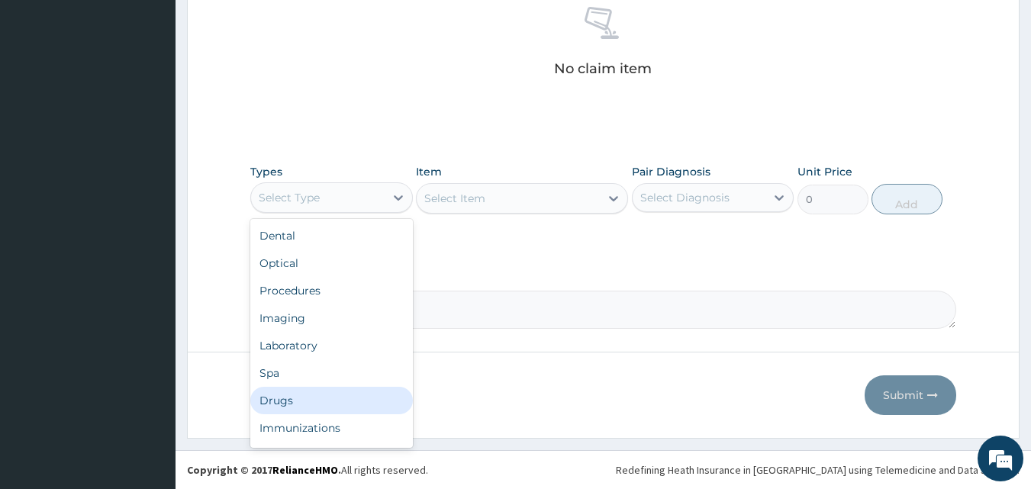
drag, startPoint x: 282, startPoint y: 403, endPoint x: 348, endPoint y: 335, distance: 95.0
click at [284, 403] on div "Drugs" at bounding box center [331, 400] width 163 height 27
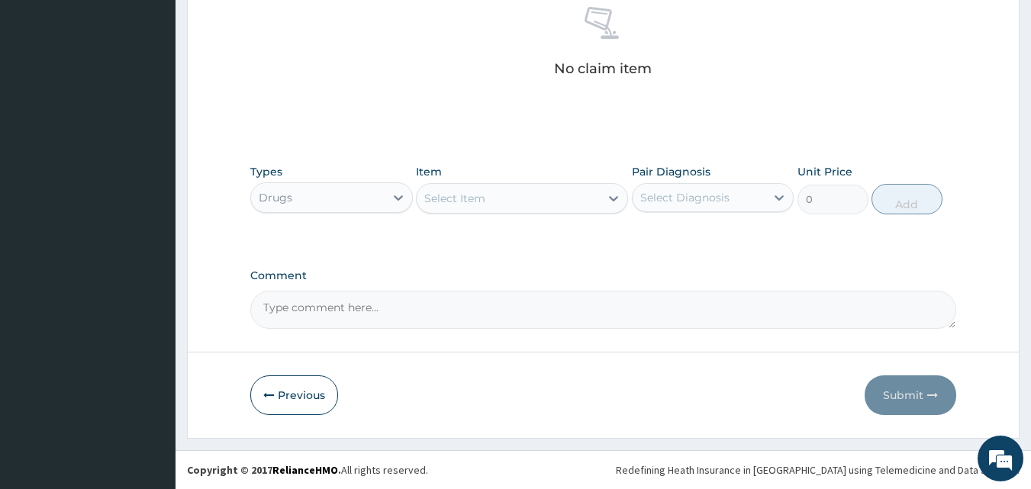
click at [576, 191] on div "Select Item" at bounding box center [508, 198] width 183 height 24
click at [528, 195] on div "Select Item" at bounding box center [508, 198] width 183 height 24
click at [527, 196] on div "Select Item" at bounding box center [508, 198] width 183 height 24
type input "M"
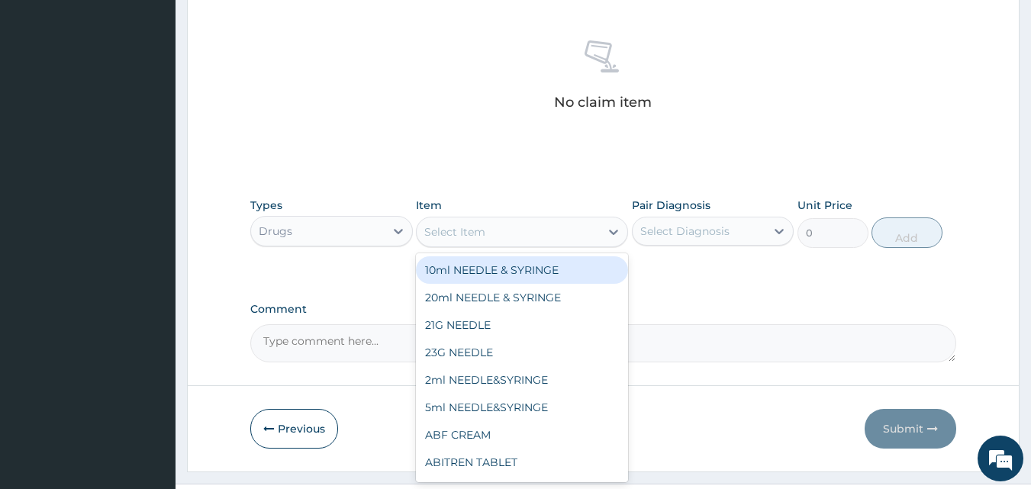
scroll to position [610, 0]
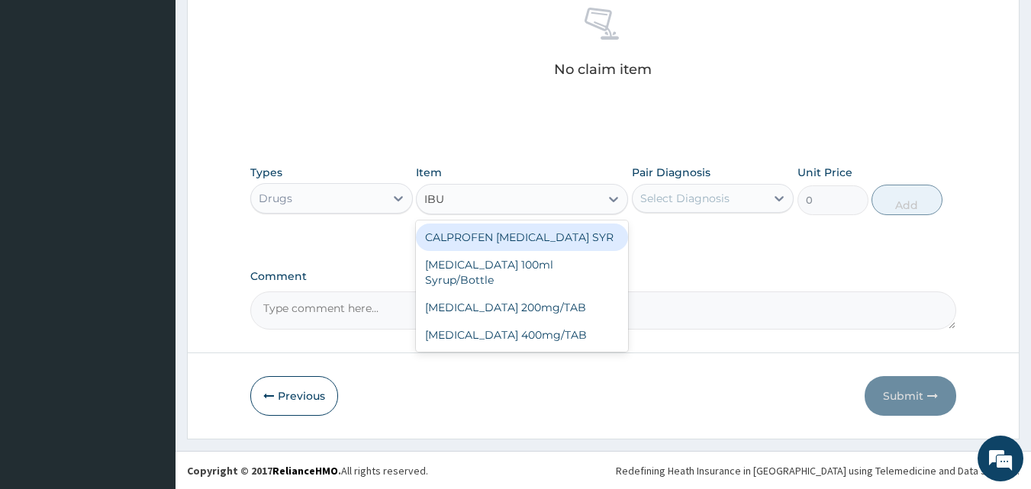
type input "IBUP"
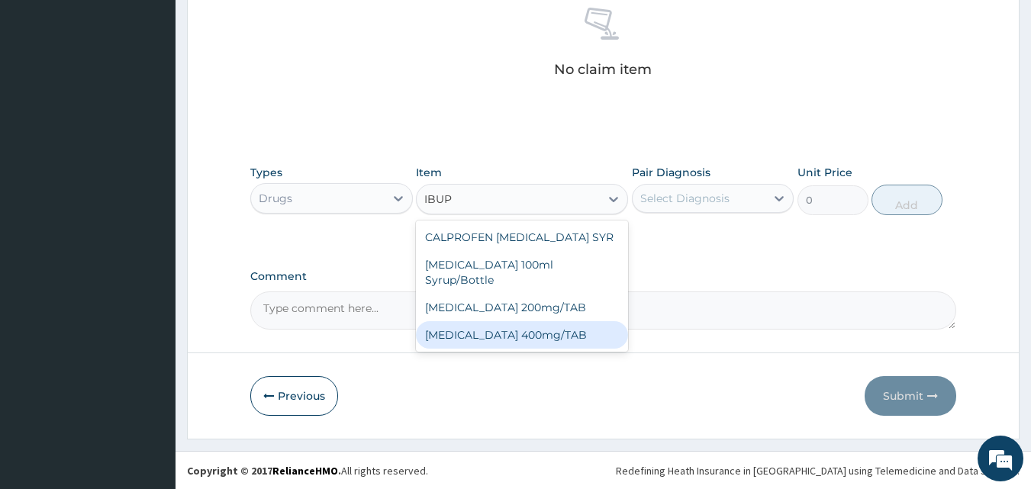
click at [486, 321] on div "[MEDICAL_DATA] 400mg/TAB" at bounding box center [522, 334] width 212 height 27
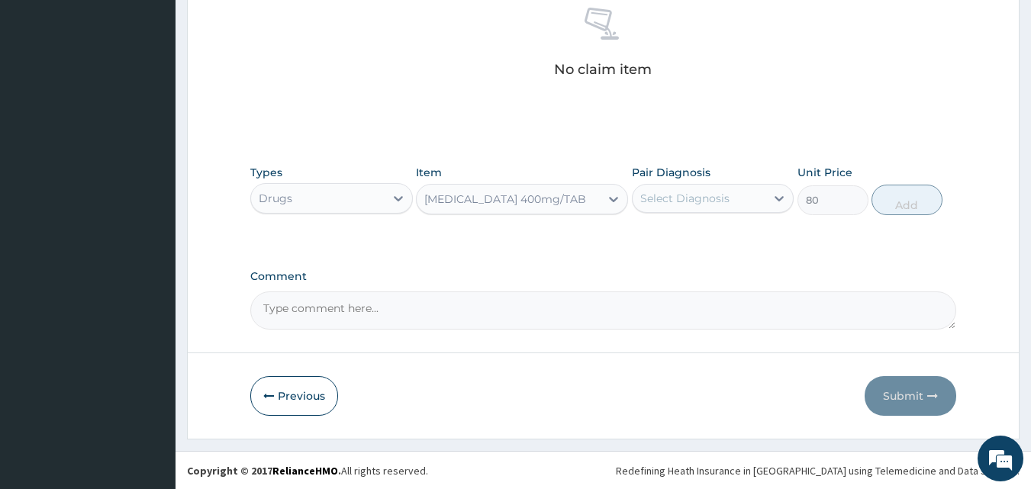
type input "80"
click at [694, 202] on div "Select Diagnosis" at bounding box center [684, 198] width 89 height 15
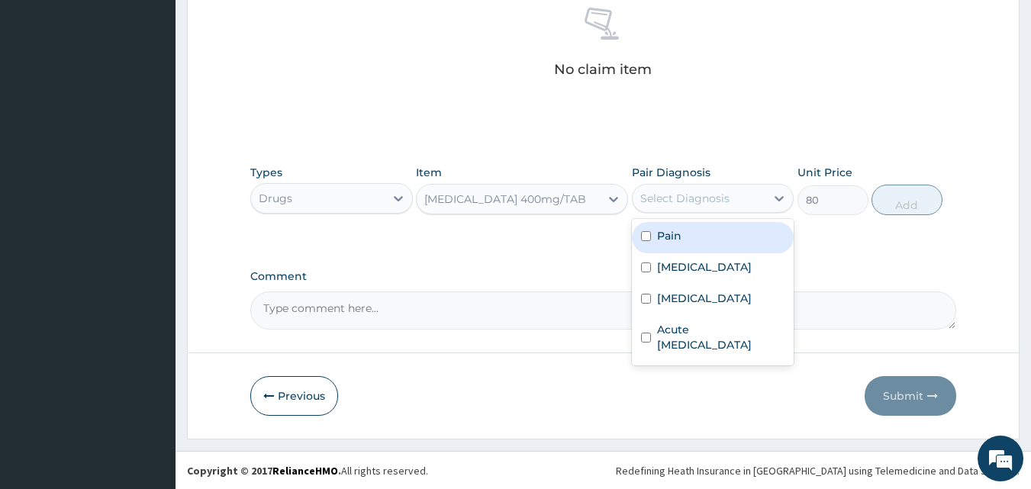
click at [671, 242] on label "Pain" at bounding box center [669, 235] width 24 height 15
checkbox input "true"
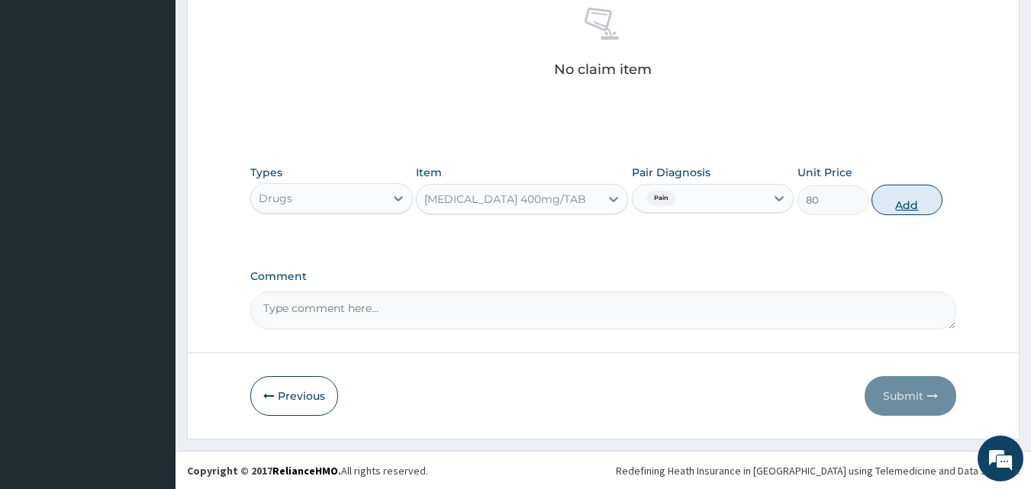
click at [909, 206] on button "Add" at bounding box center [906, 200] width 71 height 31
type input "0"
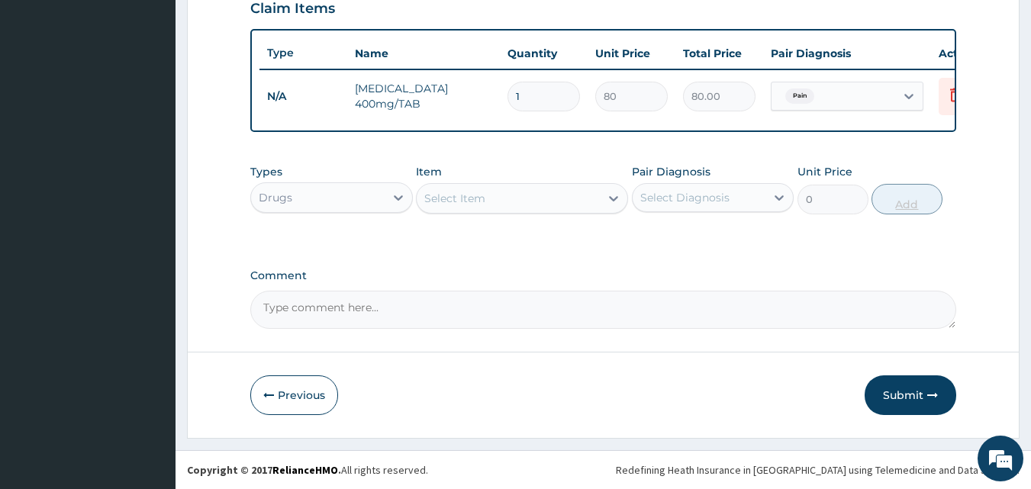
scroll to position [550, 0]
click at [531, 209] on div "Select Item" at bounding box center [508, 198] width 183 height 24
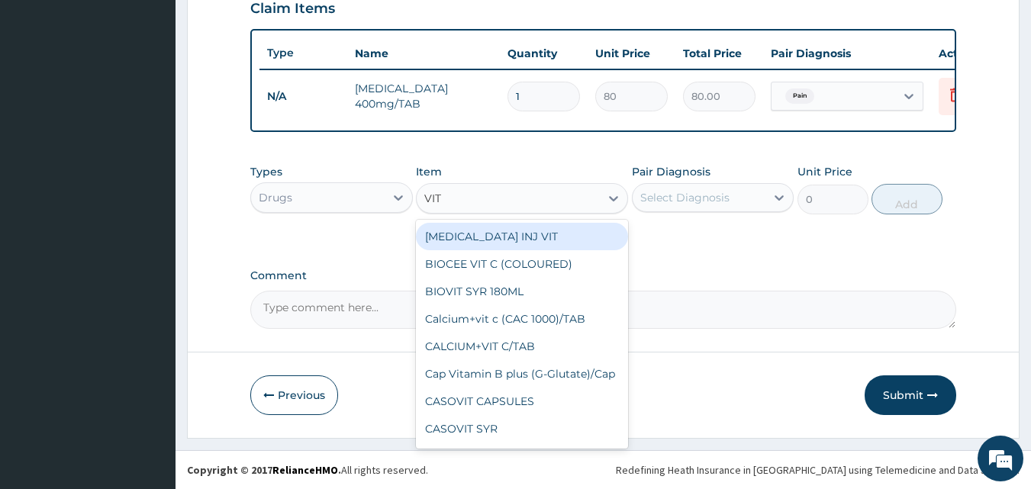
type input "VIT C"
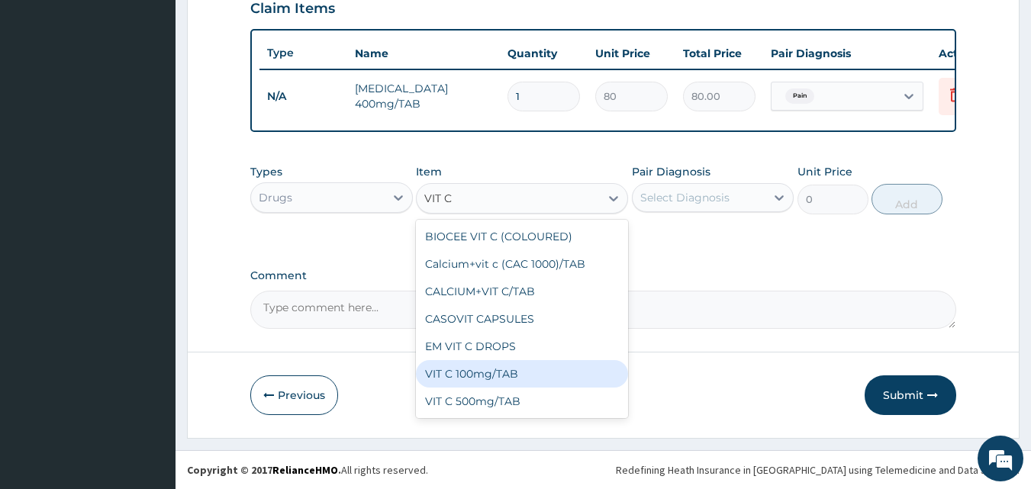
click at [552, 382] on div "VIT C 100mg/TAB" at bounding box center [522, 373] width 212 height 27
type input "8"
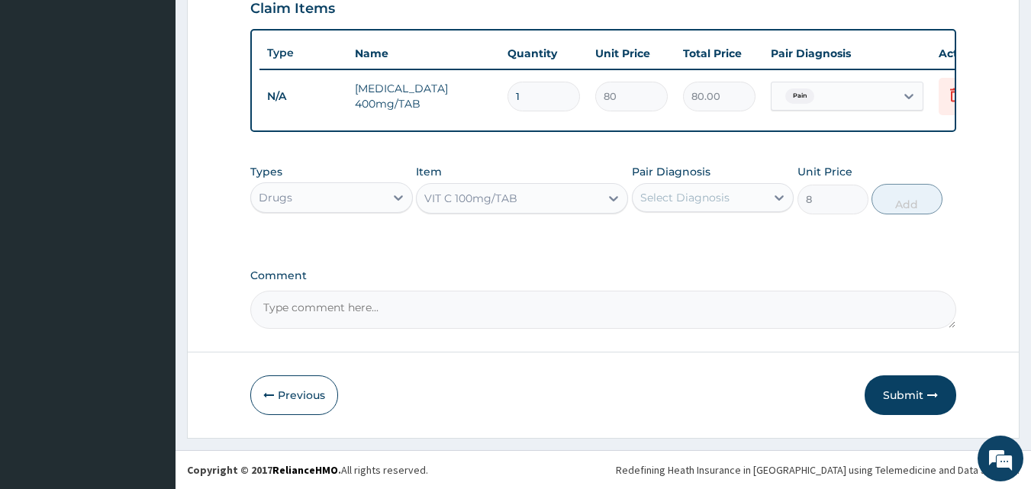
click at [704, 199] on div "Select Diagnosis" at bounding box center [684, 197] width 89 height 15
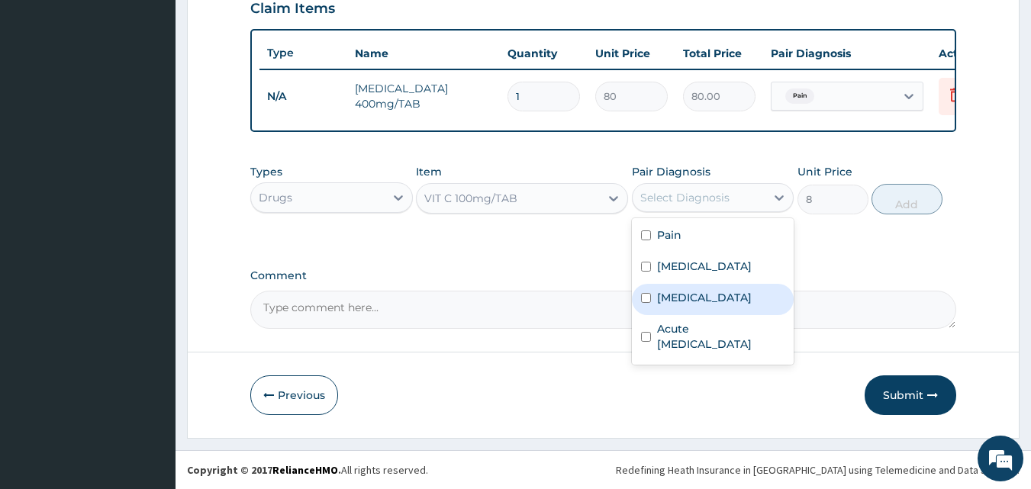
drag, startPoint x: 698, startPoint y: 301, endPoint x: 716, endPoint y: 295, distance: 18.6
click at [698, 302] on label "[MEDICAL_DATA]" at bounding box center [704, 297] width 95 height 15
checkbox input "true"
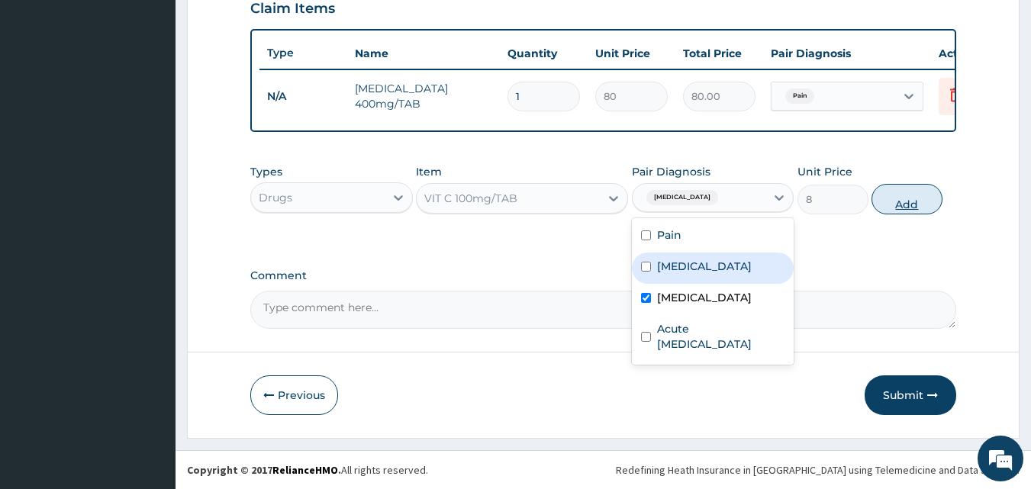
click at [917, 185] on button "Add" at bounding box center [906, 199] width 71 height 31
type input "0"
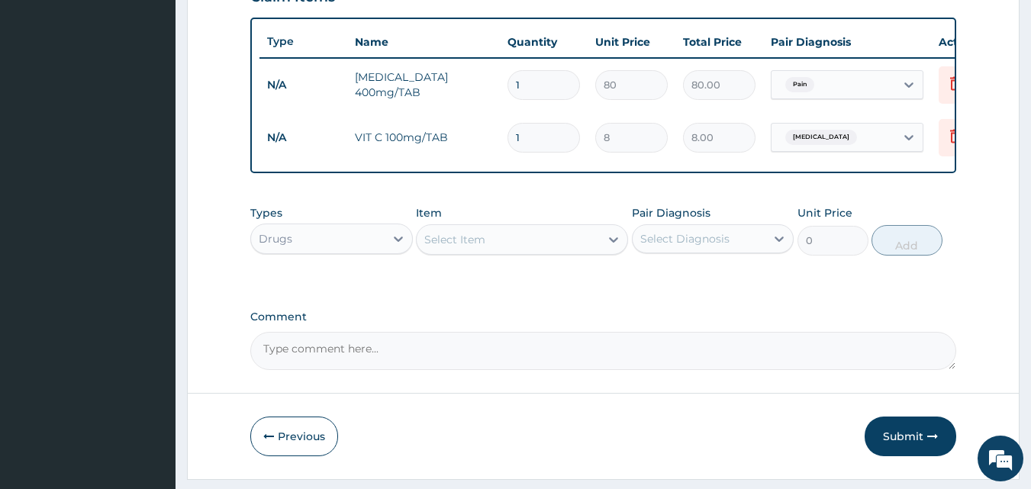
click at [458, 247] on div "Select Item" at bounding box center [454, 239] width 61 height 15
type input "AMOXY"
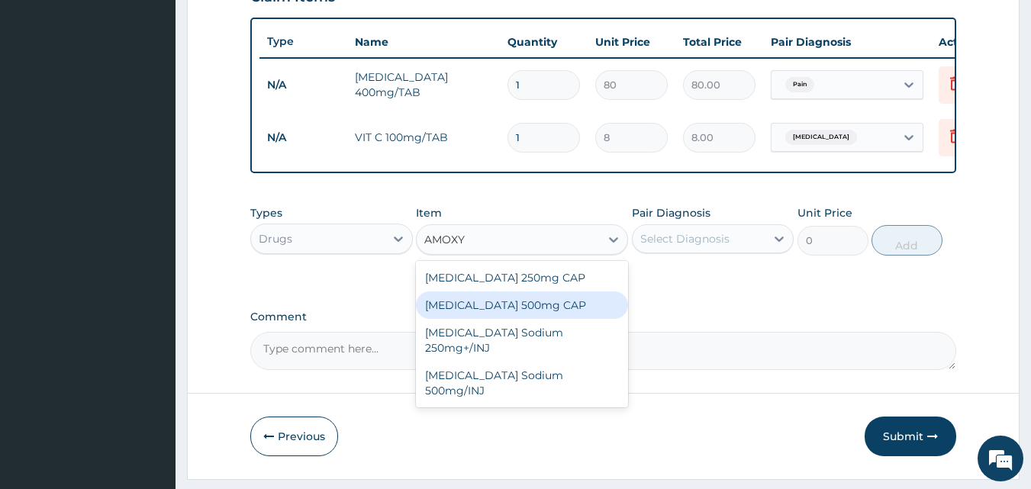
click at [481, 314] on div "[MEDICAL_DATA] 500mg CAP" at bounding box center [522, 304] width 212 height 27
type input "20"
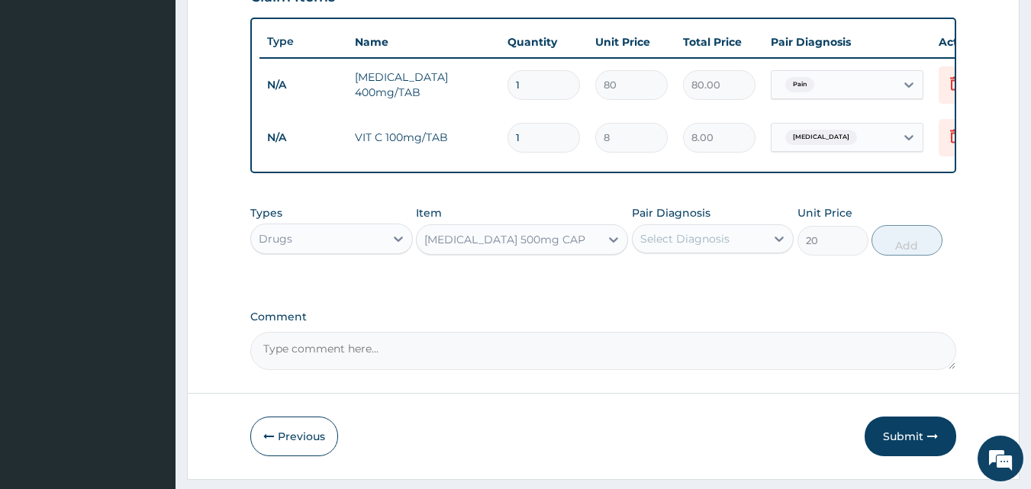
click at [691, 246] on div "Select Diagnosis" at bounding box center [684, 238] width 89 height 15
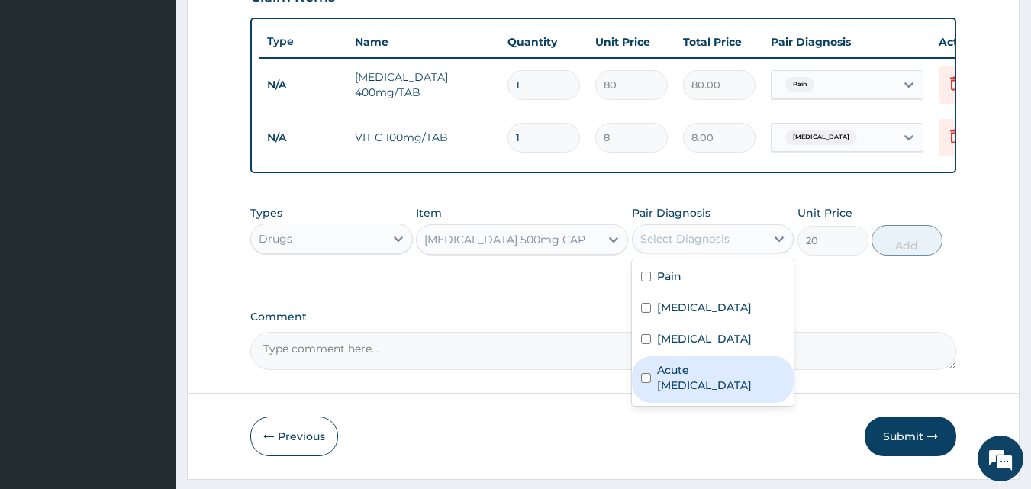
click at [697, 393] on label "Acute [MEDICAL_DATA]" at bounding box center [721, 377] width 128 height 31
checkbox input "true"
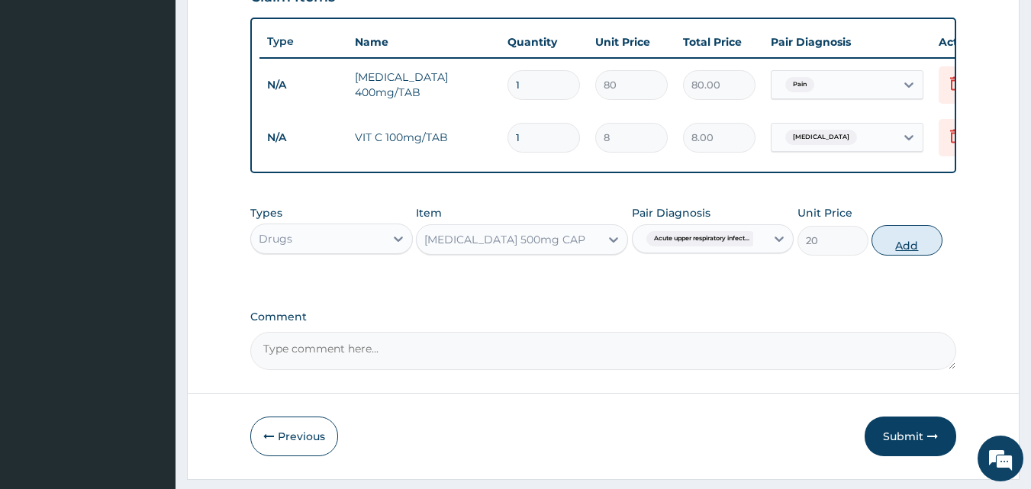
click at [918, 253] on button "Add" at bounding box center [906, 240] width 71 height 31
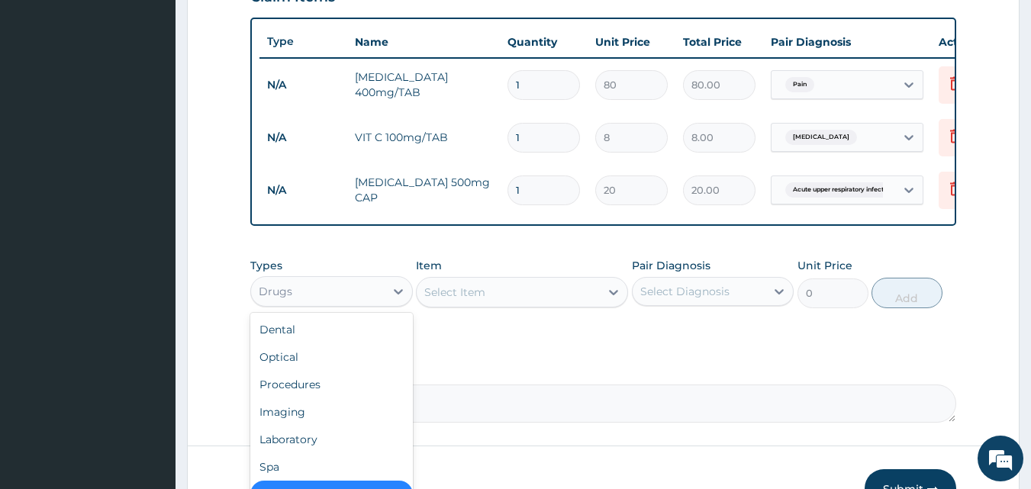
click at [309, 291] on div "Drugs" at bounding box center [318, 291] width 134 height 24
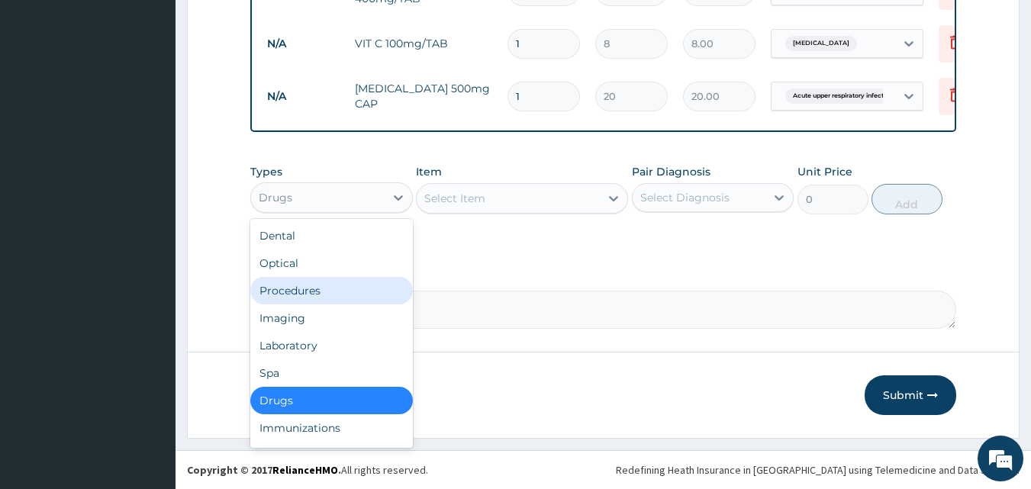
click at [268, 284] on div "Procedures" at bounding box center [331, 290] width 163 height 27
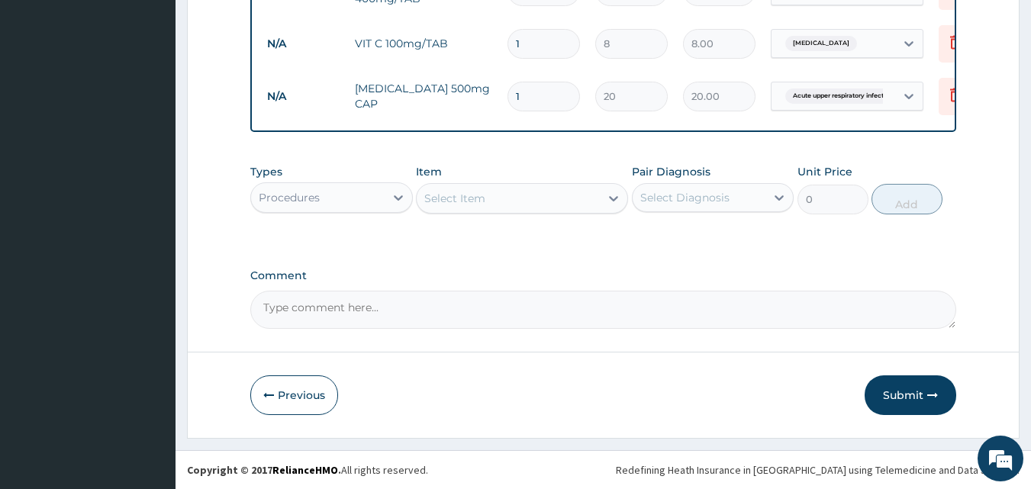
click at [439, 194] on div "Select Item" at bounding box center [454, 198] width 61 height 15
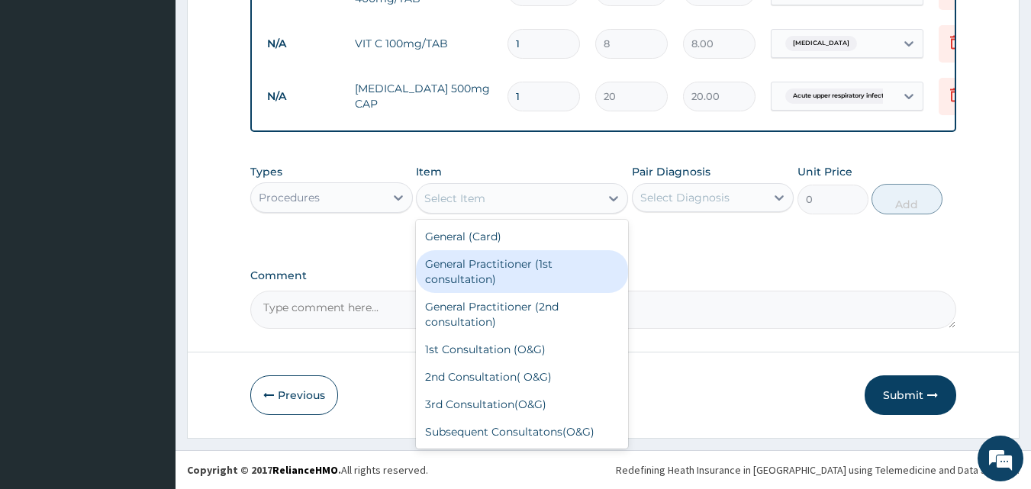
click at [436, 270] on div "General Practitioner (1st consultation)" at bounding box center [522, 271] width 212 height 43
type input "1500"
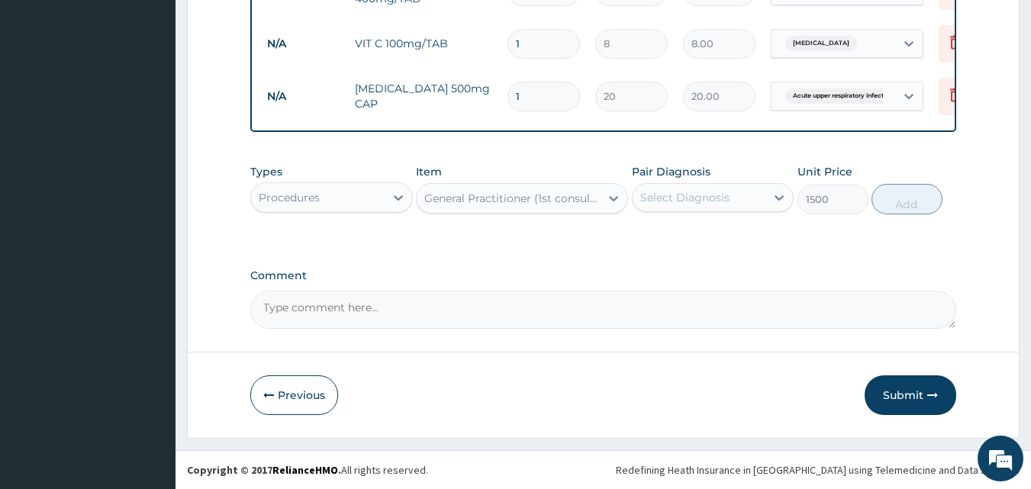
click at [677, 192] on div "Select Diagnosis" at bounding box center [684, 197] width 89 height 15
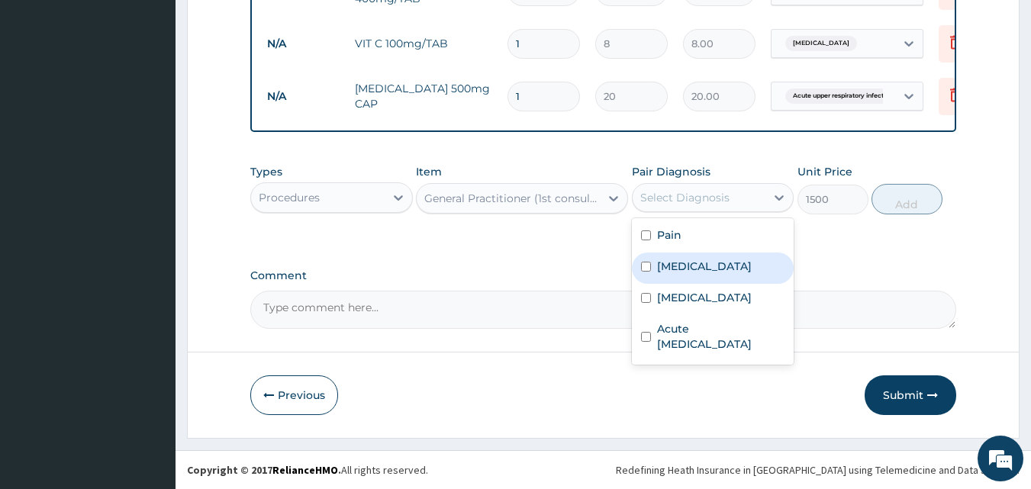
click at [679, 277] on div "[MEDICAL_DATA]" at bounding box center [713, 268] width 163 height 31
checkbox input "true"
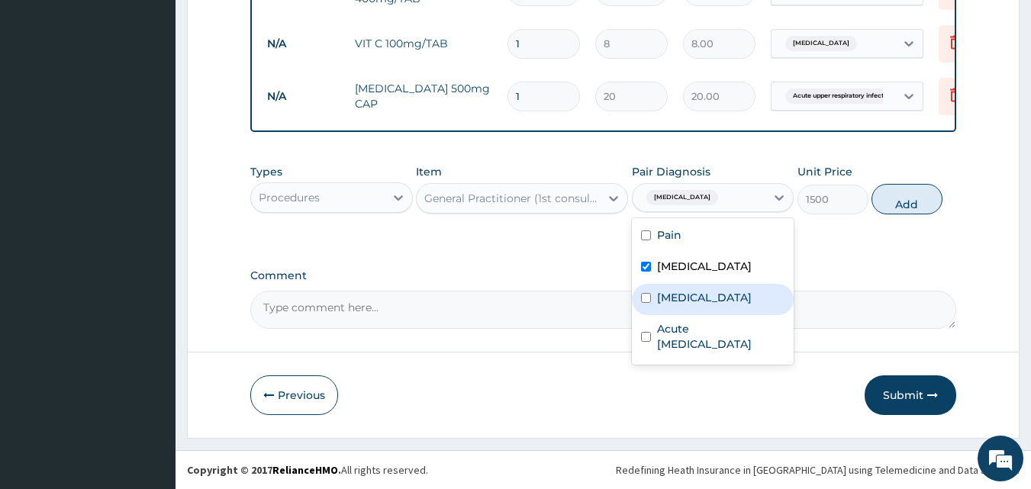
click at [683, 301] on label "[MEDICAL_DATA]" at bounding box center [704, 297] width 95 height 15
checkbox input "true"
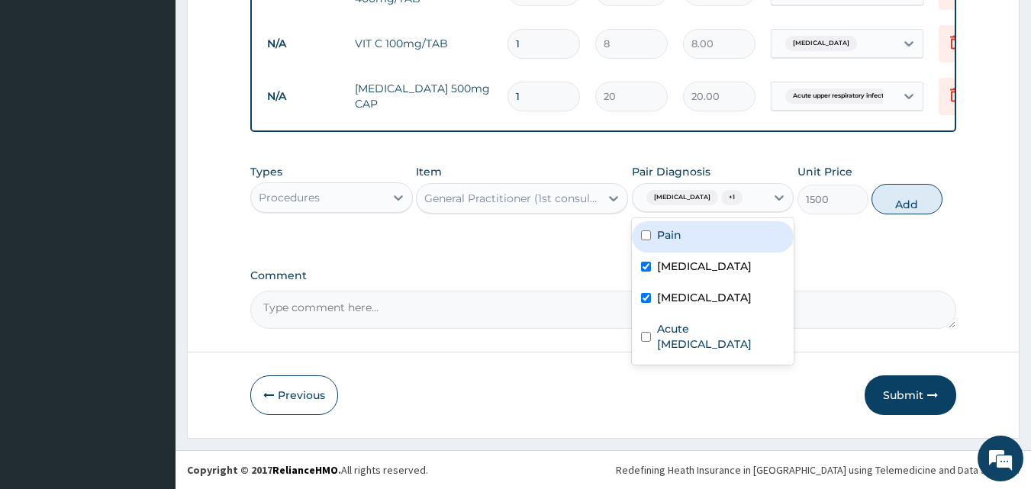
click at [683, 237] on div "Pain" at bounding box center [713, 236] width 163 height 31
click at [720, 233] on div "Pain" at bounding box center [713, 236] width 163 height 31
checkbox input "false"
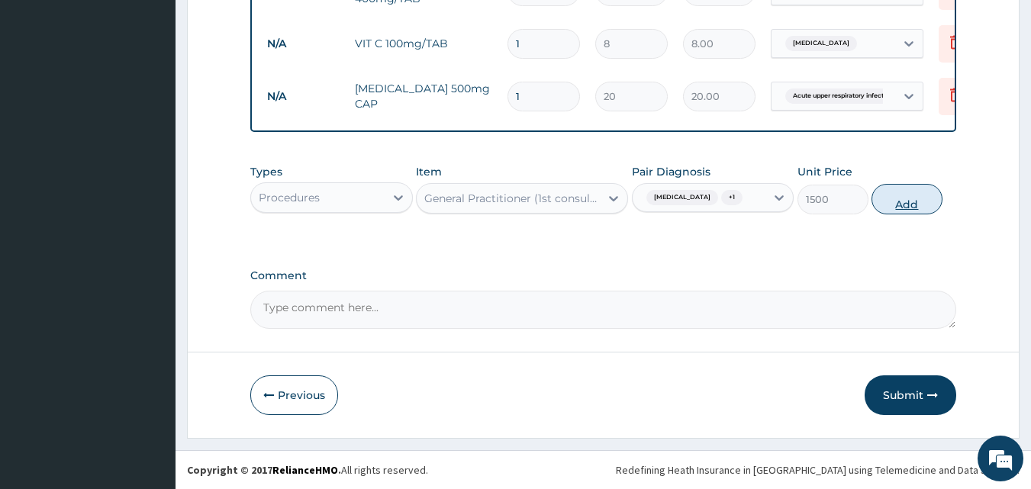
click at [896, 204] on button "Add" at bounding box center [906, 199] width 71 height 31
type input "0"
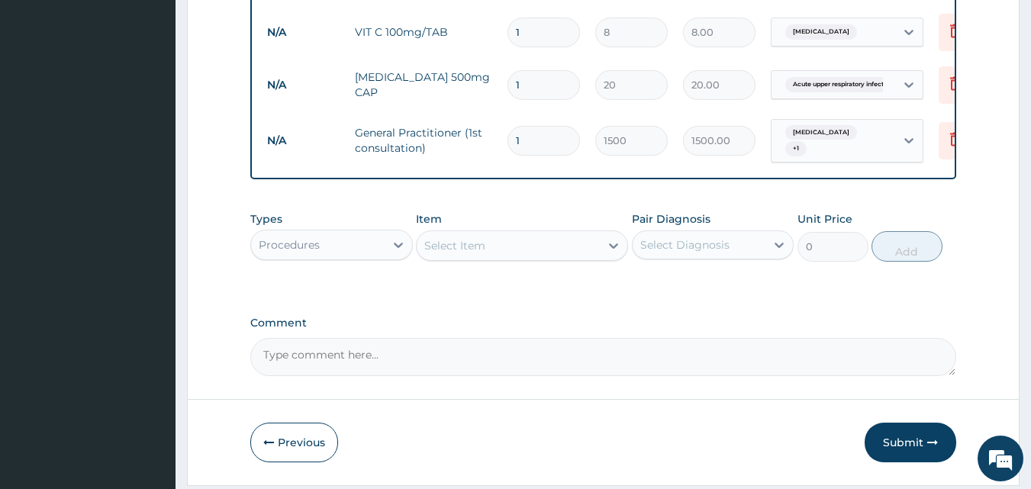
scroll to position [579, 0]
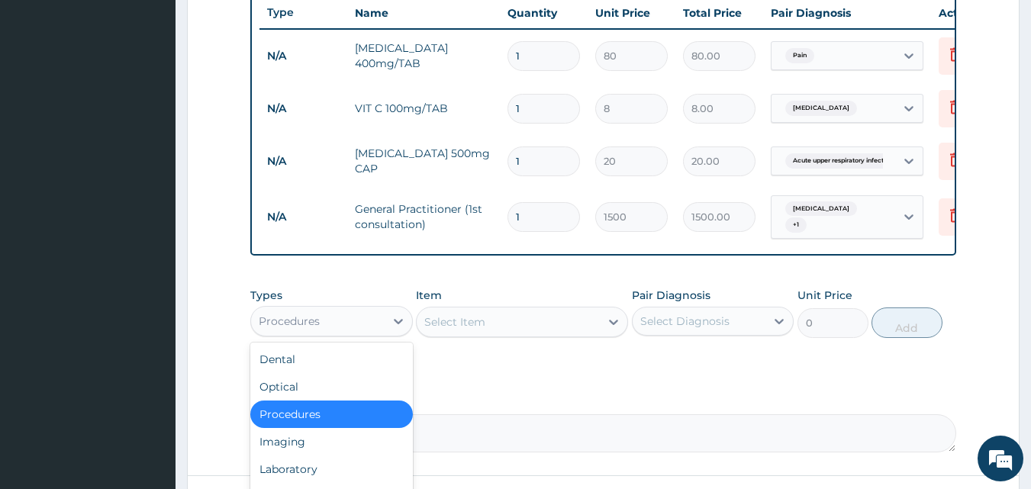
click at [266, 329] on div "Procedures" at bounding box center [289, 321] width 61 height 15
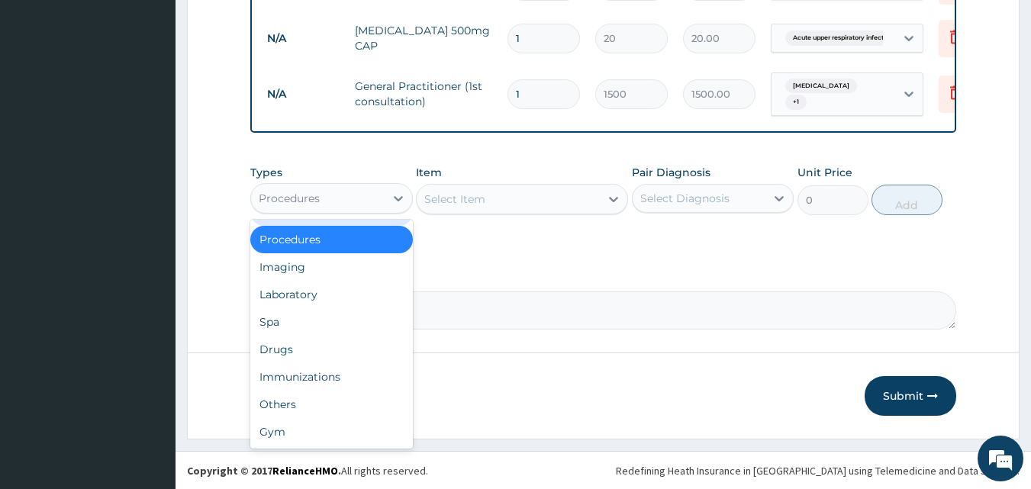
scroll to position [708, 0]
click at [330, 269] on div "Imaging" at bounding box center [331, 266] width 163 height 27
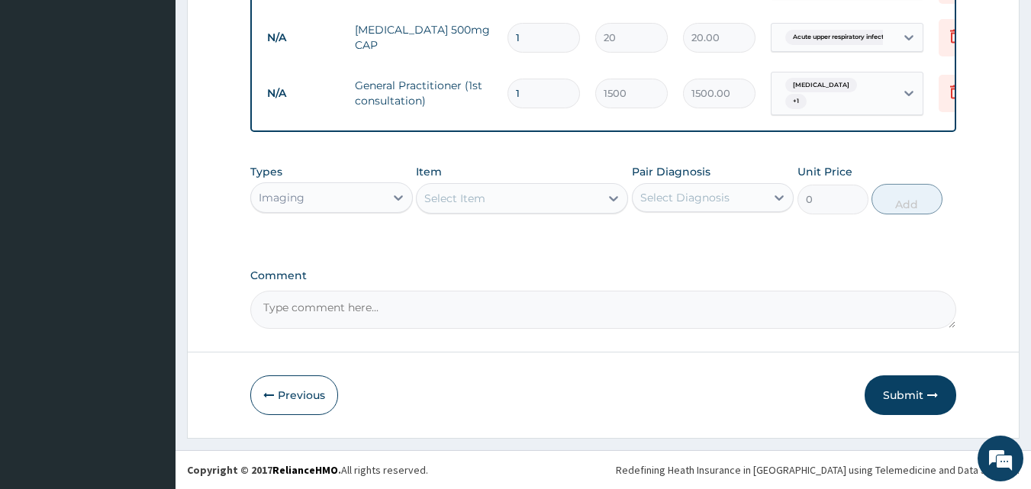
click at [465, 205] on div "Select Item" at bounding box center [454, 198] width 61 height 15
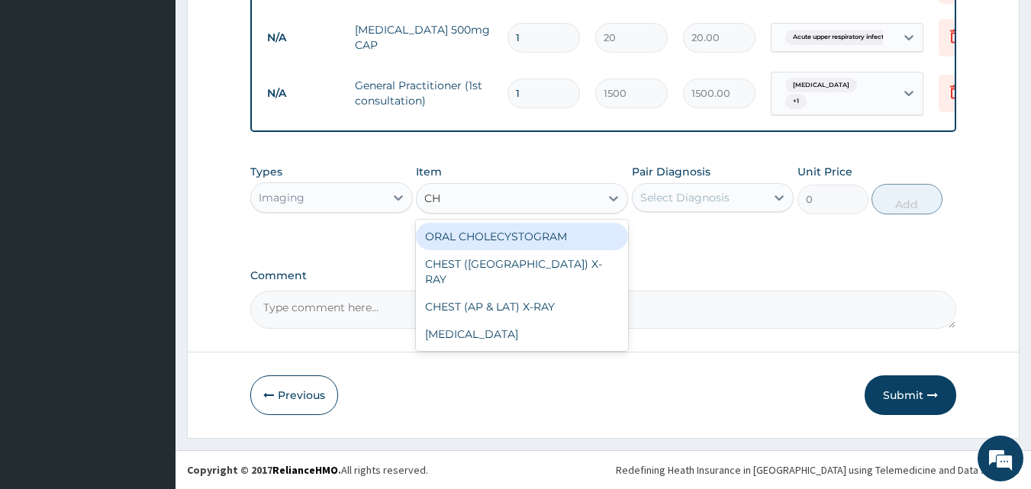
type input "CHE"
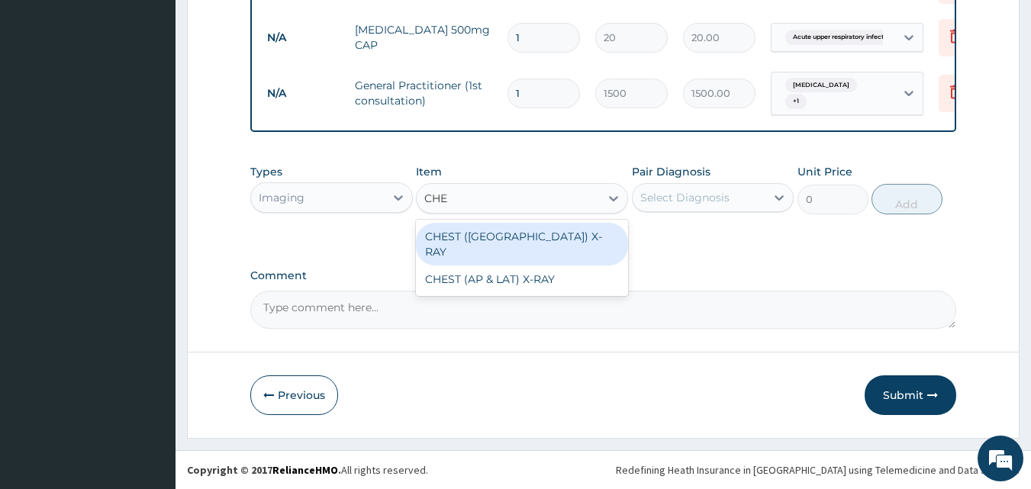
click at [543, 233] on div "CHEST ([GEOGRAPHIC_DATA]) X-RAY" at bounding box center [522, 244] width 212 height 43
type input "1840"
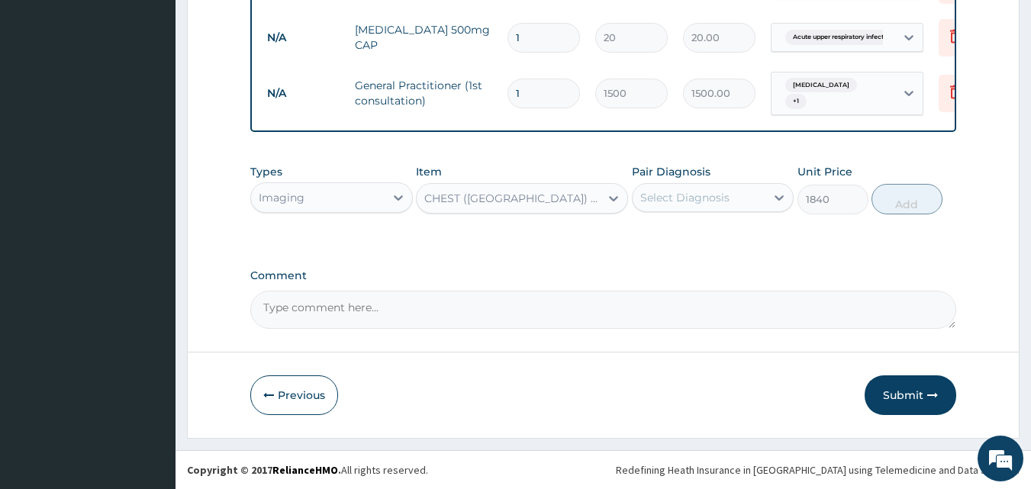
click at [697, 194] on div "Select Diagnosis" at bounding box center [684, 197] width 89 height 15
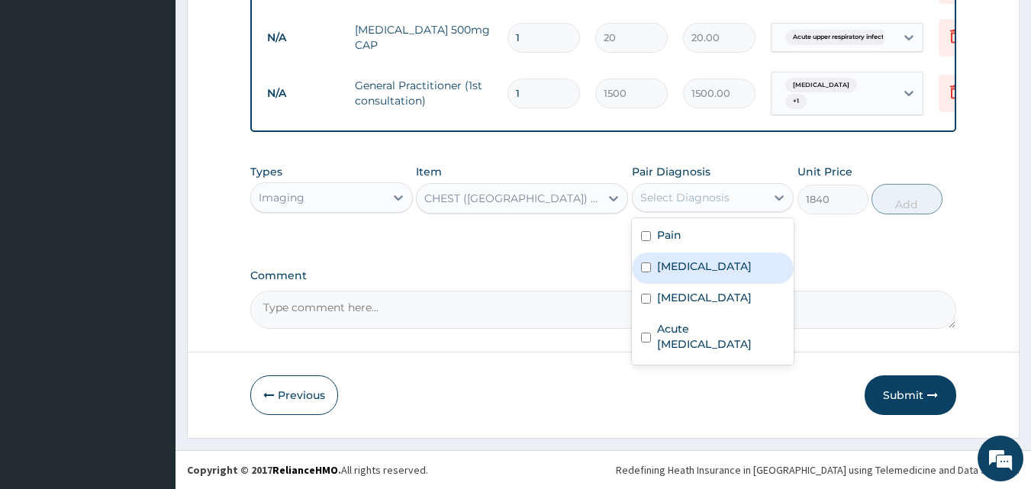
click at [690, 265] on label "[MEDICAL_DATA]" at bounding box center [704, 266] width 95 height 15
checkbox input "true"
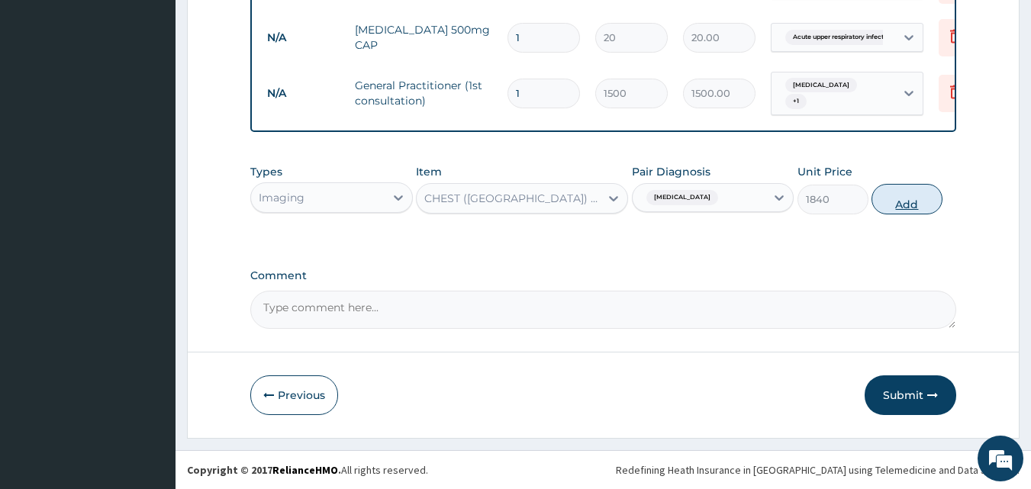
click at [880, 201] on button "Add" at bounding box center [906, 199] width 71 height 31
type input "0"
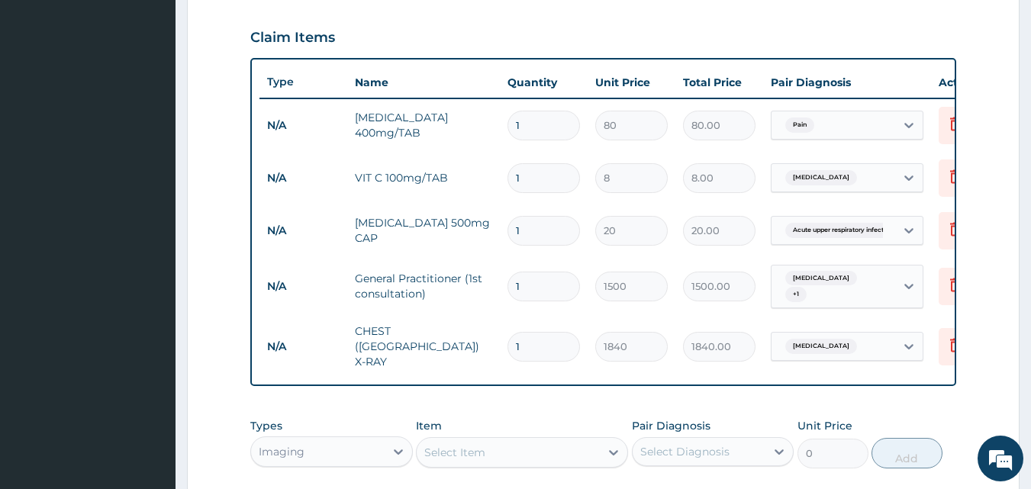
scroll to position [479, 0]
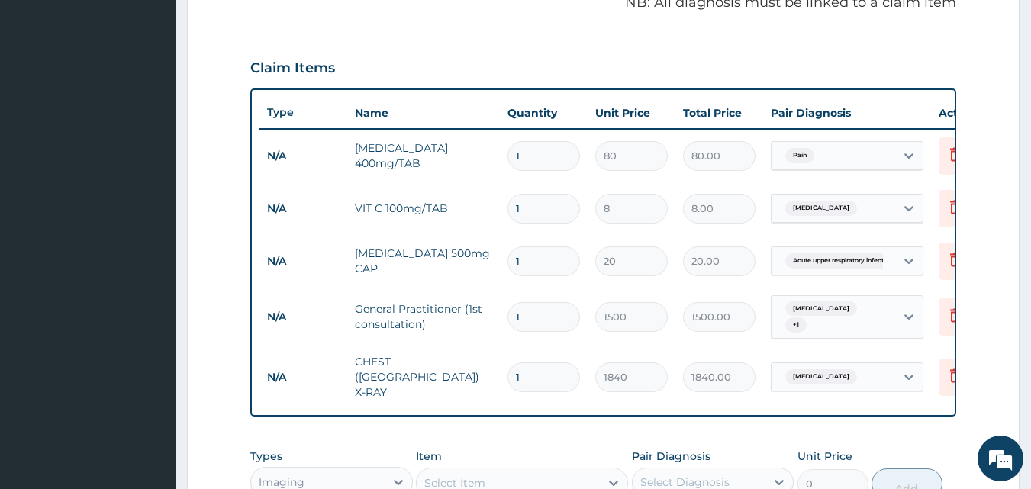
click at [545, 163] on input "1" at bounding box center [543, 156] width 72 height 30
type input "0.00"
type input "9"
type input "720.00"
type input "9"
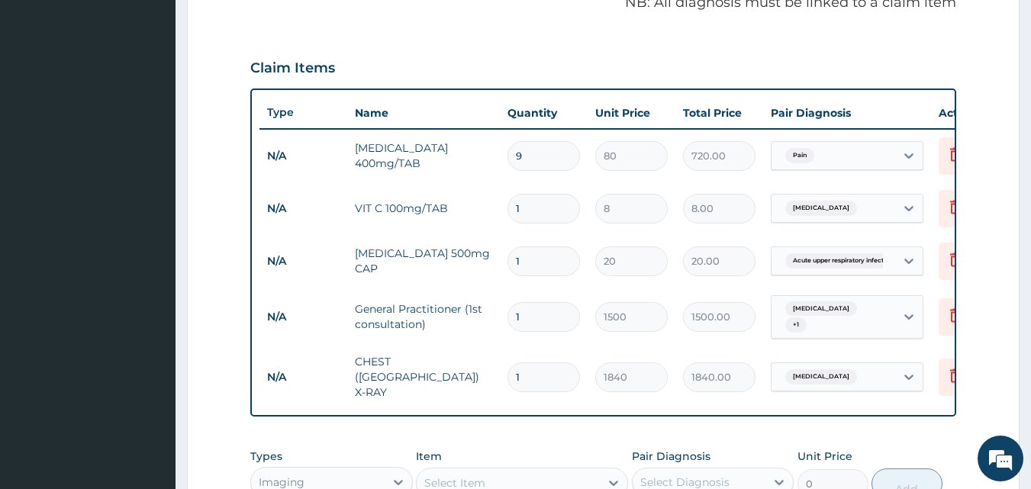
click at [523, 213] on input "1" at bounding box center [543, 209] width 72 height 30
type input "0.00"
type input "4"
type input "32.00"
type input "42"
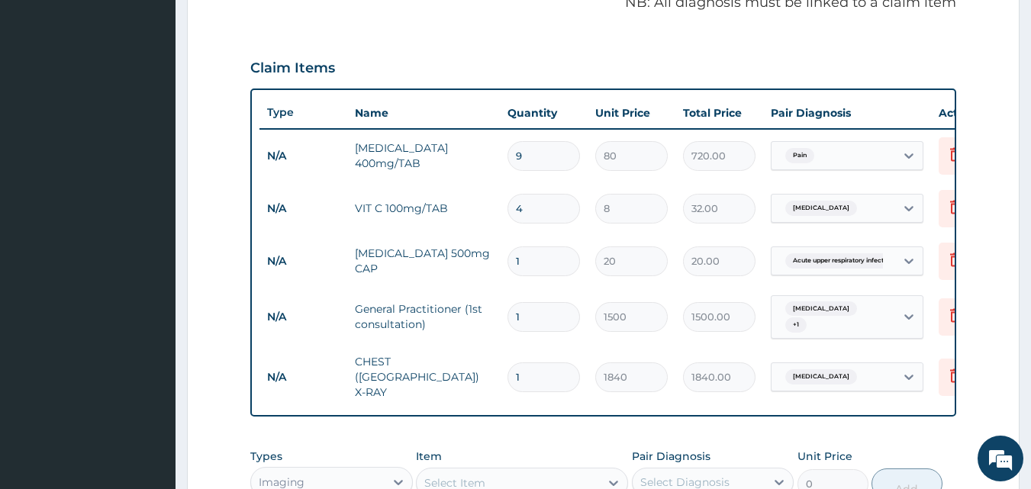
type input "336.00"
type input "42"
click at [547, 260] on input "1" at bounding box center [543, 261] width 72 height 30
type input "15"
type input "300.00"
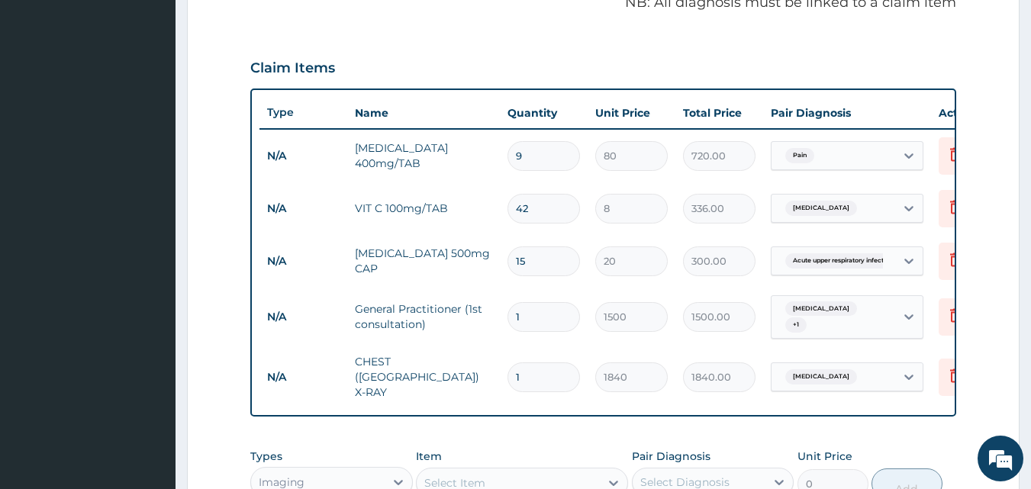
scroll to position [555, 0]
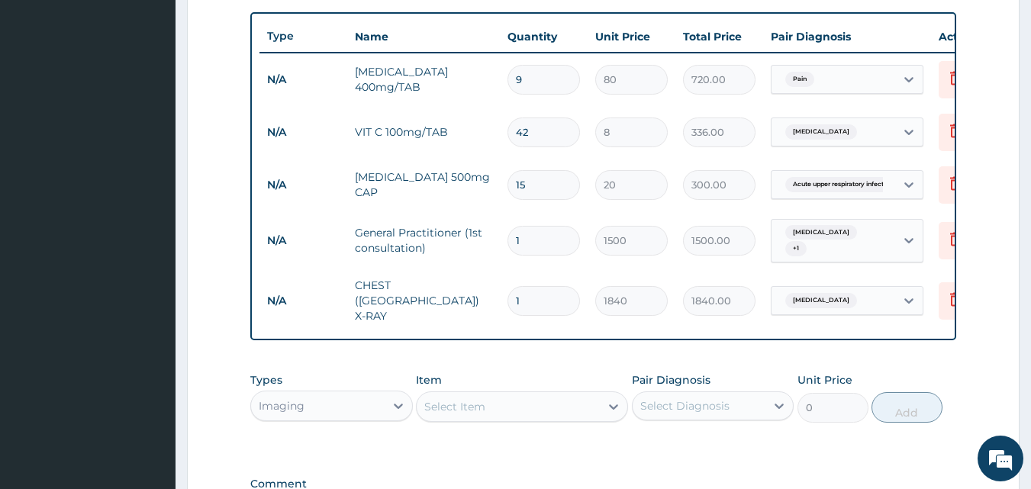
type input "14"
type input "280.00"
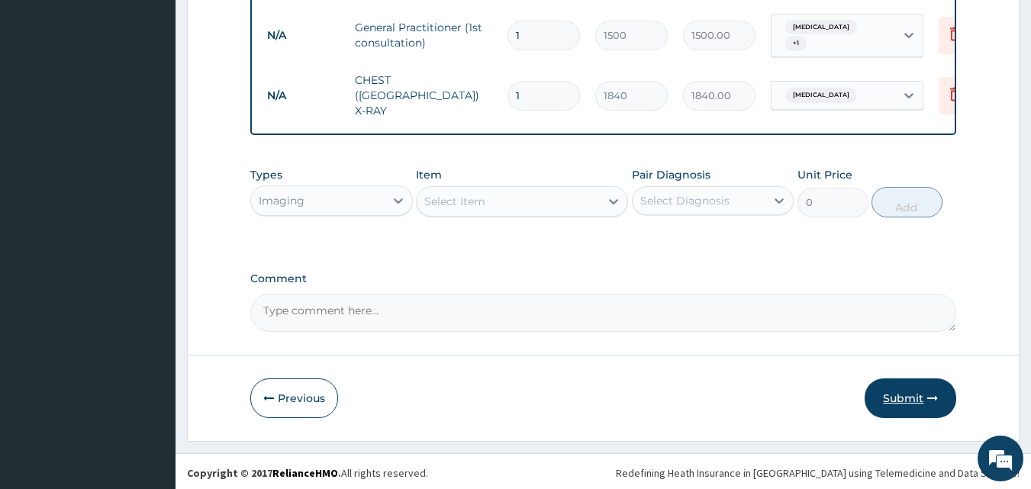
type input "14"
click at [929, 393] on icon "button" at bounding box center [932, 398] width 11 height 11
click at [923, 393] on button "Submit" at bounding box center [910, 398] width 92 height 40
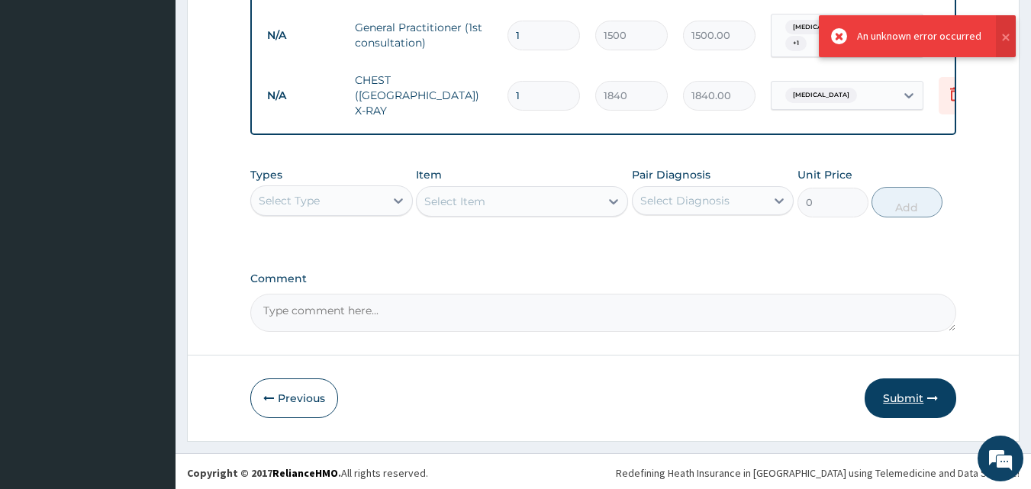
click at [898, 388] on button "Submit" at bounding box center [910, 398] width 92 height 40
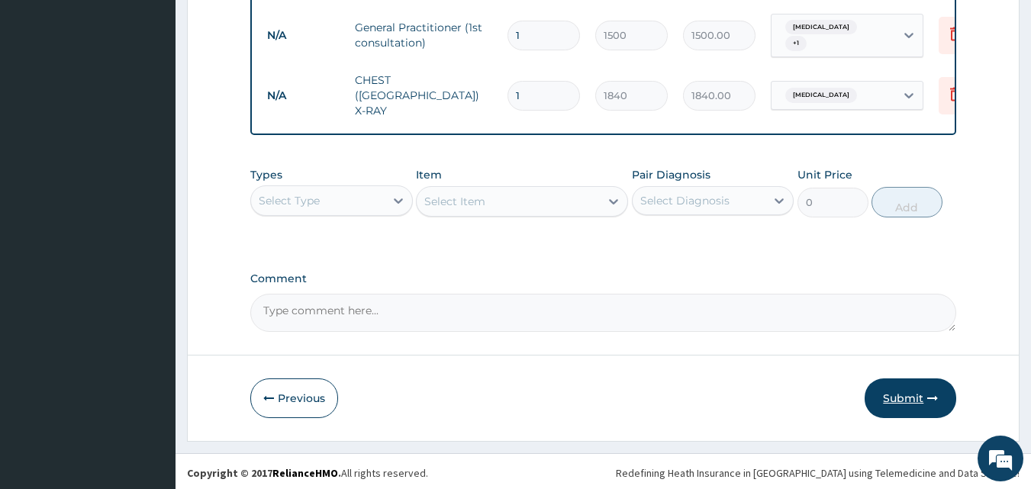
click at [896, 394] on button "Submit" at bounding box center [910, 398] width 92 height 40
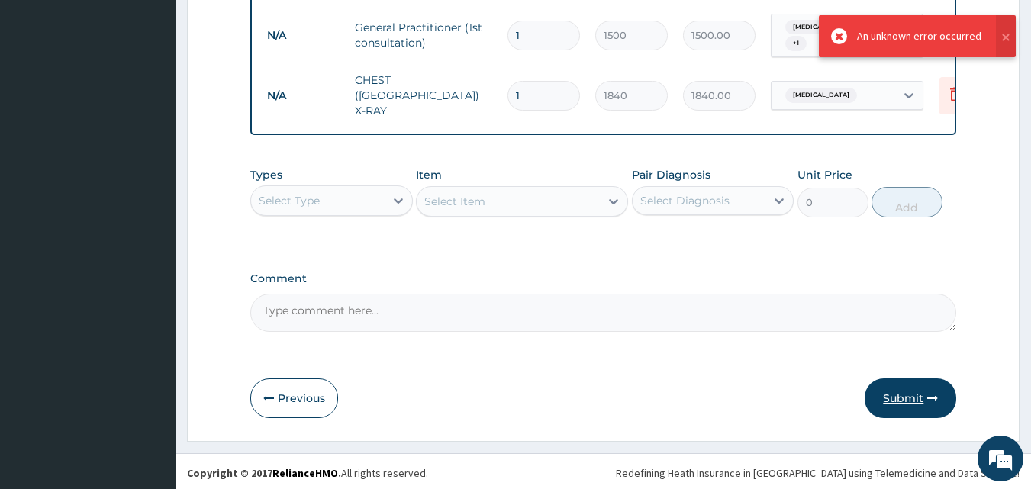
click at [882, 402] on button "Submit" at bounding box center [910, 398] width 92 height 40
click at [908, 406] on button "Submit" at bounding box center [910, 398] width 92 height 40
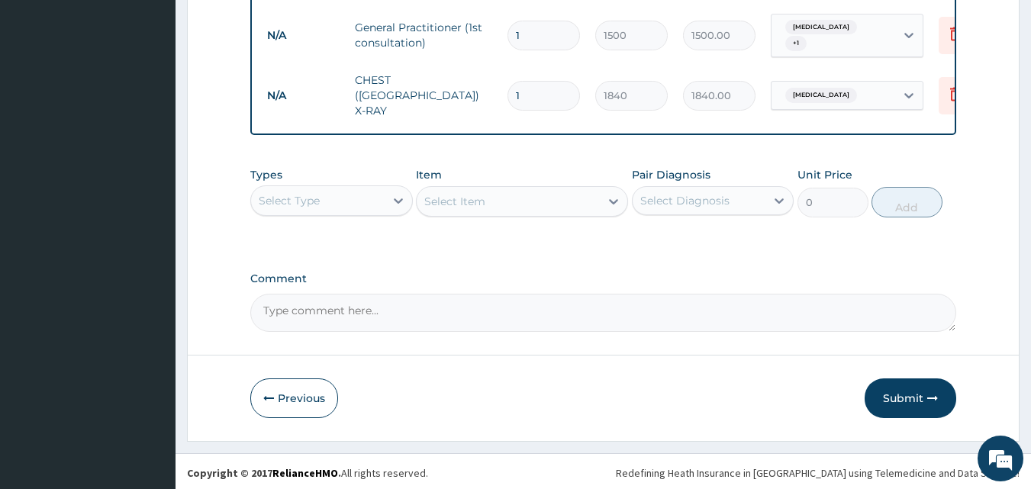
click at [883, 397] on button "Submit" at bounding box center [910, 398] width 92 height 40
click at [904, 390] on button "Submit" at bounding box center [910, 398] width 92 height 40
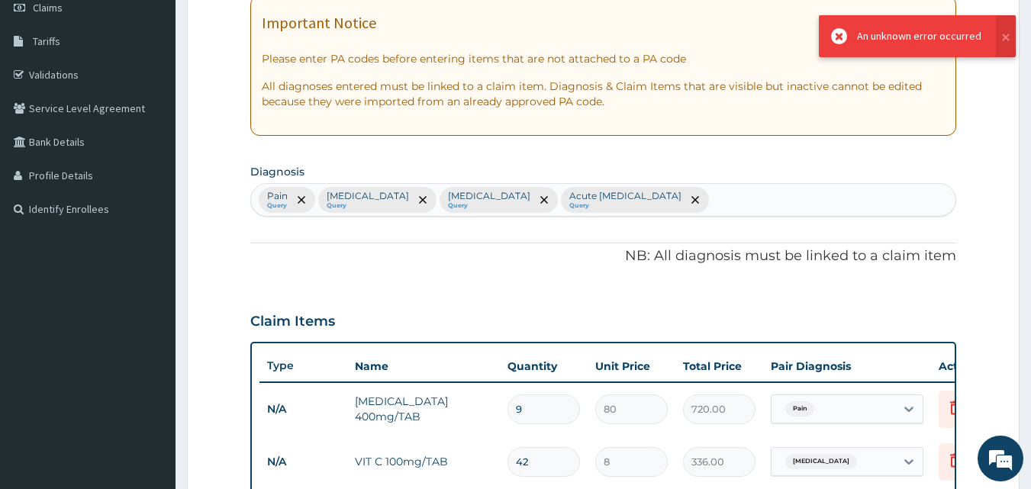
scroll to position [229, 0]
